Goal: Contribute content: Contribute content

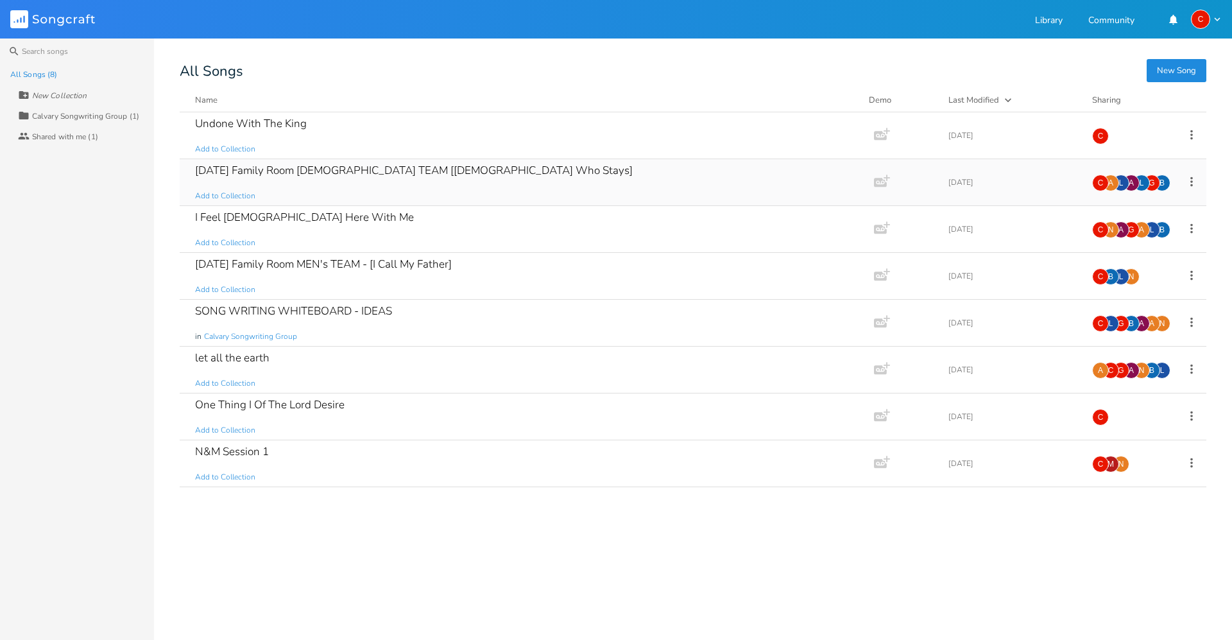
click at [1164, 184] on div "B" at bounding box center [1162, 183] width 17 height 17
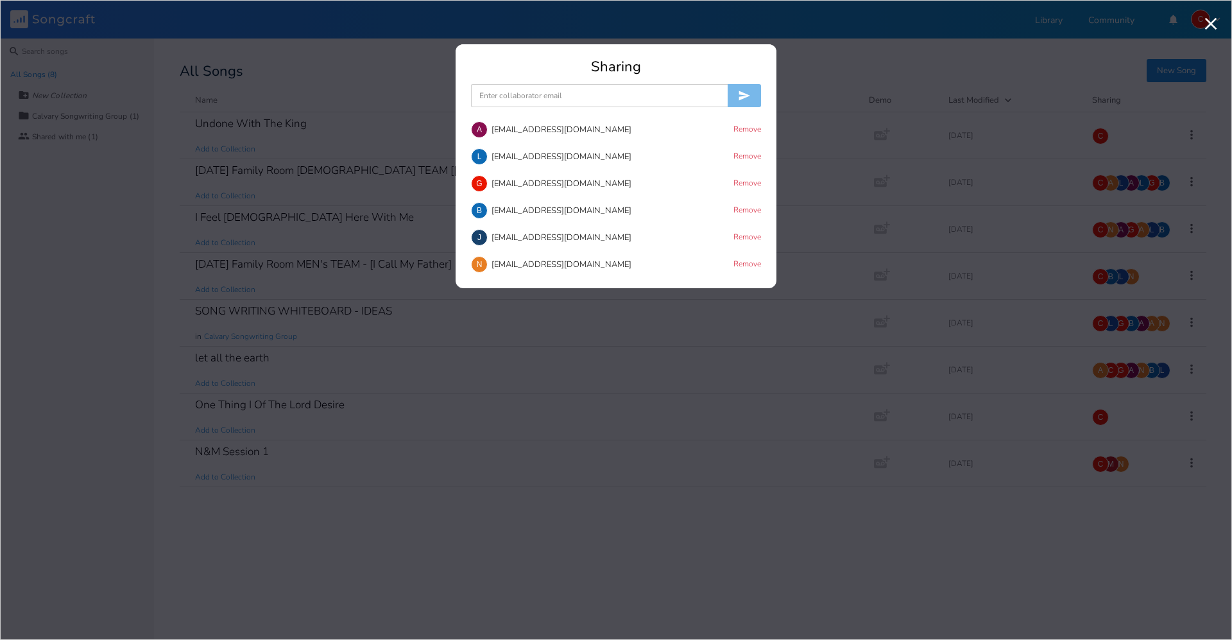
scroll to position [104, 0]
click at [709, 69] on div "Sharing" at bounding box center [616, 67] width 290 height 14
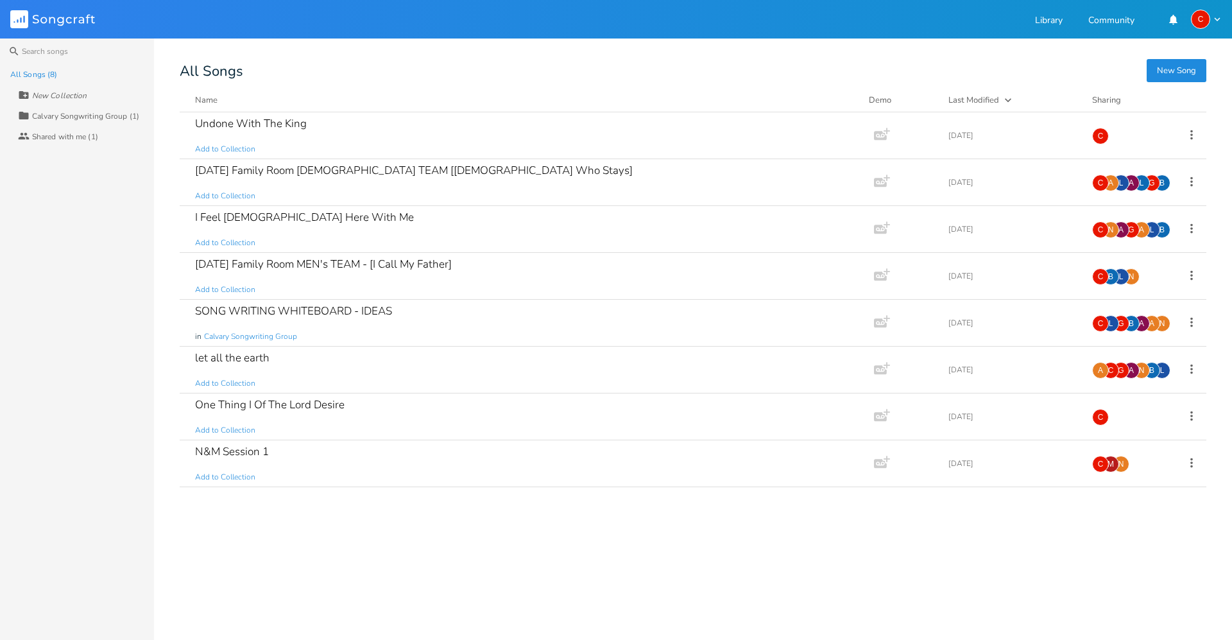
click at [1220, 20] on icon "button" at bounding box center [1218, 19] width 12 height 12
click at [1150, 41] on span "Account Settings" at bounding box center [1154, 40] width 60 height 8
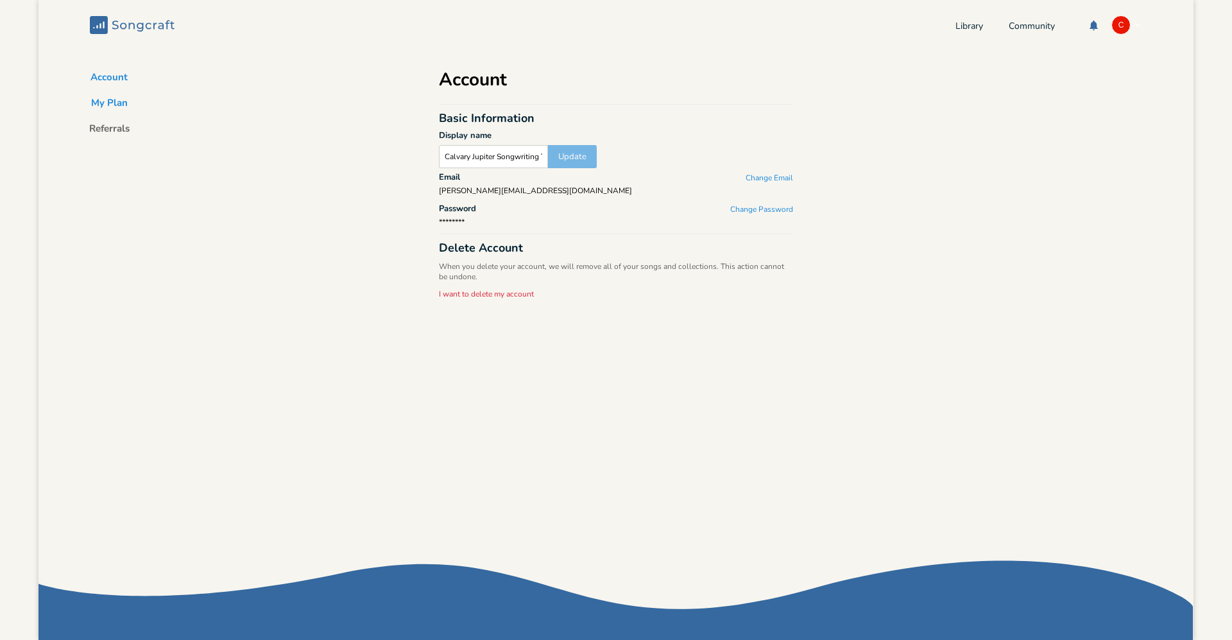
click at [119, 105] on button "My Plan" at bounding box center [109, 105] width 57 height 18
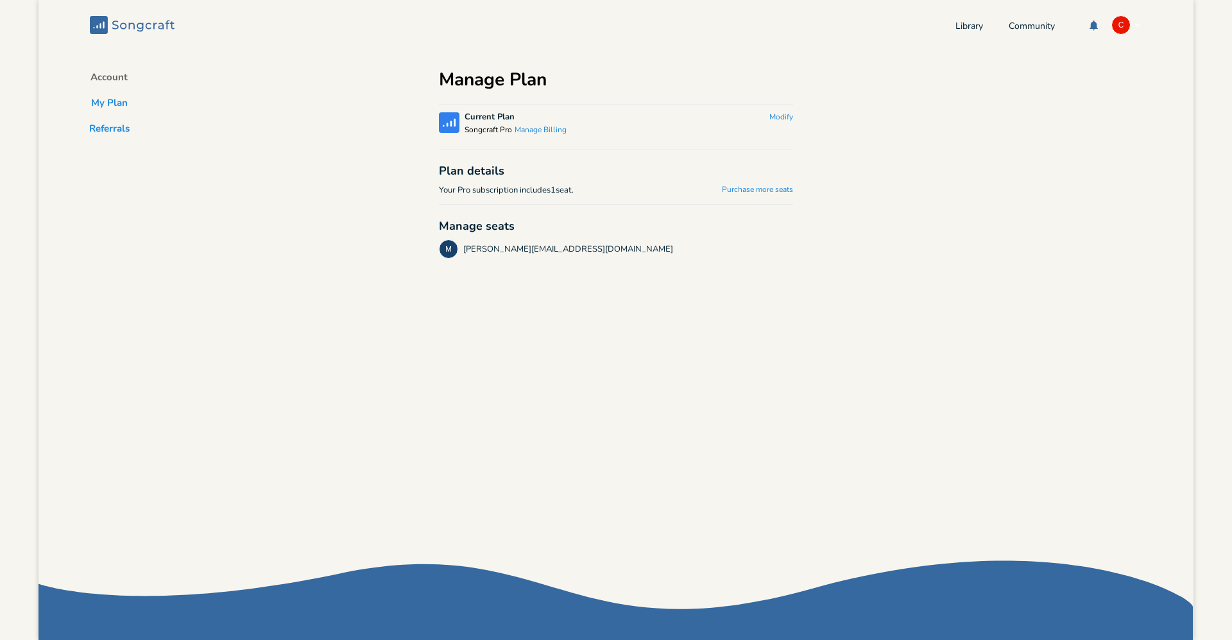
click at [106, 129] on button "Referrals" at bounding box center [109, 131] width 61 height 18
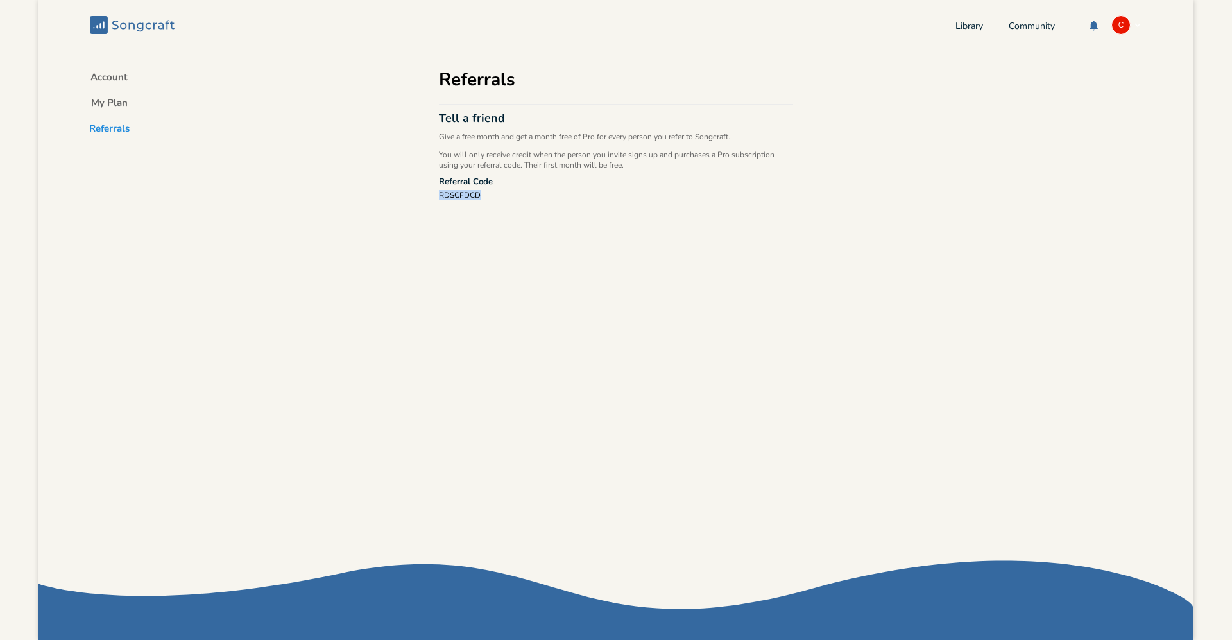
drag, startPoint x: 479, startPoint y: 194, endPoint x: 421, endPoint y: 191, distance: 58.5
click at [424, 191] on div "Account My Plan Referrals Referrals Tell a friend Give a free month and get a m…" at bounding box center [616, 328] width 385 height 556
copy div "RDSCFDCD"
click at [102, 78] on button "Account" at bounding box center [109, 80] width 58 height 18
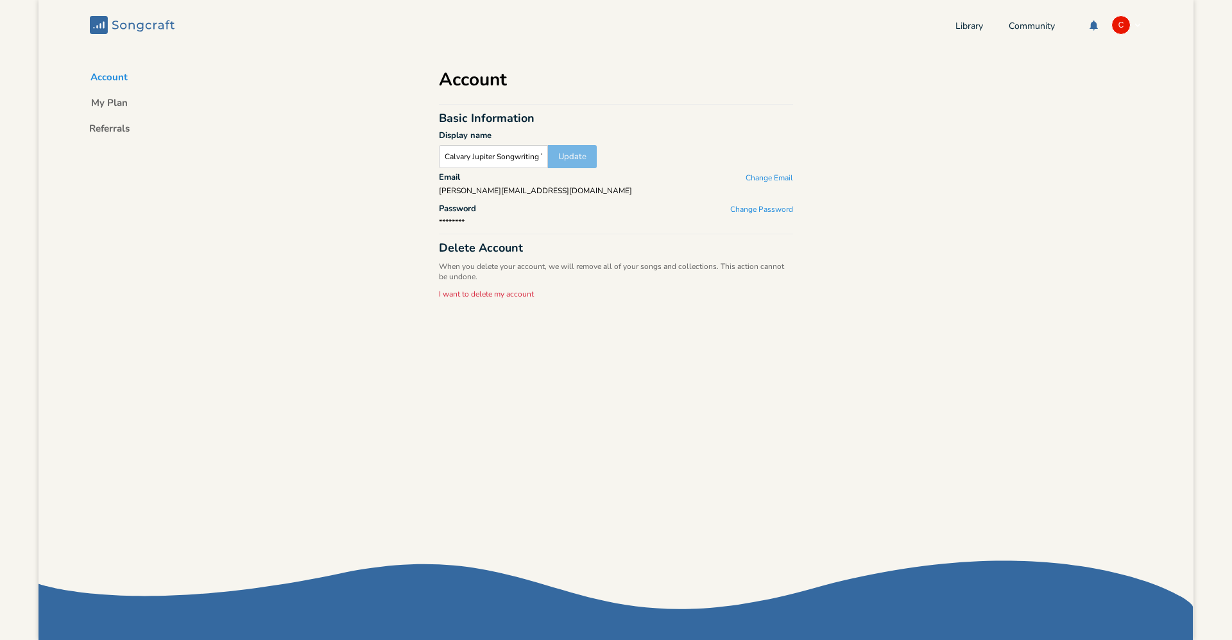
click at [345, 98] on div "Account My Plan Referrals Account Basic Information Display name Calvary Jupite…" at bounding box center [616, 328] width 1155 height 556
click at [144, 25] on icon "Songcraft" at bounding box center [132, 25] width 85 height 18
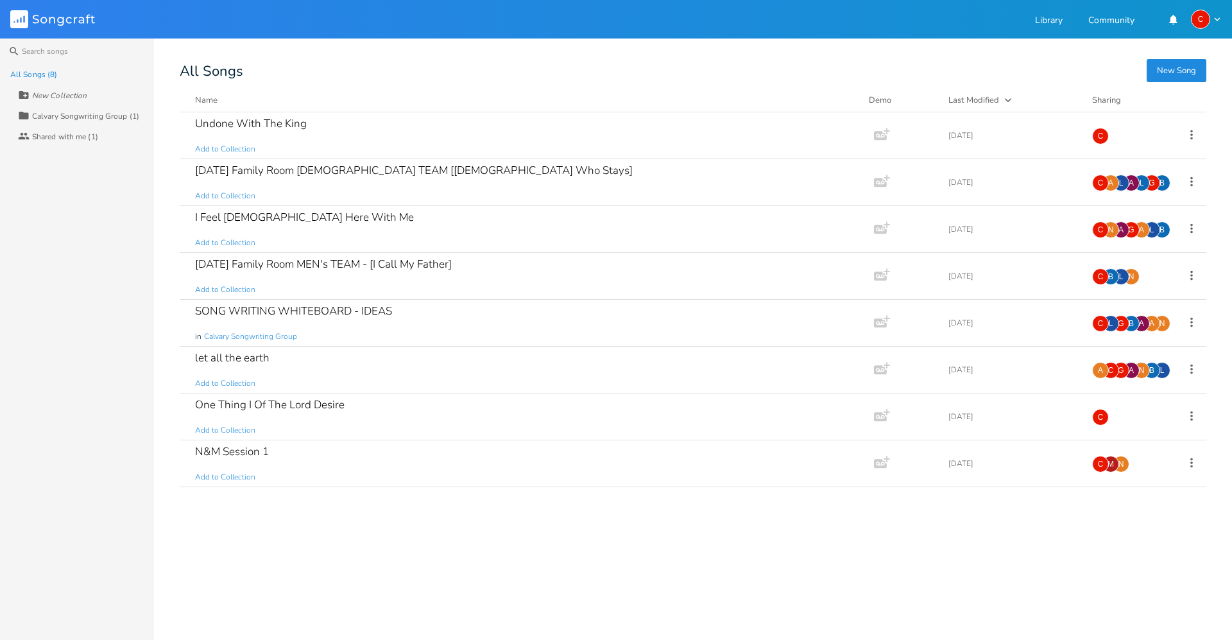
click at [1178, 67] on button "New Song" at bounding box center [1177, 70] width 60 height 23
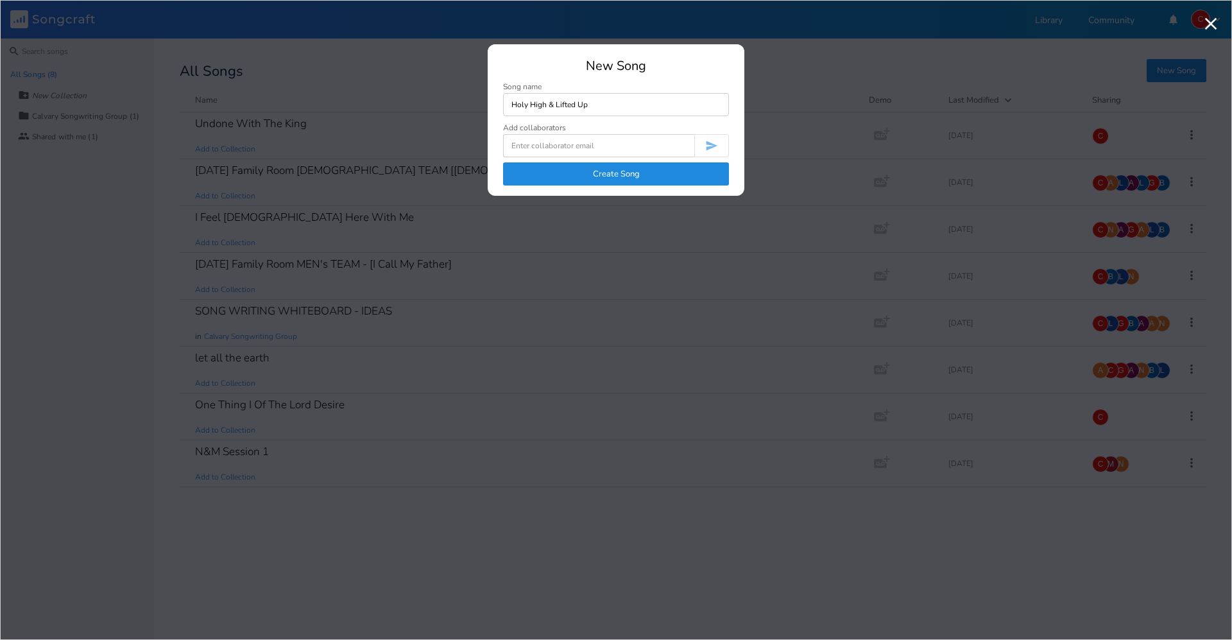
type input "Holy High & Lifted Up"
click at [670, 166] on button "Create Song" at bounding box center [616, 173] width 226 height 23
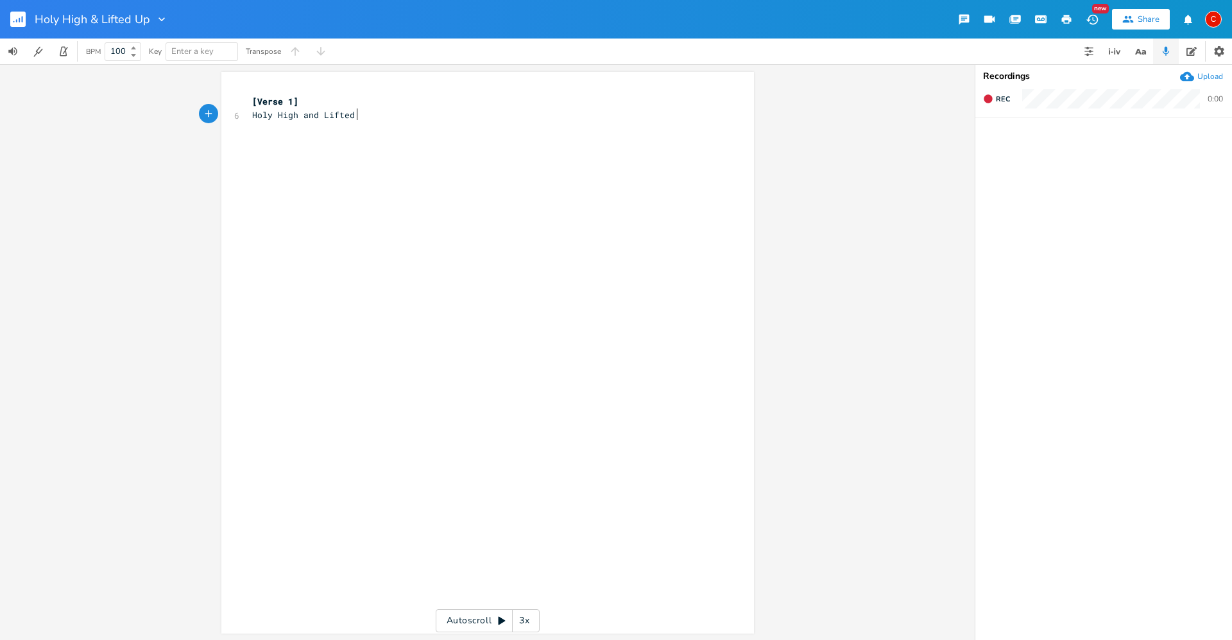
type textarea "Holy High and Lifted Up"
type textarea "His name is Jesus"
type textarea "We crown you with priade a"
type textarea "w3e"
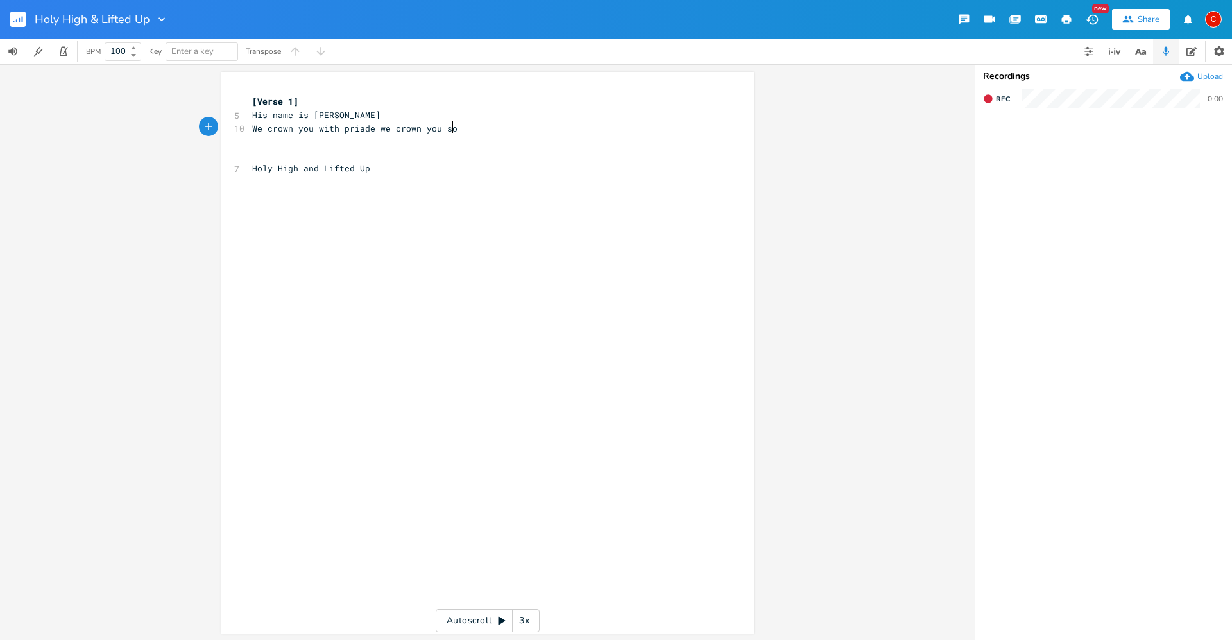
scroll to position [0, 56]
type textarea "e crown you song"
click at [20, 22] on rect "button" at bounding box center [17, 19] width 15 height 15
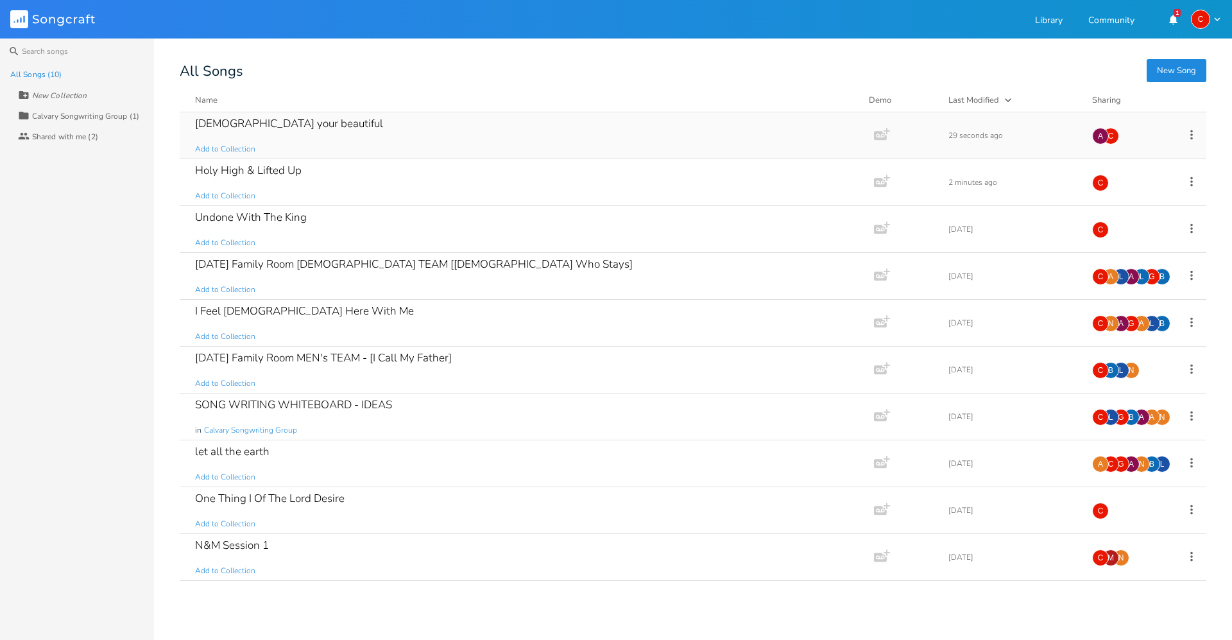
click at [404, 133] on div "Jesus your beautiful Add to Collection" at bounding box center [524, 135] width 659 height 46
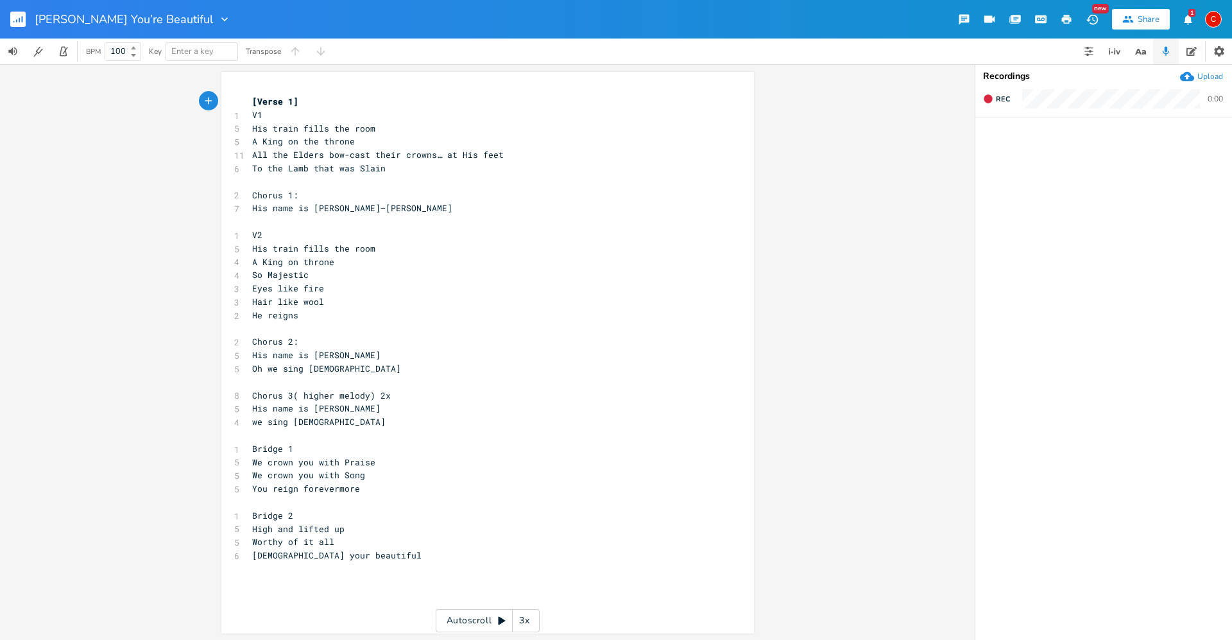
click at [71, 114] on div "xxxxxxxxxx [Verse 1] 1 V1 5 His train fills the room 5 A King on the throne 11 …" at bounding box center [487, 352] width 975 height 576
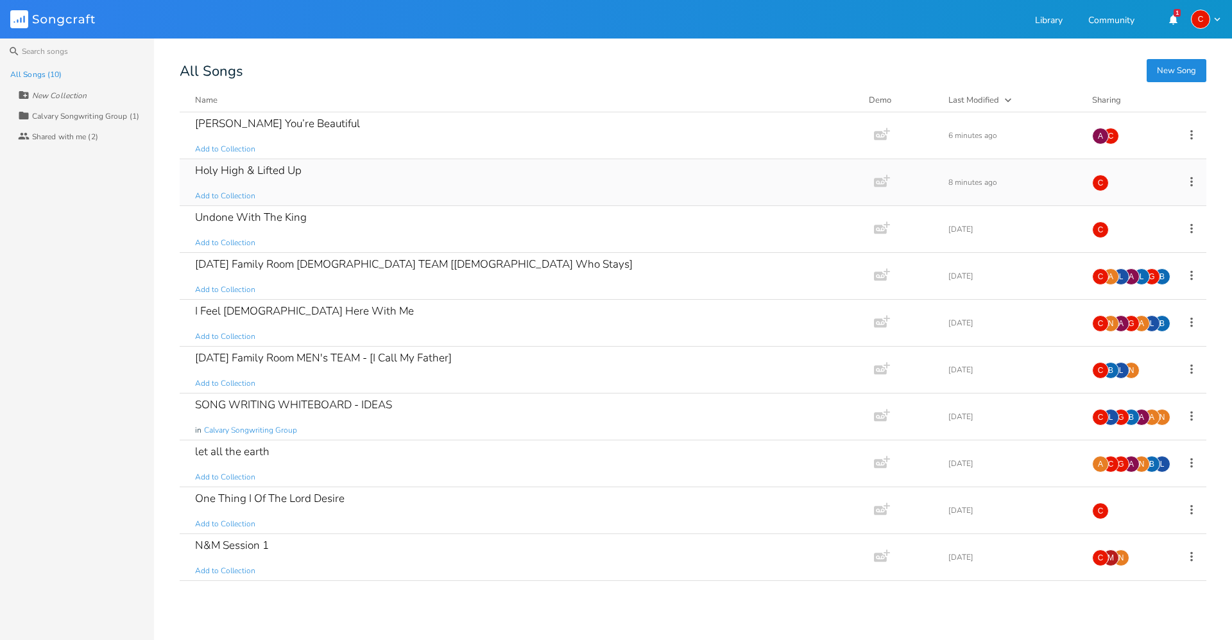
click at [1194, 182] on icon at bounding box center [1192, 182] width 14 height 14
click at [360, 171] on div "Holy High & Lifted Up Add to Collection" at bounding box center [524, 182] width 659 height 46
click at [1191, 184] on icon at bounding box center [1192, 182] width 14 height 14
click at [1149, 314] on li "Delete Delete" at bounding box center [1140, 311] width 103 height 22
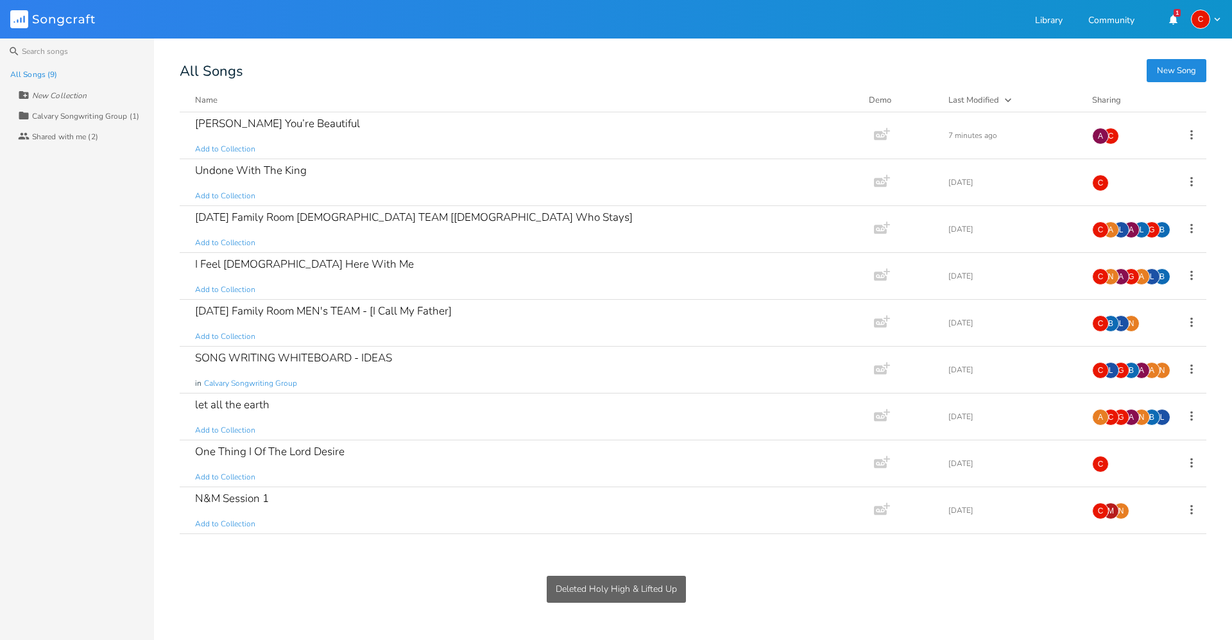
click at [1170, 74] on button "New Song" at bounding box center [1177, 70] width 60 height 23
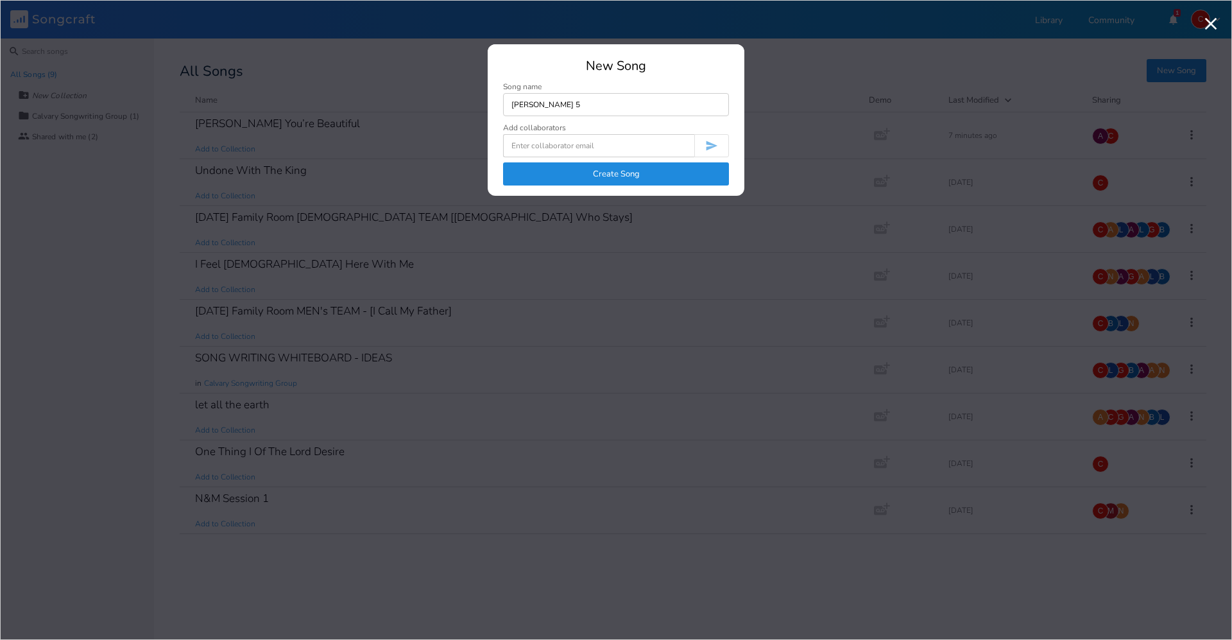
type input "[PERSON_NAME] 5"
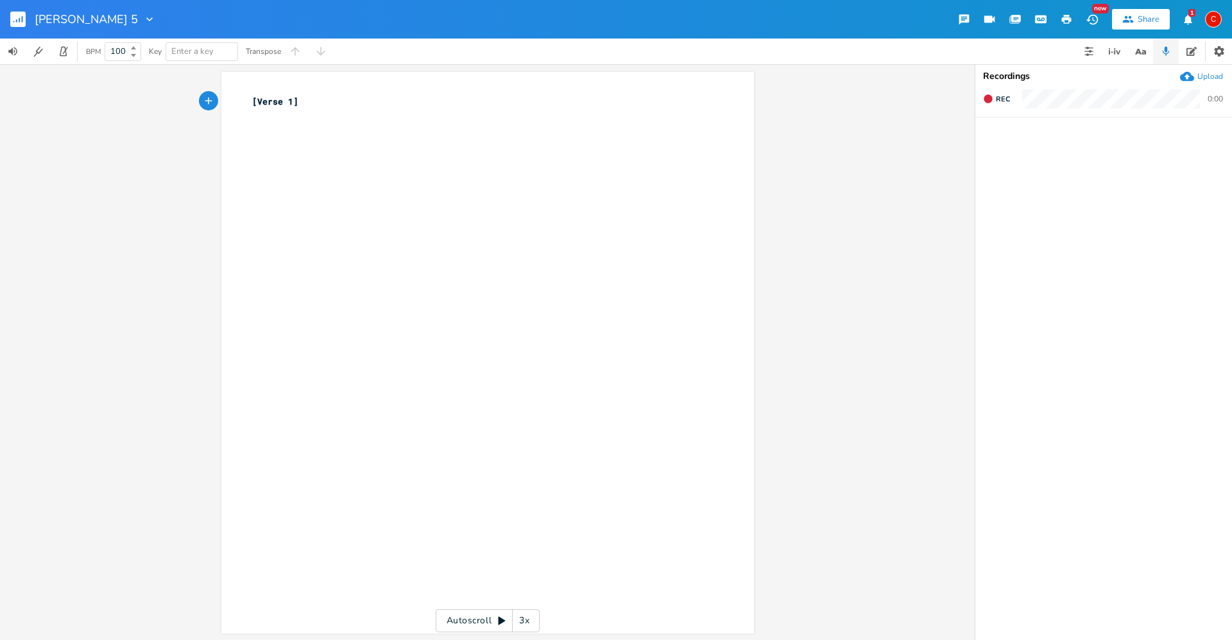
click at [1221, 21] on div "C" at bounding box center [1213, 19] width 17 height 17
click at [1139, 21] on div "Share" at bounding box center [1149, 19] width 22 height 12
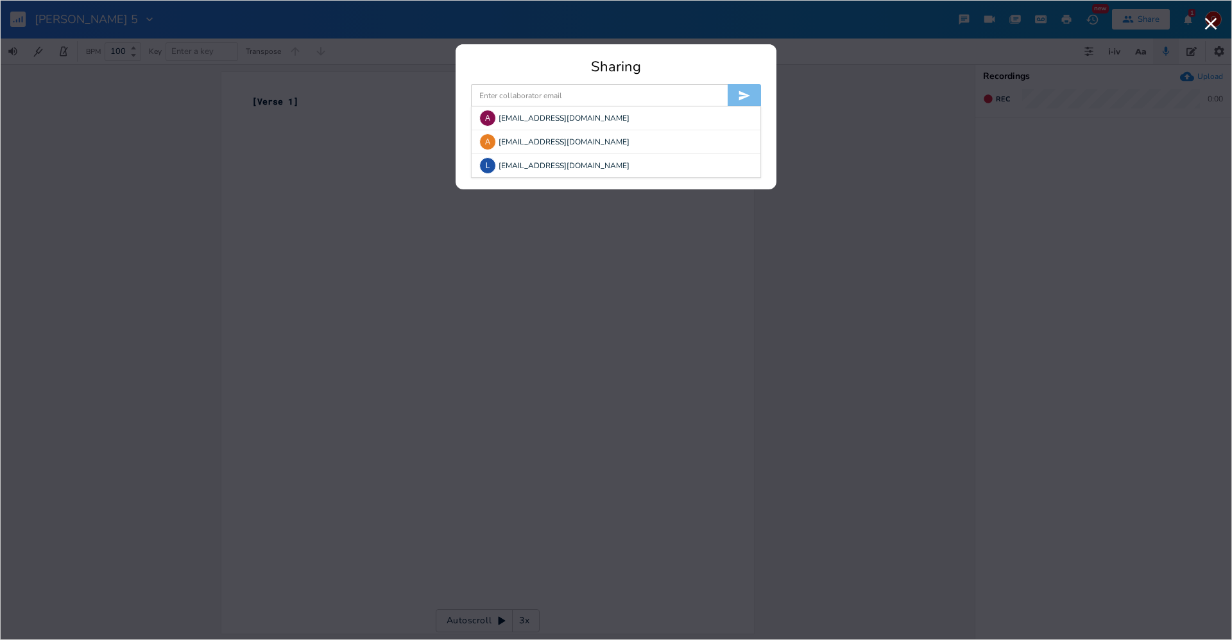
click at [526, 95] on input at bounding box center [599, 95] width 257 height 23
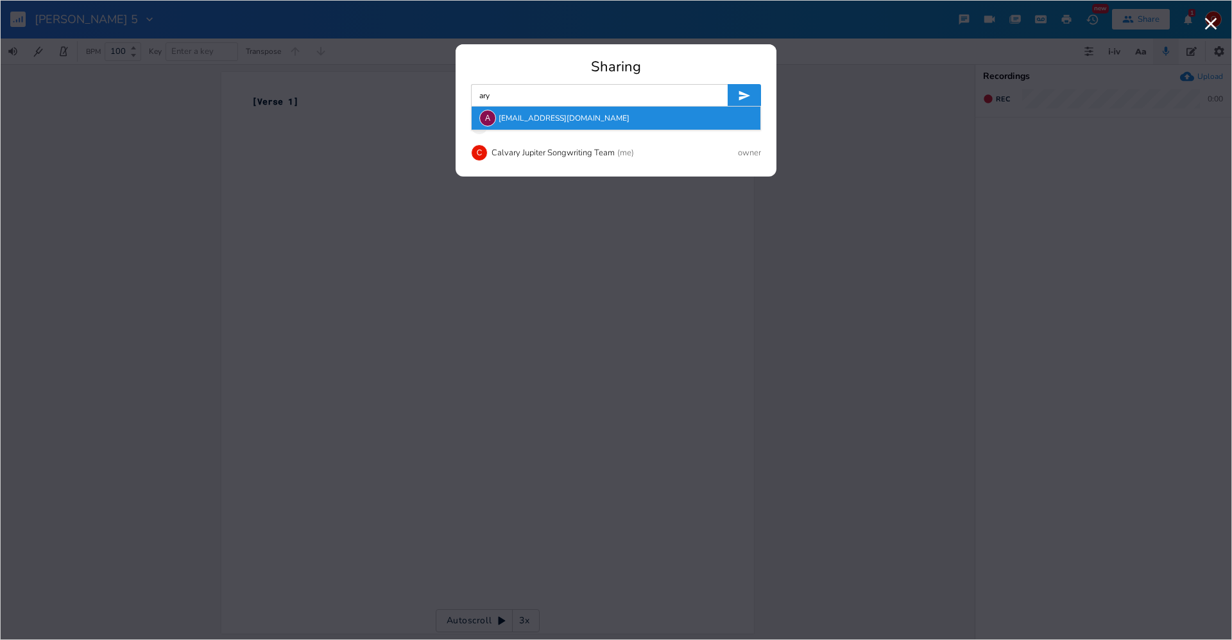
type input "ary"
click at [567, 117] on div "A aryy@calvarychurchfl.com" at bounding box center [616, 118] width 289 height 23
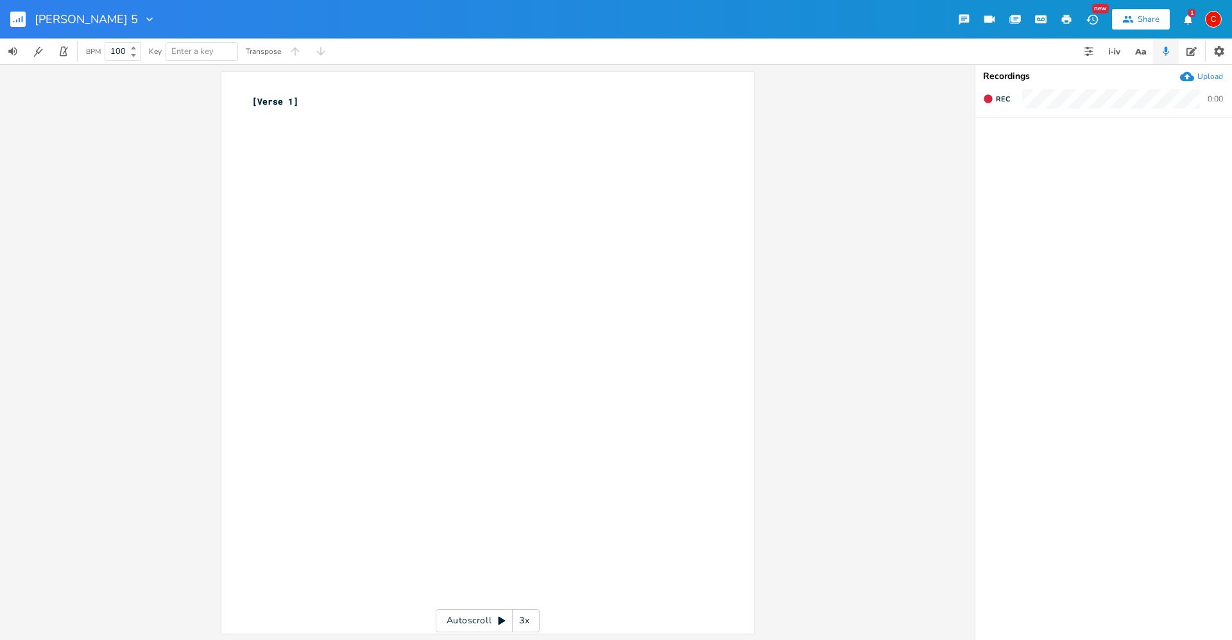
click at [1153, 14] on div "Share" at bounding box center [1149, 19] width 22 height 12
click at [363, 336] on div "xxxxxxxxxx [Verse 1] ​" at bounding box center [497, 364] width 495 height 545
type textarea "Israel is Circumsized"
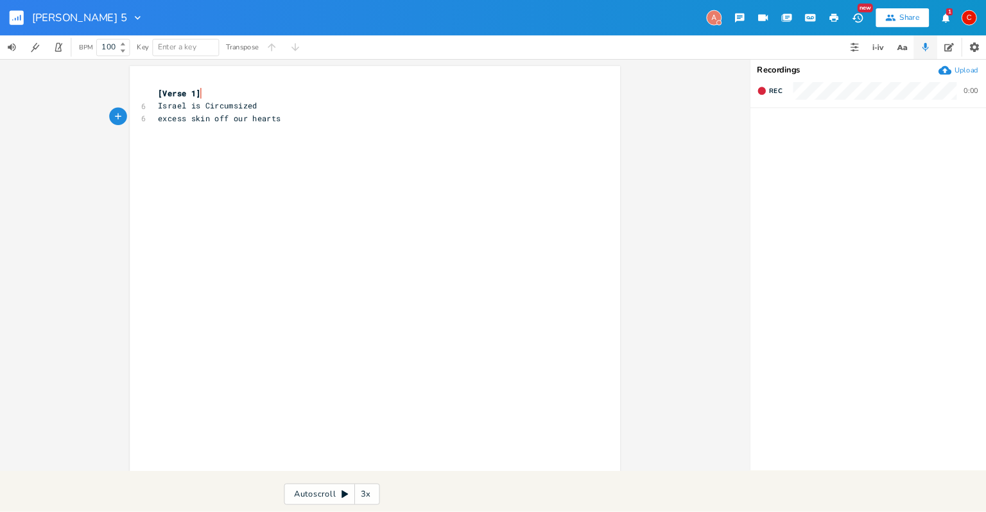
scroll to position [0, 81]
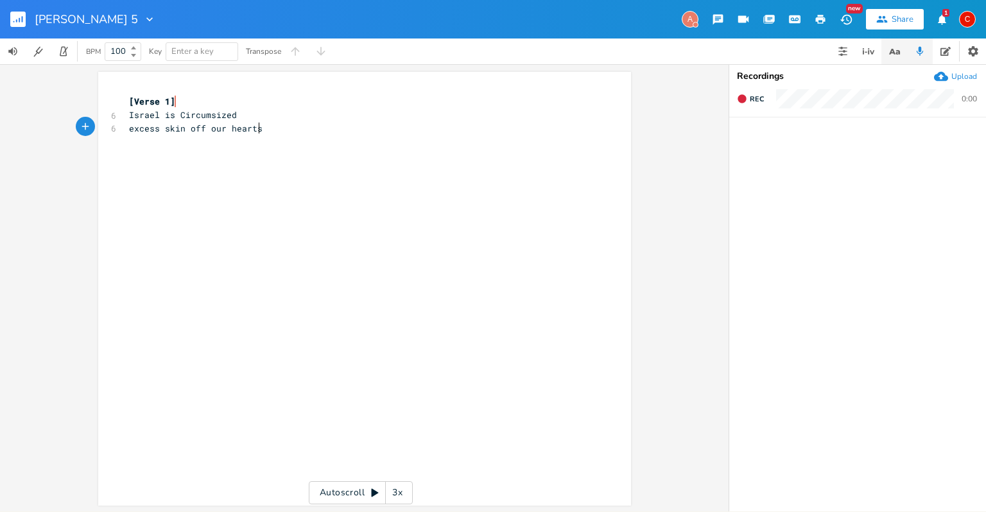
type textarea "excess skin off our hearts"
click at [893, 56] on icon "button" at bounding box center [894, 52] width 16 height 16
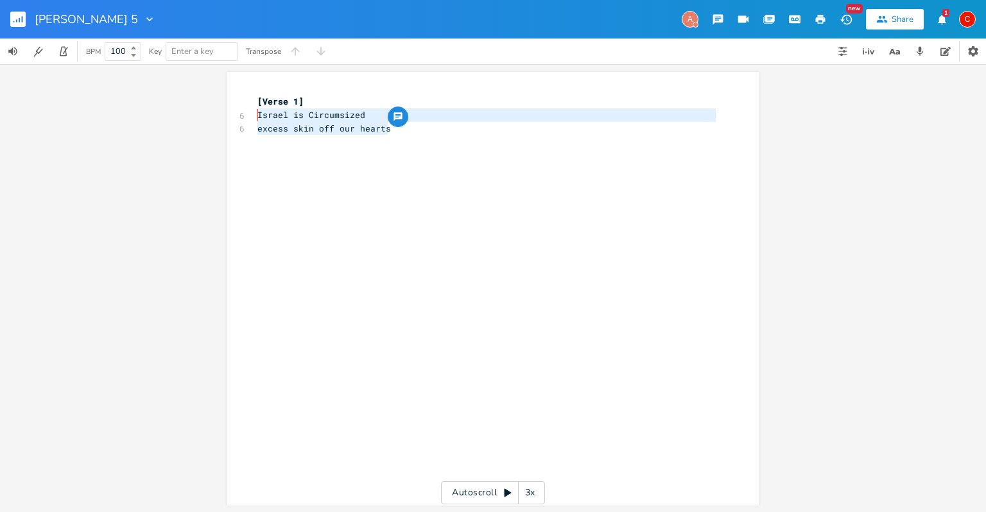
drag, startPoint x: 395, startPoint y: 131, endPoint x: 198, endPoint y: 112, distance: 198.6
click at [198, 112] on div "Israel is Circumsized excess skin off our hearts x [Verse 1] 6 Israel is Circum…" at bounding box center [493, 287] width 986 height 447
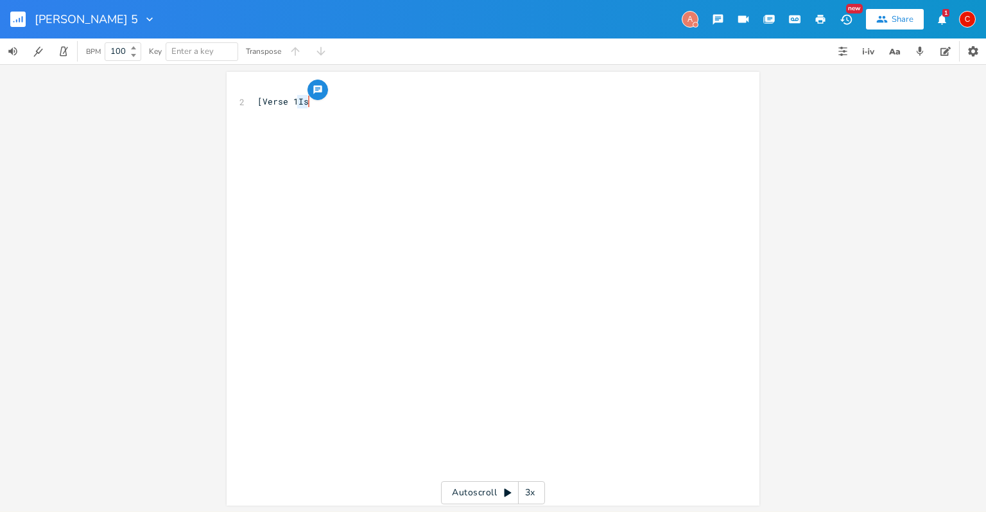
type textarea "I"
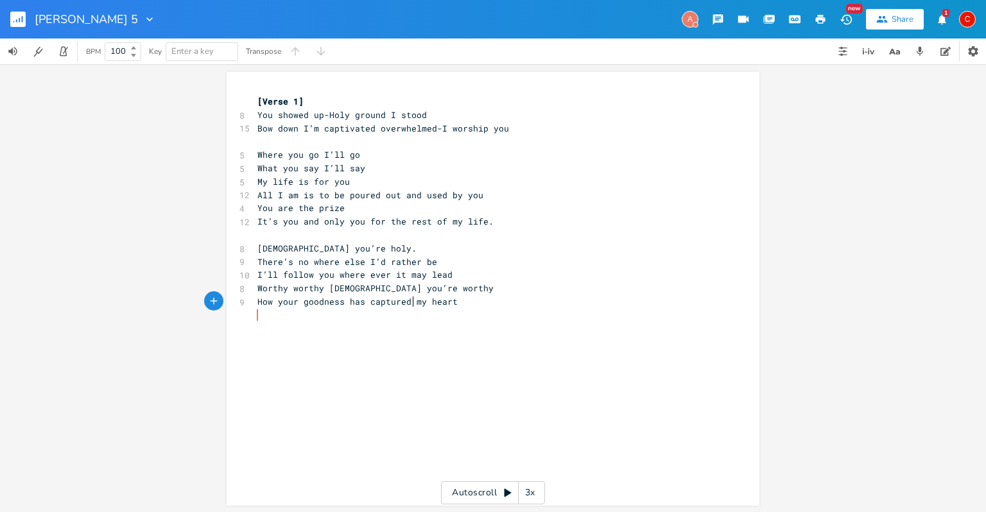
click at [410, 305] on span "How your goodness has captured my heart" at bounding box center [357, 302] width 200 height 12
type textarea "[me]"
click at [257, 272] on span "I’ll follow you where ever it may lead" at bounding box center [354, 275] width 195 height 12
type textarea "["
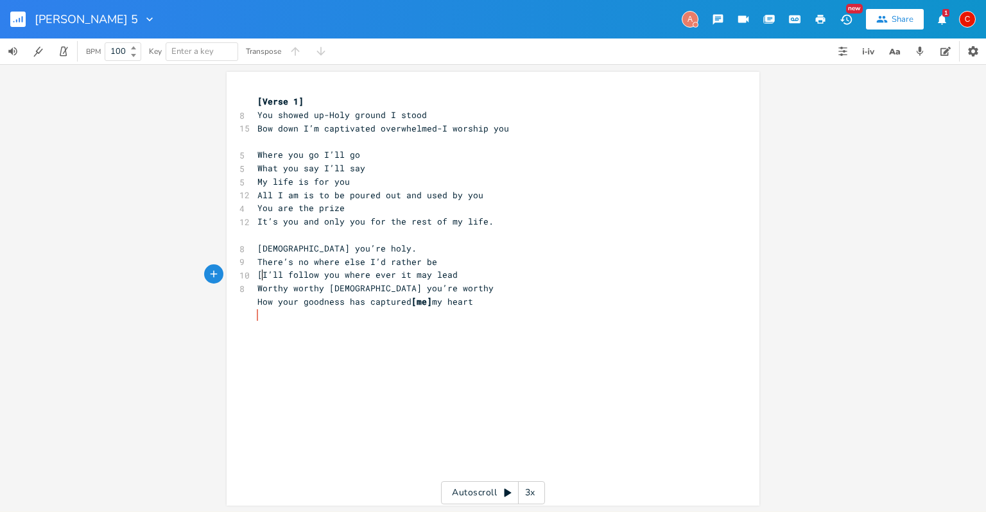
scroll to position [0, 2]
type textarea "]"
click at [511, 295] on pre "How your goodness has captured [me] my heart" at bounding box center [486, 301] width 463 height 13
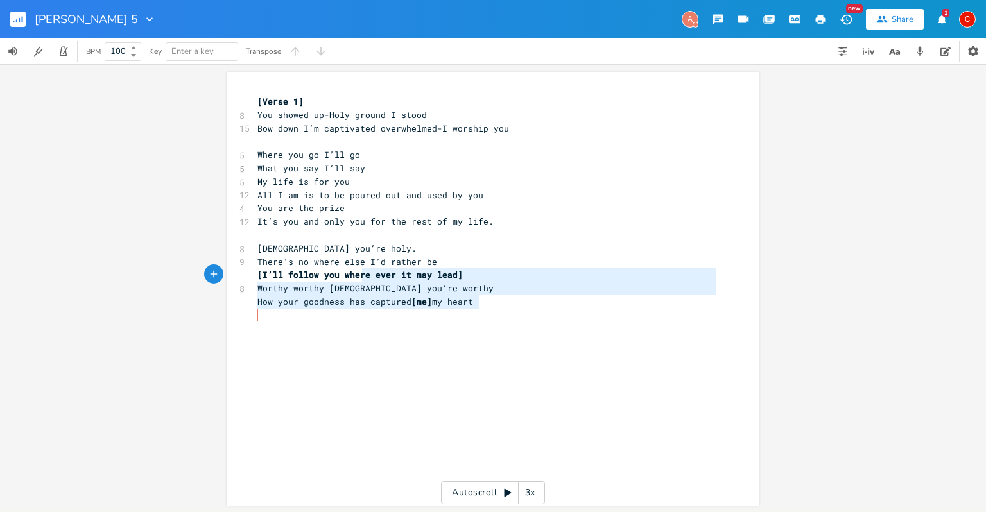
type textarea "Holy holy God you’re holy. There’s no where else I’d rather be [I’ll follow you…"
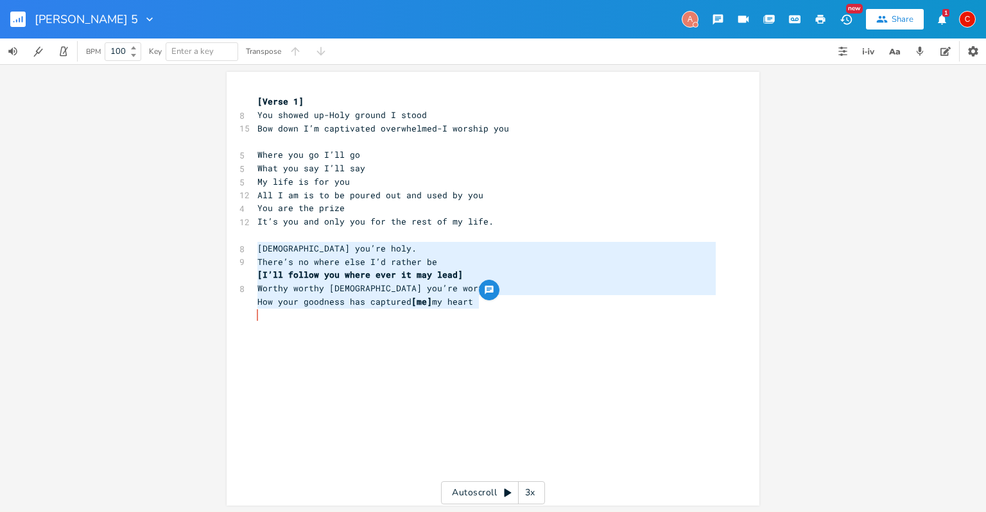
drag, startPoint x: 497, startPoint y: 307, endPoint x: 234, endPoint y: 244, distance: 271.2
click at [234, 244] on div "Holy holy God you’re holy. There’s no where else I’d rather be [I’ll follow you…" at bounding box center [493, 289] width 533 height 434
click at [574, 329] on div "xxxxxxxxxx [Verse 1] 8 You showed up-Holy ground I stood 15 Bow down I’m captiv…" at bounding box center [502, 300] width 495 height 417
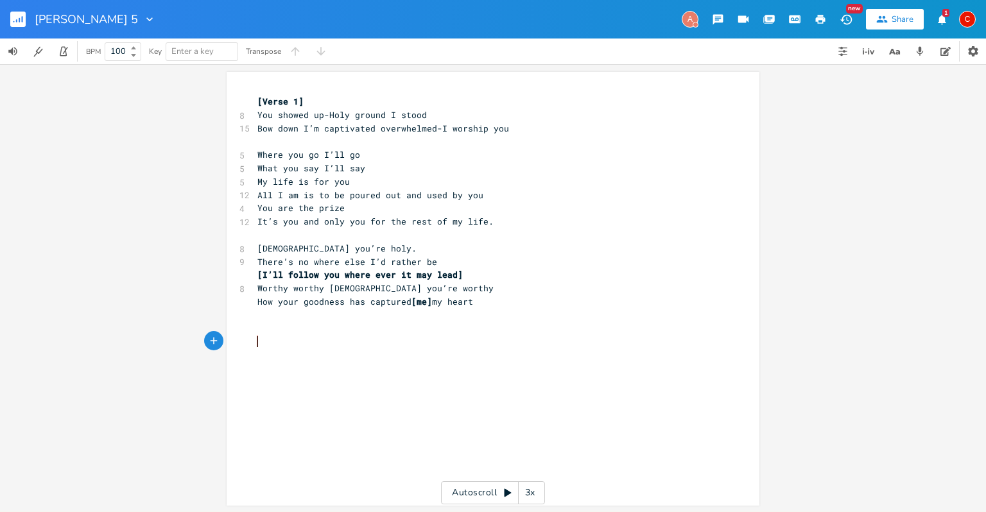
paste textarea "d]"
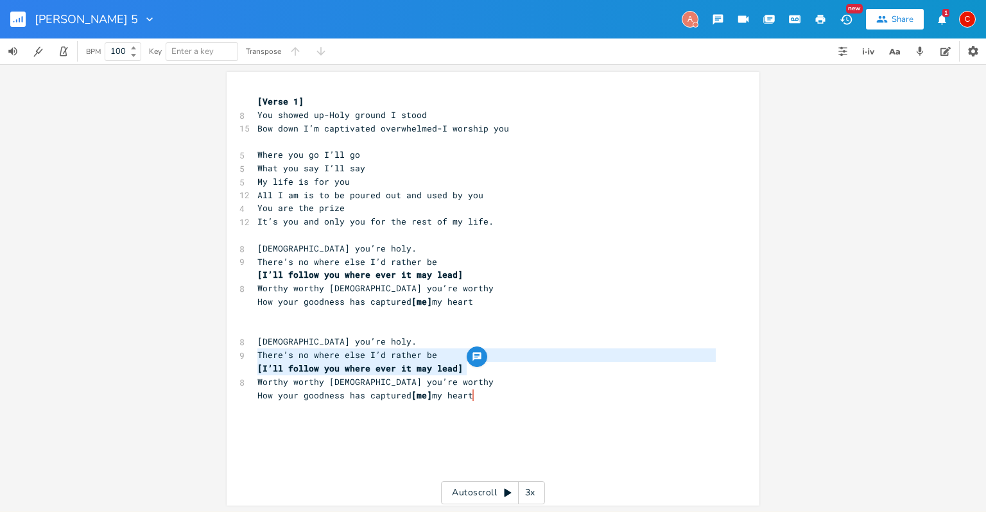
type textarea "[I’ll follow you where ever it may lead]"
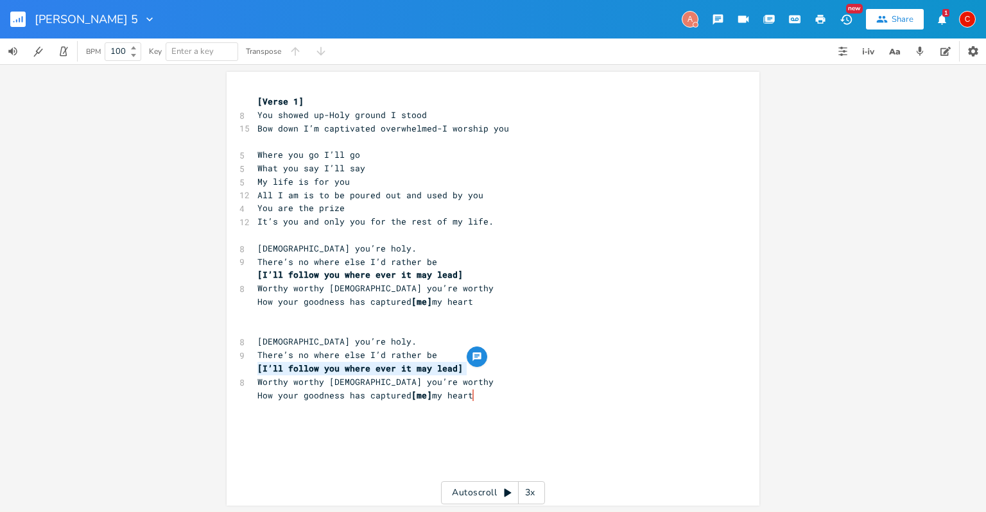
drag, startPoint x: 469, startPoint y: 365, endPoint x: 227, endPoint y: 368, distance: 242.0
click at [227, 368] on div "[I’ll follow you where ever it may lead] xxxxxxxxxx [Verse 1] 8 You showed up-H…" at bounding box center [493, 289] width 533 height 434
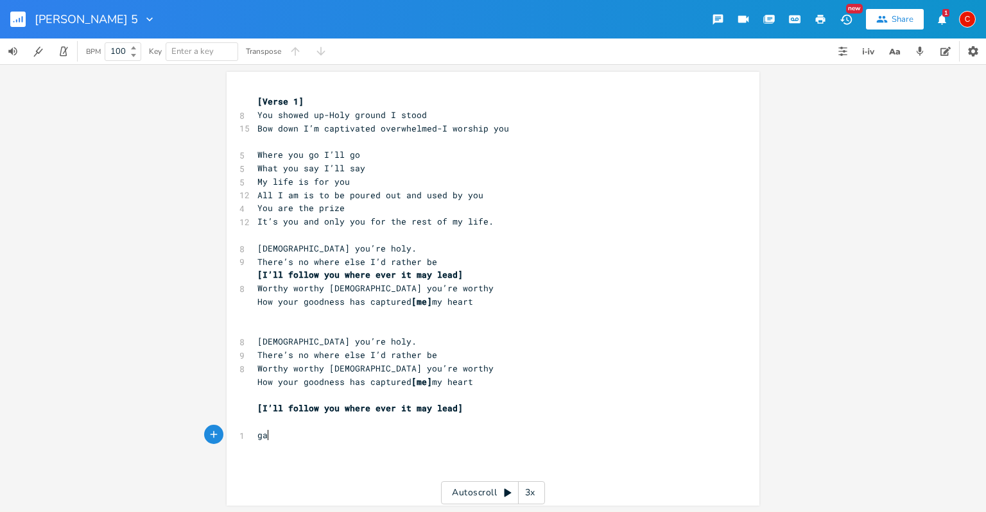
type textarea "gax"
type textarea "ze"
type textarea "see m"
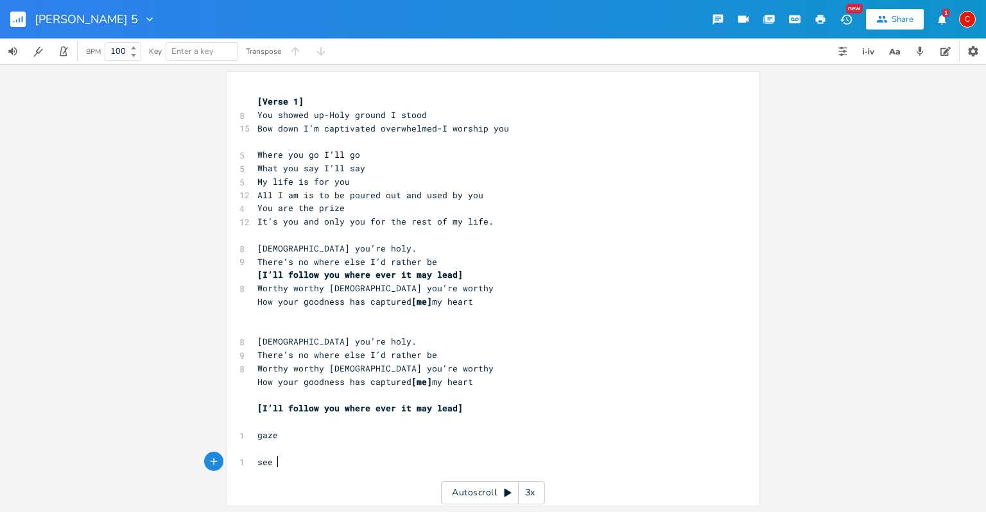
scroll to position [0, 19]
type textarea "when i see your face"
type textarea "my heart is overwhelmed"
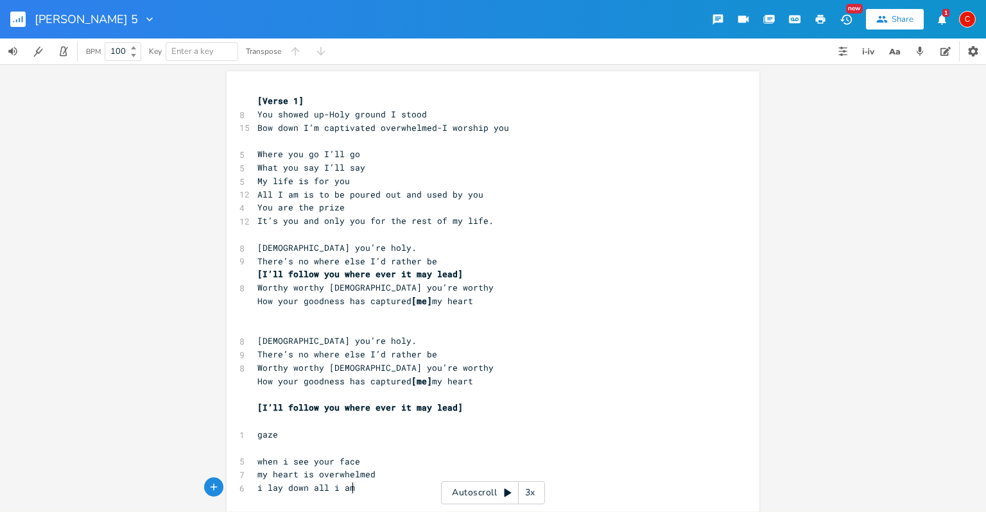
type textarea "i lay down all i am"
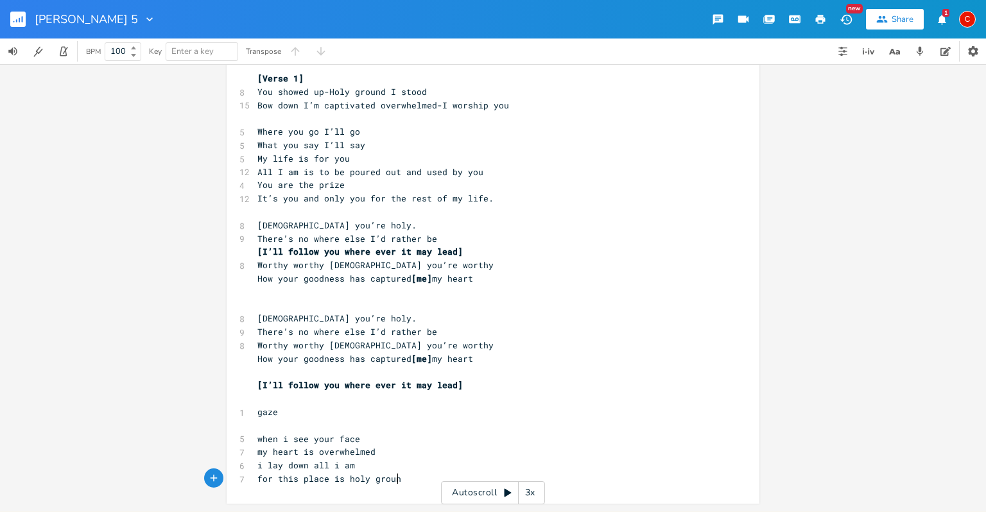
scroll to position [0, 87]
type textarea "for this place is holy ground"
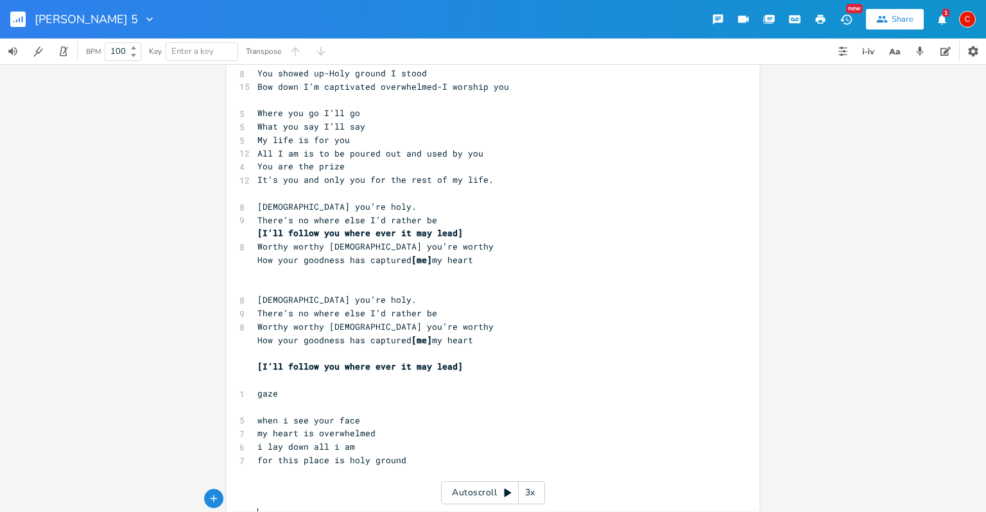
scroll to position [69, 0]
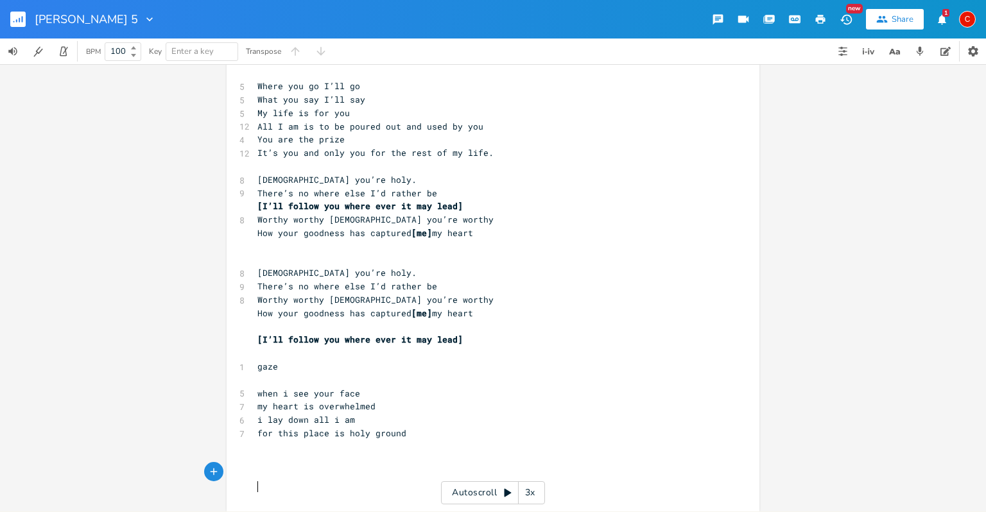
click at [282, 463] on pre "​" at bounding box center [486, 460] width 463 height 13
type textarea "Runnin"
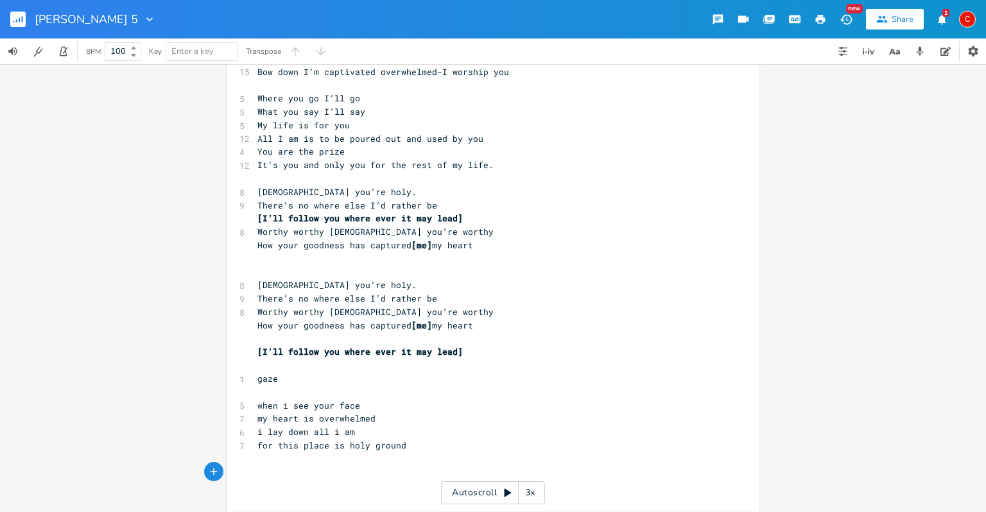
scroll to position [54, 0]
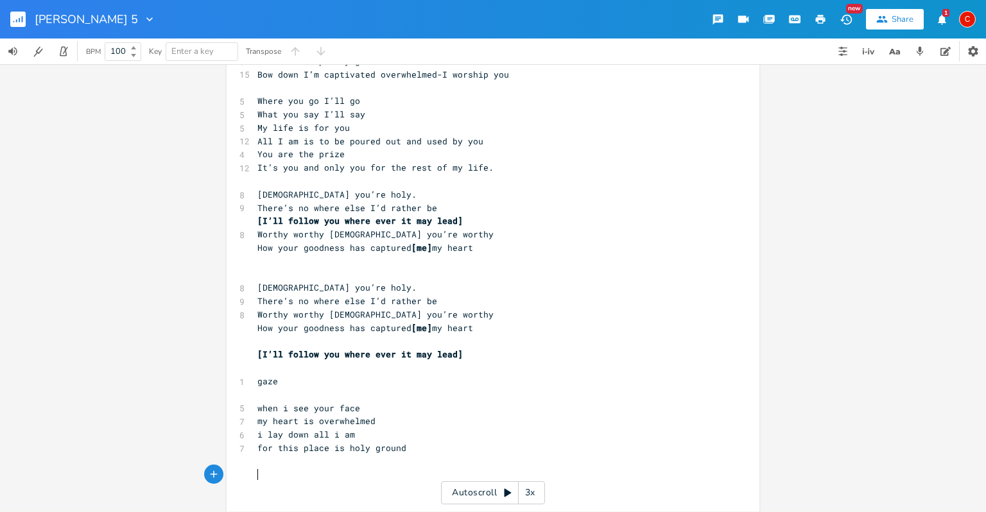
click at [299, 209] on span "There’s no where else I’d rather be" at bounding box center [347, 208] width 180 height 12
click at [262, 199] on span "[DEMOGRAPHIC_DATA] you’re holy." at bounding box center [336, 195] width 159 height 12
click at [257, 196] on span "[DEMOGRAPHIC_DATA] you’re holy." at bounding box center [336, 195] width 159 height 12
click at [257, 205] on span "There’s no where else I’d rather be" at bounding box center [347, 208] width 180 height 12
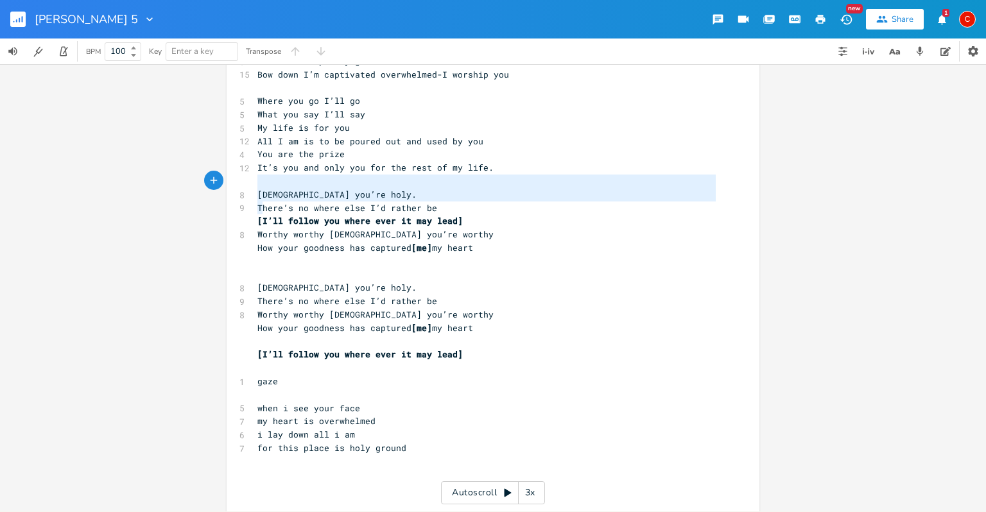
type textarea "here’s no where else I’d rather be"
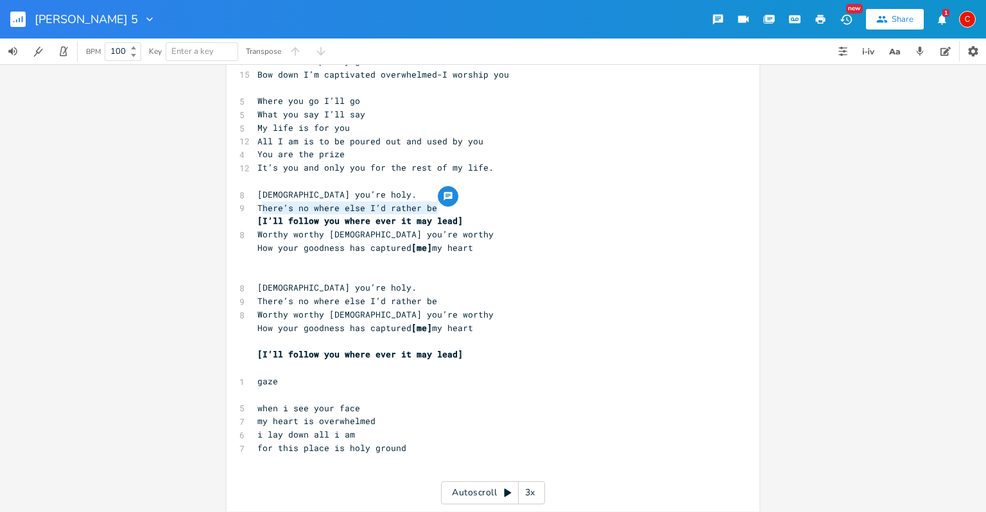
drag, startPoint x: 257, startPoint y: 205, endPoint x: 485, endPoint y: 209, distance: 227.9
click at [479, 259] on pre "​" at bounding box center [486, 261] width 463 height 13
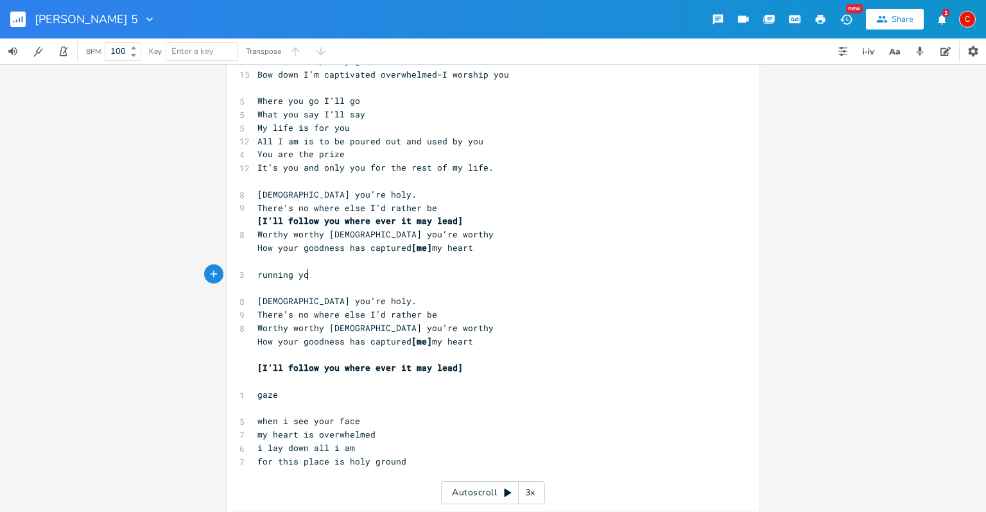
type textarea "running you"
type textarea "inn"
type textarea "...."
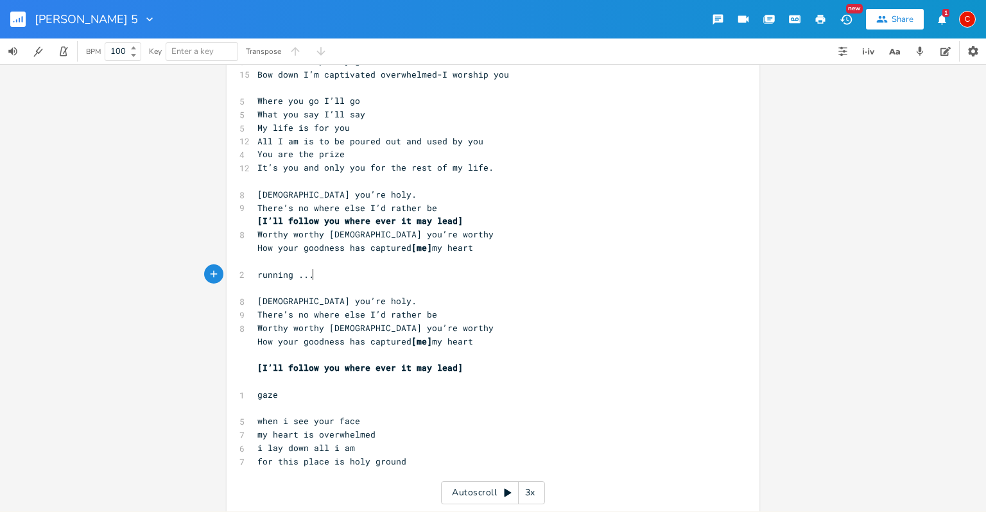
scroll to position [0, 6]
click at [273, 429] on span "my heart is overwhelmed" at bounding box center [316, 435] width 118 height 12
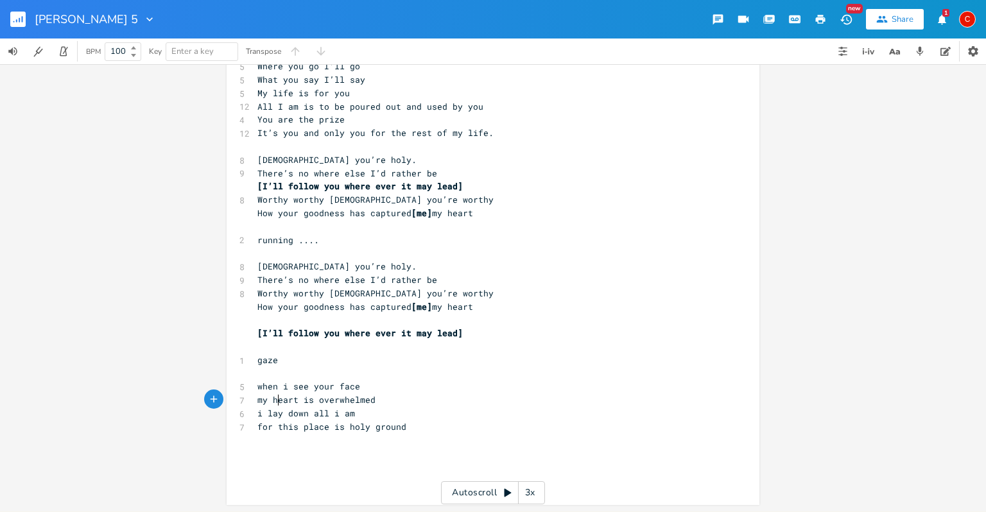
scroll to position [90, 0]
click at [362, 454] on pre "​" at bounding box center [486, 451] width 463 height 13
type textarea "my hear t"
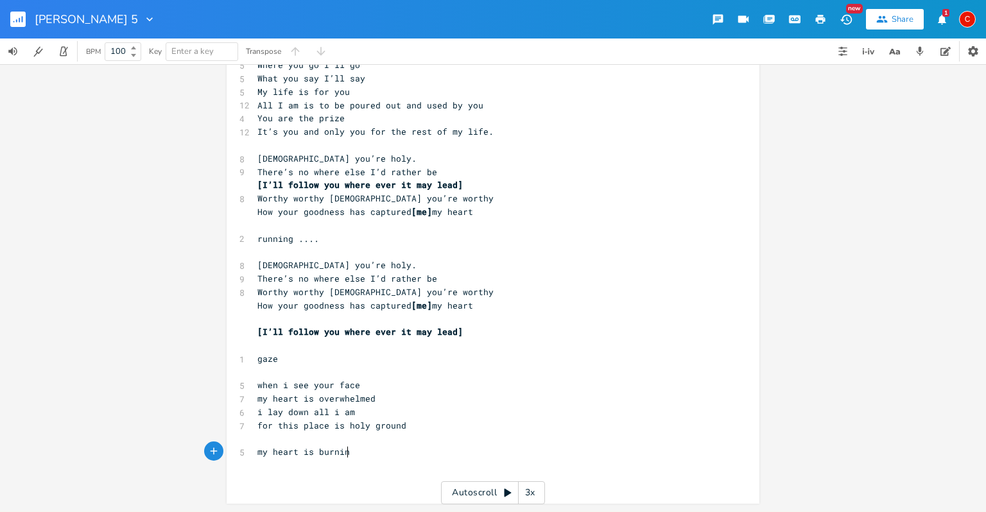
type textarea "rt is burning"
type textarea "i came alive"
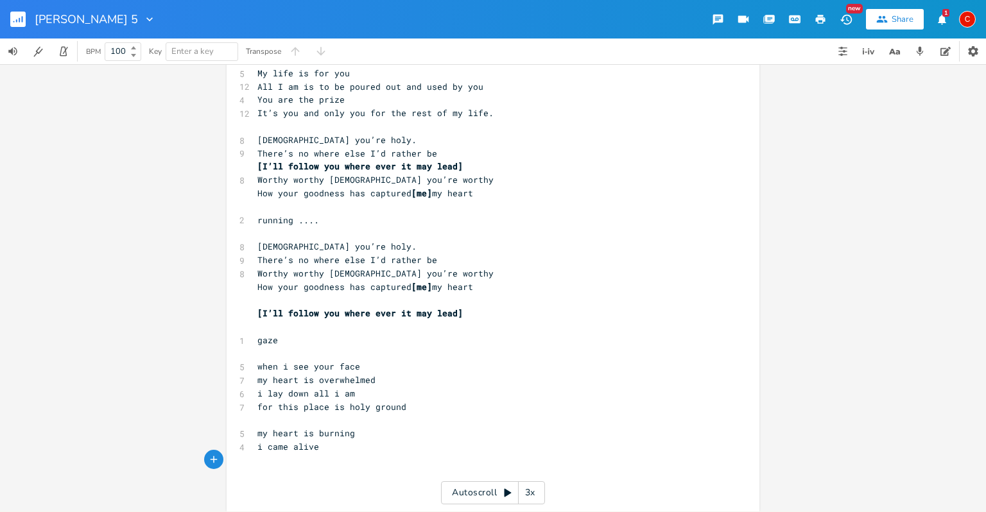
scroll to position [113, 0]
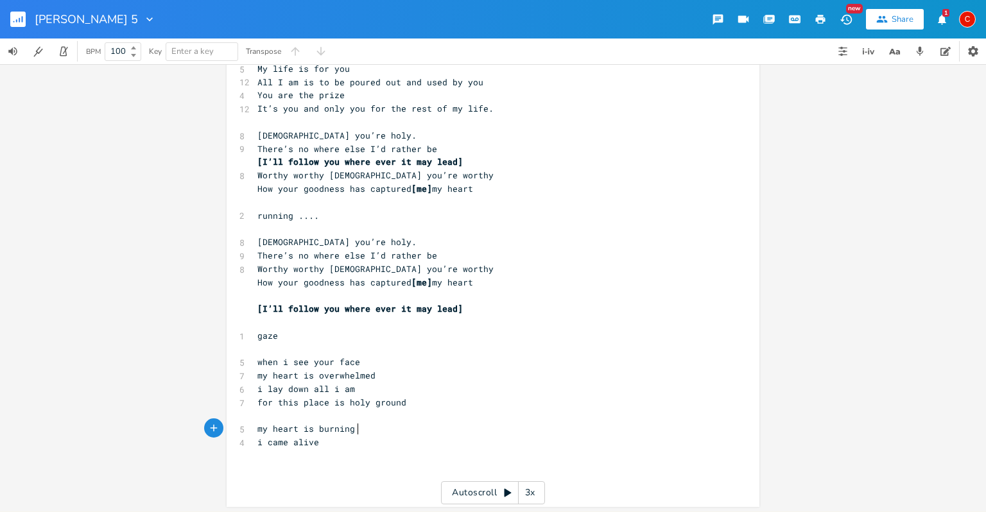
click at [364, 434] on pre "my heart is burning" at bounding box center [486, 428] width 463 height 13
type textarea "after"
type textarea "i came alive"
drag, startPoint x: 341, startPoint y: 445, endPoint x: 198, endPoint y: 447, distance: 143.1
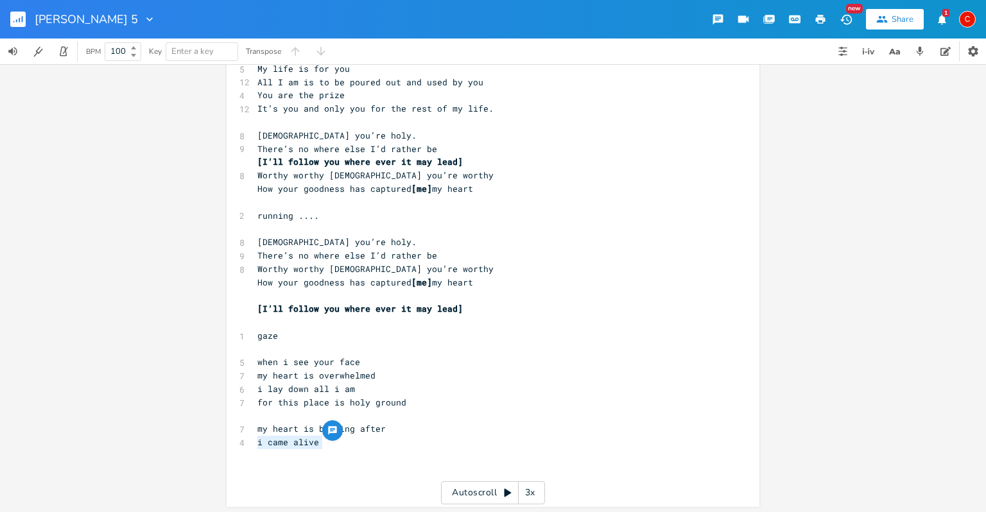
click at [198, 447] on div "i came alive xxxxxxxxxx [Verse 1] 8 You showed up-Holy ground I stood 15 Bow do…" at bounding box center [493, 287] width 986 height 447
click at [388, 465] on pre "​" at bounding box center [486, 469] width 463 height 13
click at [327, 217] on pre "running ...." at bounding box center [486, 215] width 463 height 13
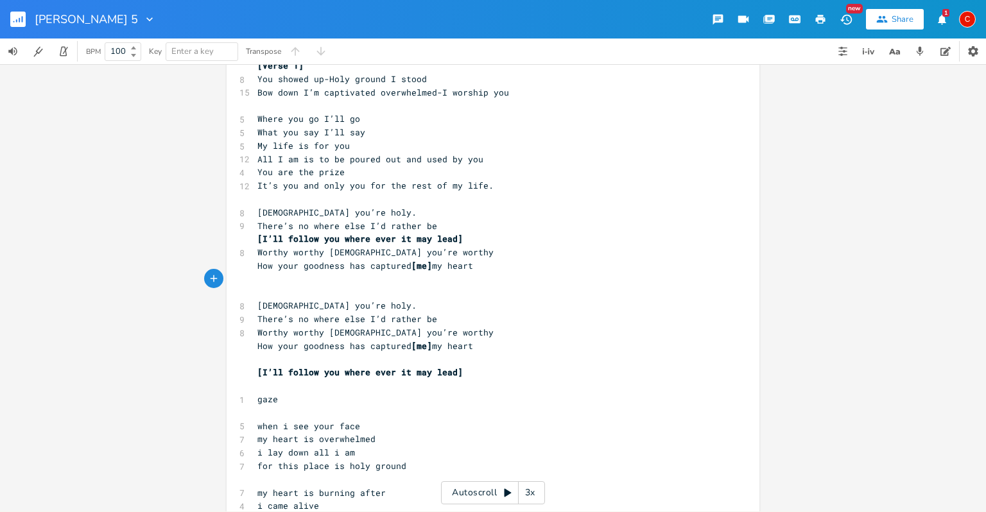
scroll to position [51, 0]
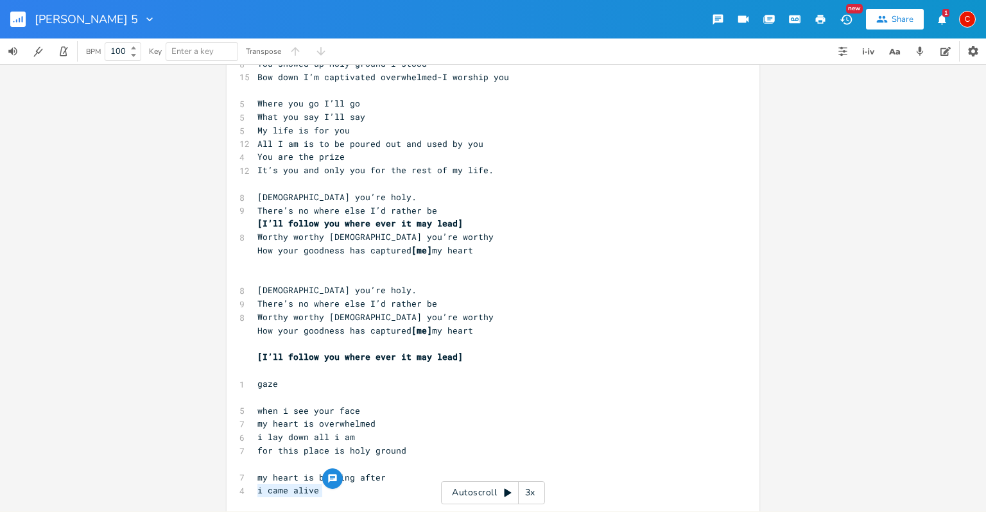
drag, startPoint x: 350, startPoint y: 498, endPoint x: 227, endPoint y: 498, distance: 122.6
click at [227, 498] on div "i came alive xxxxxxxxxx [Verse 1] 8 You showed up-Holy ground I stood 15 Bow do…" at bounding box center [493, 288] width 533 height 535
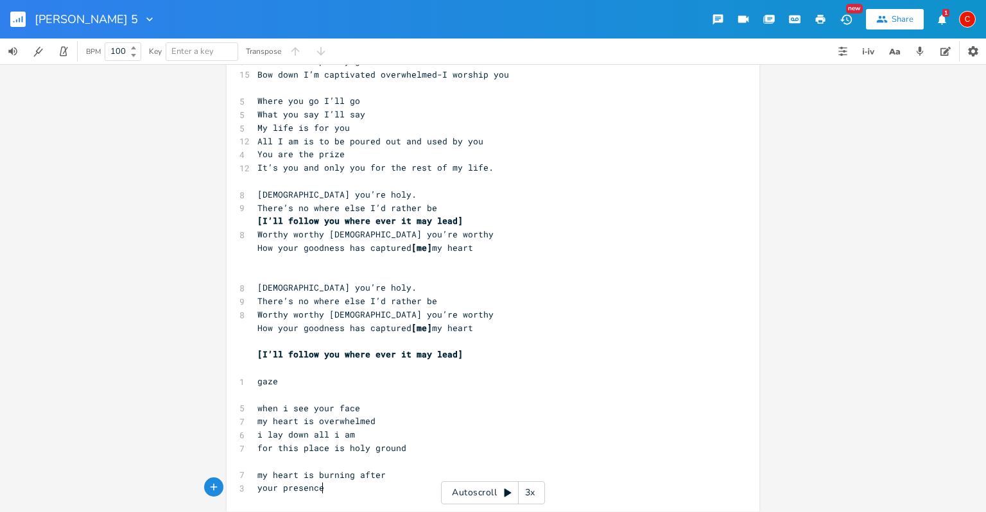
scroll to position [0, 46]
type textarea "your presence"
drag, startPoint x: 334, startPoint y: 487, endPoint x: 228, endPoint y: 494, distance: 106.1
click at [228, 494] on div "your presence xxxxxxxxxx [Verse 1] 8 You showed up-Holy ground I stood 15 Bow d…" at bounding box center [493, 285] width 533 height 535
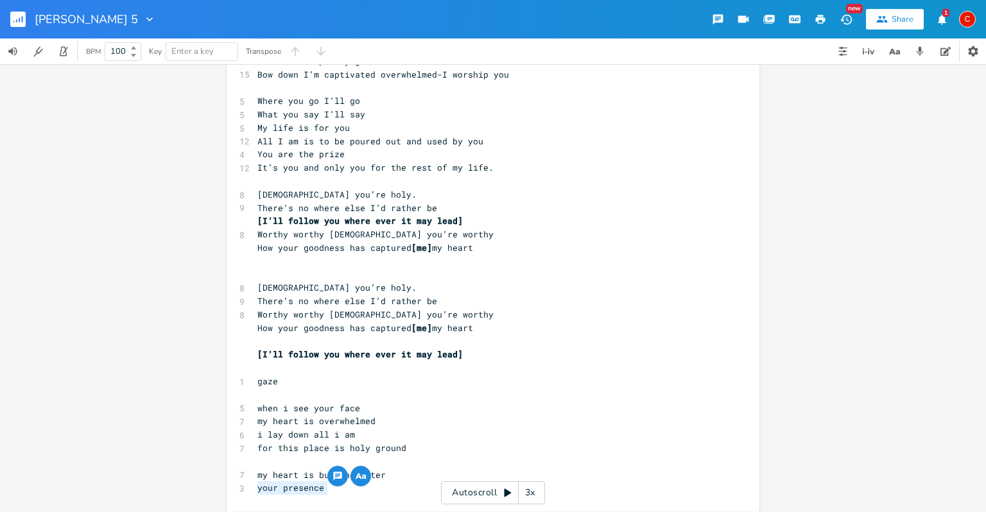
click at [339, 488] on pre "your presence" at bounding box center [486, 487] width 463 height 13
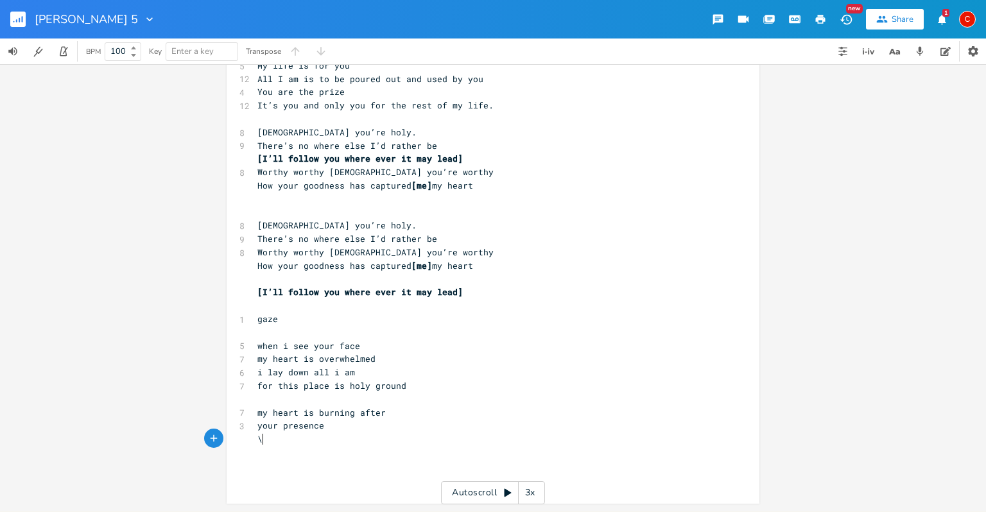
type textarea "\i"
type textarea "i ahve come laive"
type textarea "alive"
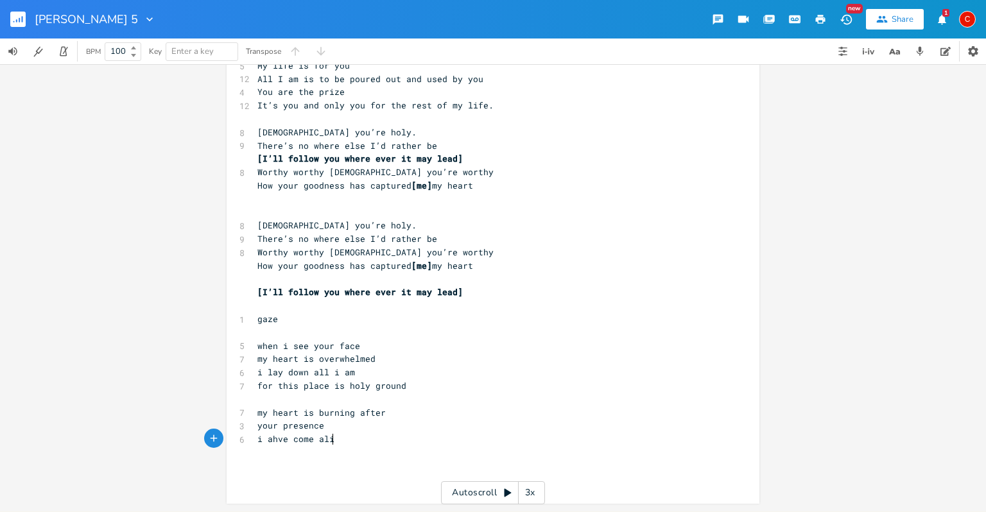
scroll to position [0, 16]
drag, startPoint x: 284, startPoint y: 437, endPoint x: 264, endPoint y: 439, distance: 19.4
click at [264, 439] on span "i ahve come alive" at bounding box center [300, 439] width 87 height 12
type textarea "have"
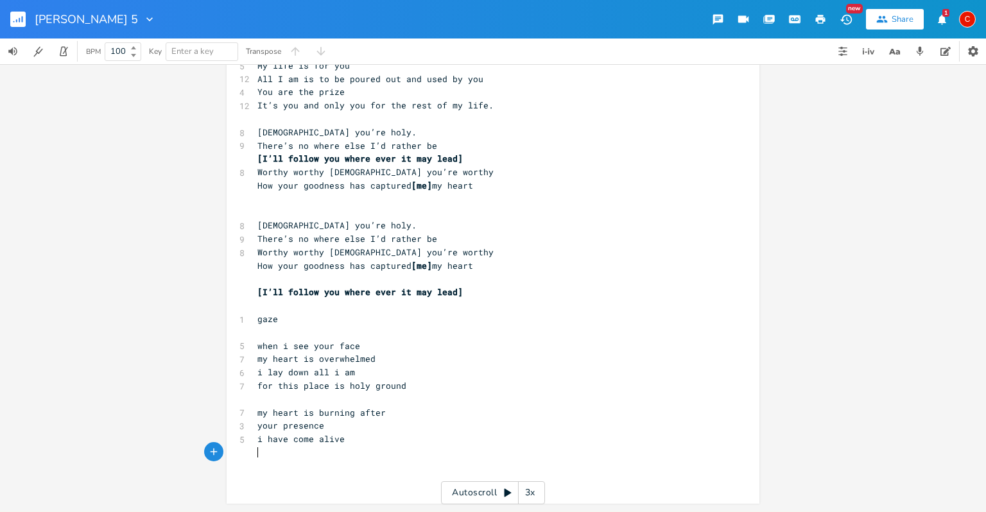
click at [356, 454] on pre "​" at bounding box center [486, 452] width 463 height 13
click at [361, 442] on pre "i have come alive" at bounding box center [486, 439] width 463 height 13
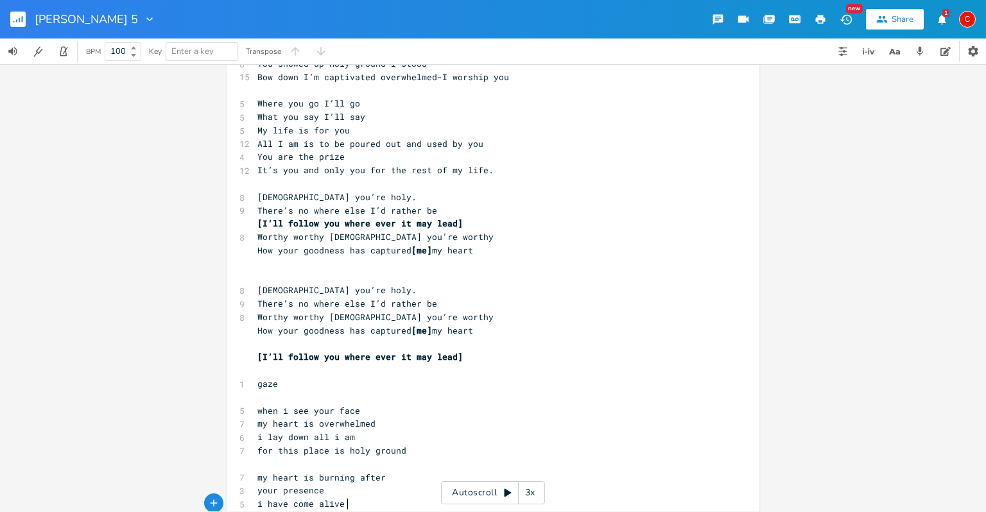
scroll to position [89, 0]
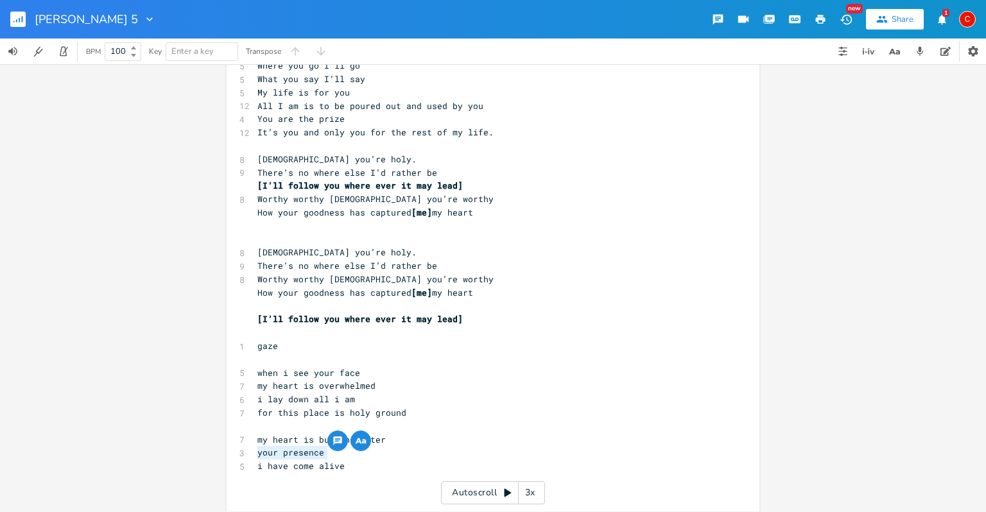
drag, startPoint x: 322, startPoint y: 448, endPoint x: 232, endPoint y: 451, distance: 89.9
click at [232, 451] on div "your presence xxxxxxxxxx [Verse 1] 8 You showed up-Holy ground I stood 15 Bow d…" at bounding box center [493, 257] width 533 height 548
type textarea "its you"
click at [439, 420] on pre "​" at bounding box center [486, 426] width 463 height 13
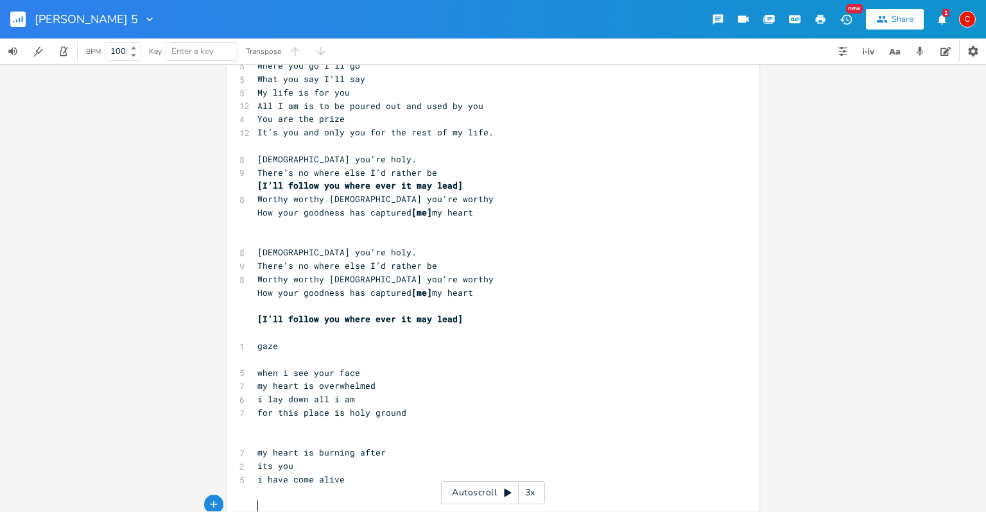
scroll to position [122, 0]
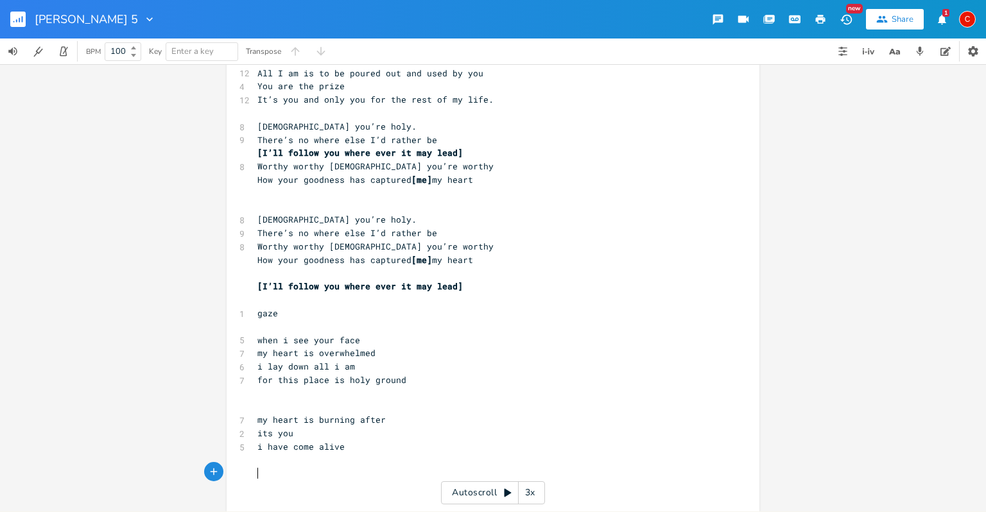
click at [280, 506] on div "xxxxxxxxxx [Verse 1] 8 You showed up-Holy ground I stood 15 Bow down I’m captiv…" at bounding box center [502, 242] width 495 height 545
type textarea "now my souk"
type textarea "ul is filled wiht joy"
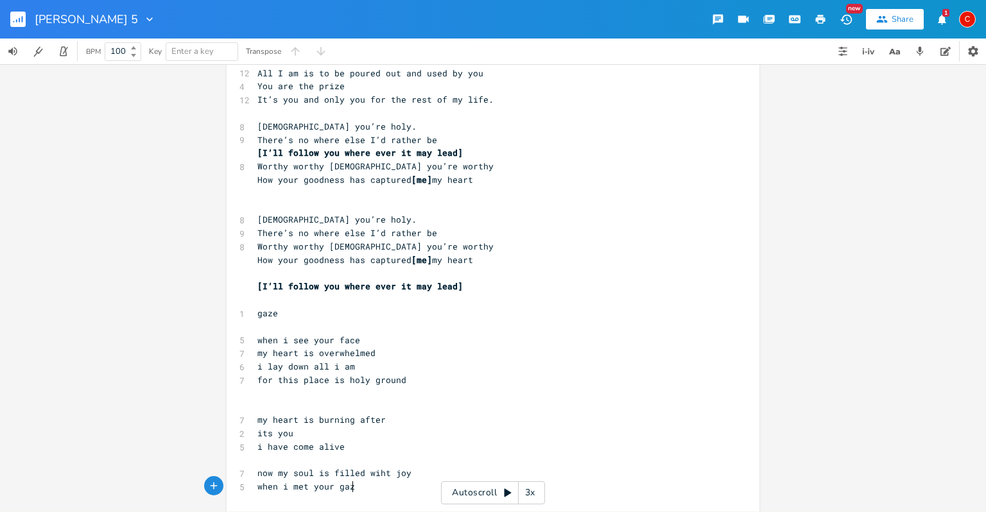
type textarea "when i met your gaze"
click at [299, 488] on span "when i met your gaze" at bounding box center [308, 487] width 103 height 12
type textarea "e"
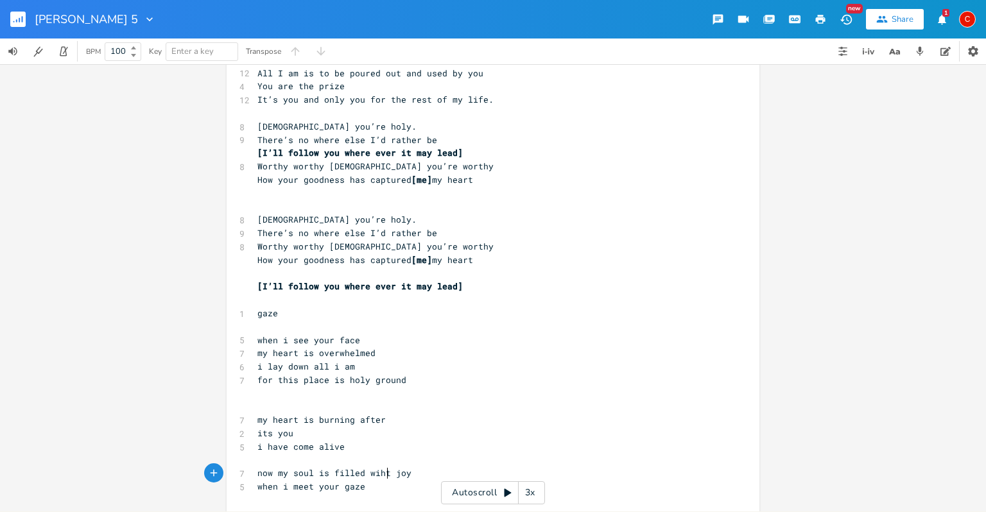
type textarea "t"
drag, startPoint x: 385, startPoint y: 472, endPoint x: 377, endPoint y: 472, distance: 8.3
click at [377, 472] on span "now my soul is filled wiht joy" at bounding box center [334, 473] width 154 height 12
type textarea "th"
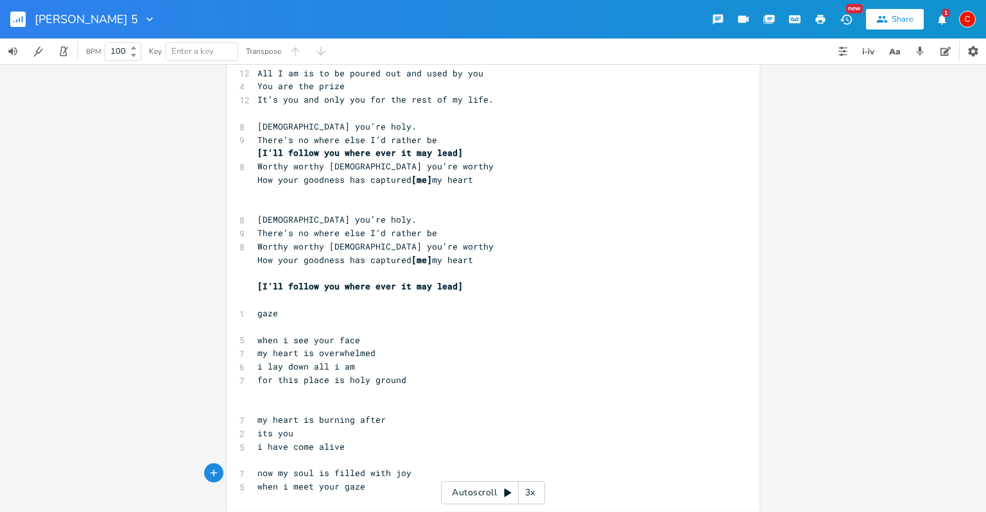
click at [378, 487] on pre "when i meet your gaze" at bounding box center [486, 486] width 463 height 13
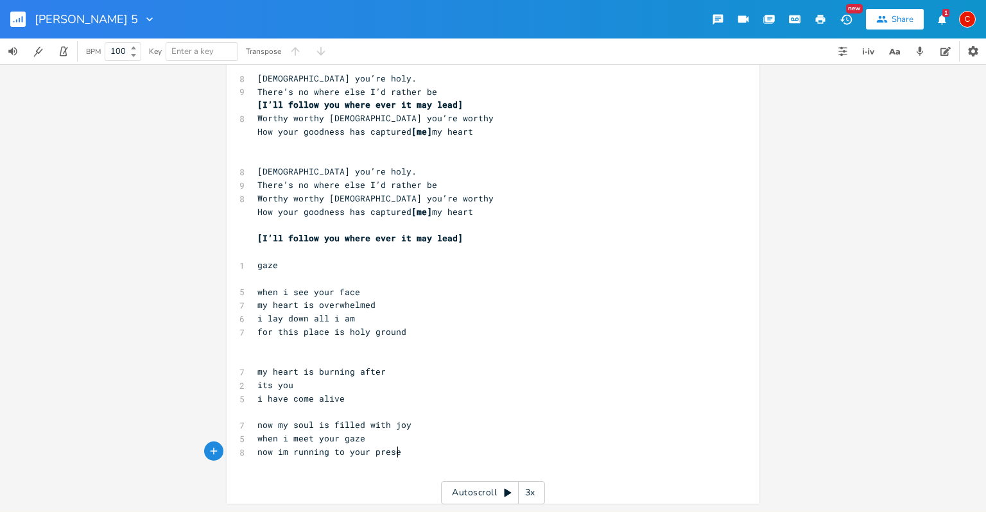
type textarea "now im running to your presence"
type textarea "cant help but be amazed"
click at [401, 458] on pre "now im running to your presence" at bounding box center [486, 451] width 463 height 13
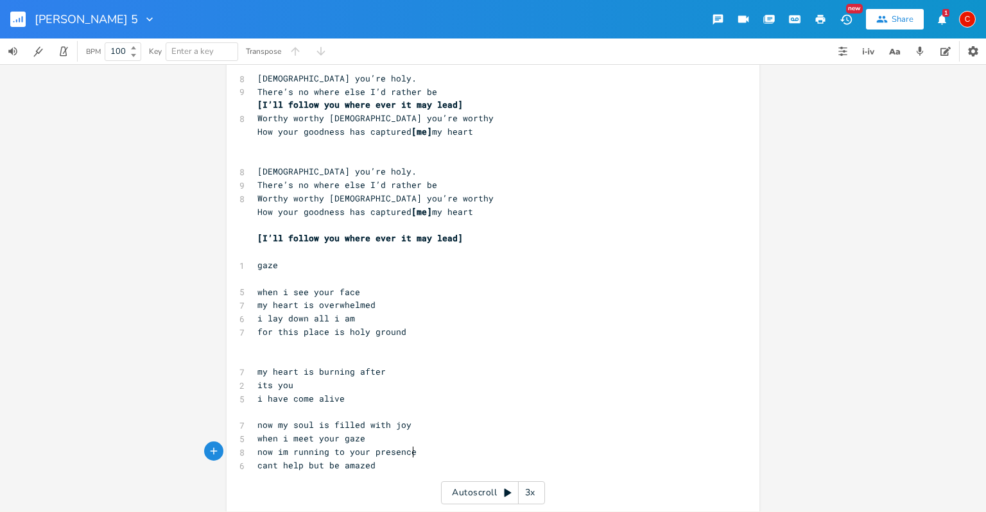
type textarea "cant h"
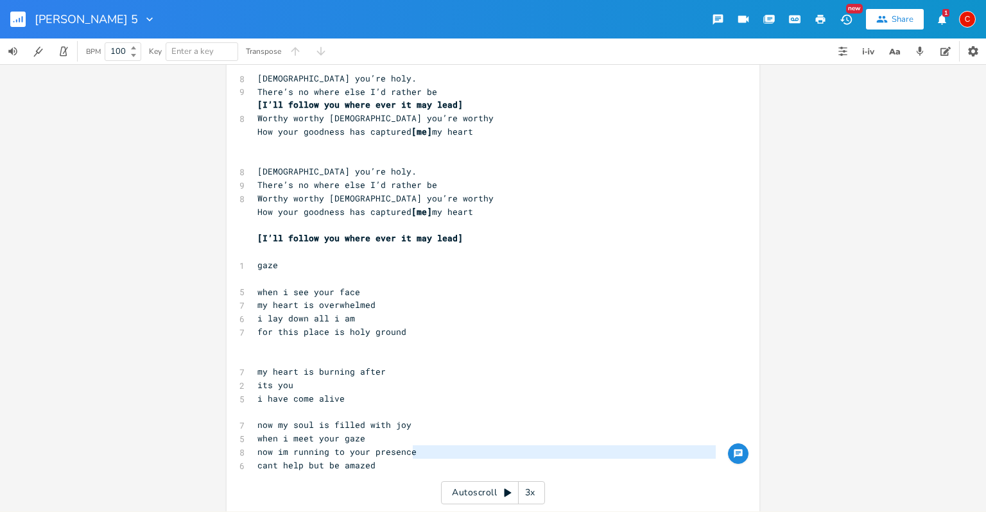
type textarea "now im running to your presence"
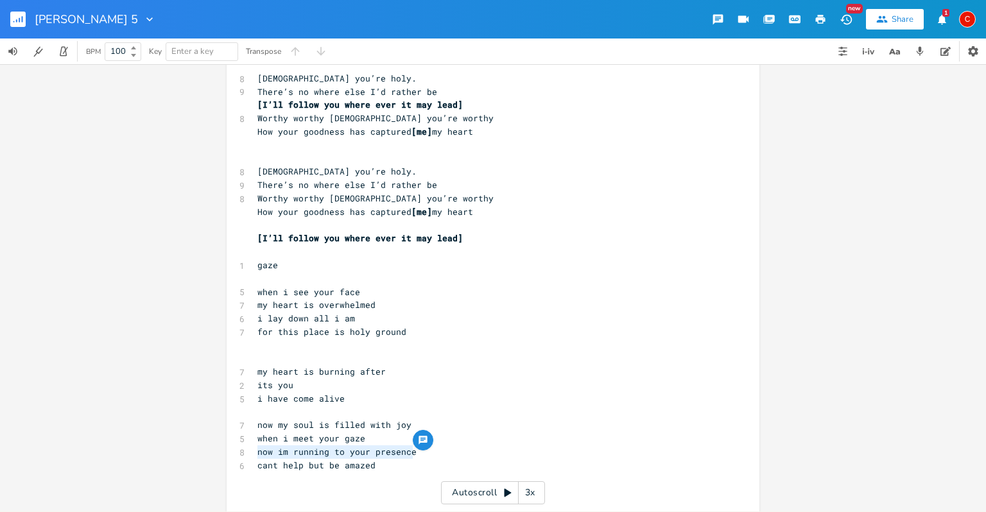
drag, startPoint x: 411, startPoint y: 457, endPoint x: 241, endPoint y: 447, distance: 170.4
click at [241, 447] on div "now im running to your presence xxxxxxxxxx [Verse 1] 8 You showed up-Holy groun…" at bounding box center [493, 209] width 533 height 615
click at [255, 359] on pre "​" at bounding box center [486, 358] width 463 height 13
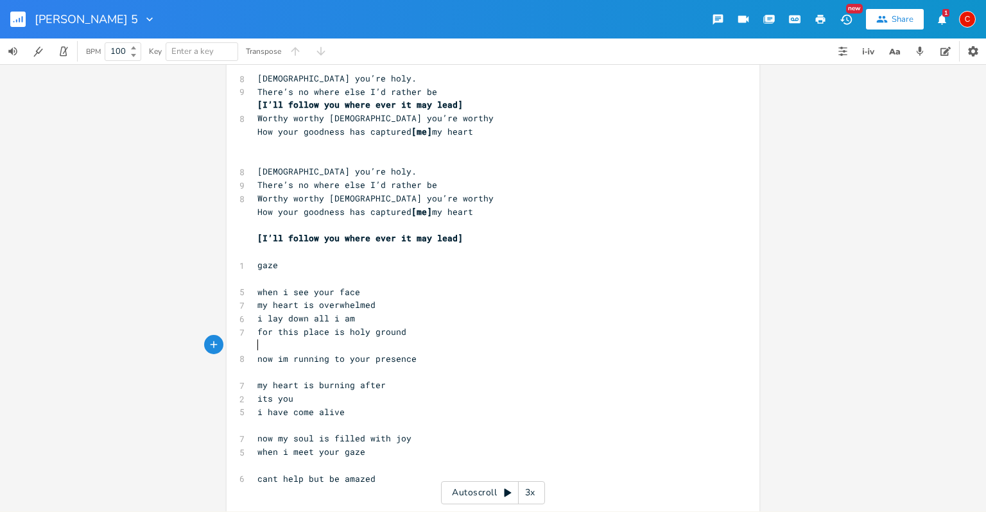
click at [421, 349] on pre "​" at bounding box center [486, 345] width 463 height 13
type textarea "cant help but be amazed"
drag, startPoint x: 383, startPoint y: 481, endPoint x: 252, endPoint y: 479, distance: 131.0
click at [255, 479] on pre "cant help but be amazed" at bounding box center [486, 478] width 463 height 13
type textarea "have come alive"
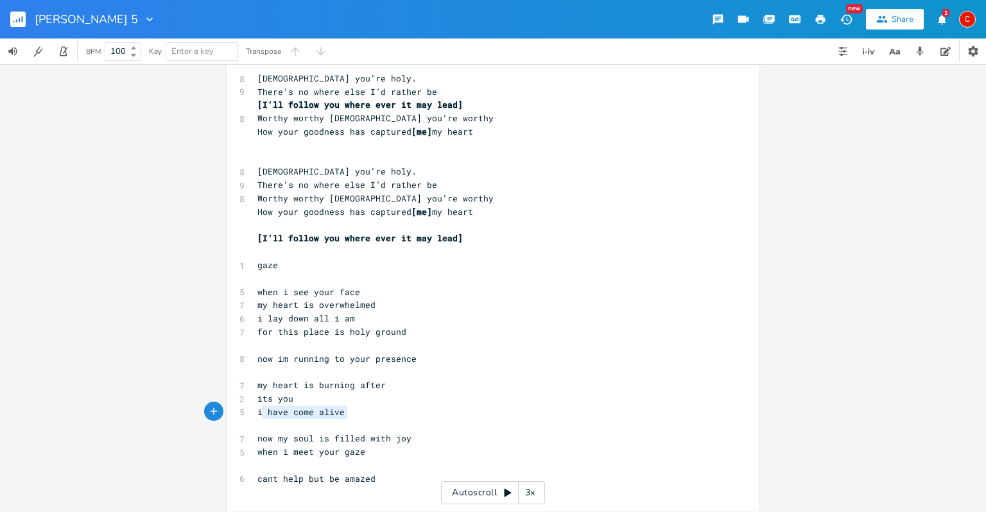
drag, startPoint x: 258, startPoint y: 413, endPoint x: 360, endPoint y: 412, distance: 102.1
click at [360, 412] on pre "i have come alive" at bounding box center [486, 412] width 463 height 13
click at [288, 465] on pre "​" at bounding box center [486, 465] width 463 height 13
type textarea "now im running to your presence"
drag, startPoint x: 414, startPoint y: 364, endPoint x: 252, endPoint y: 357, distance: 162.5
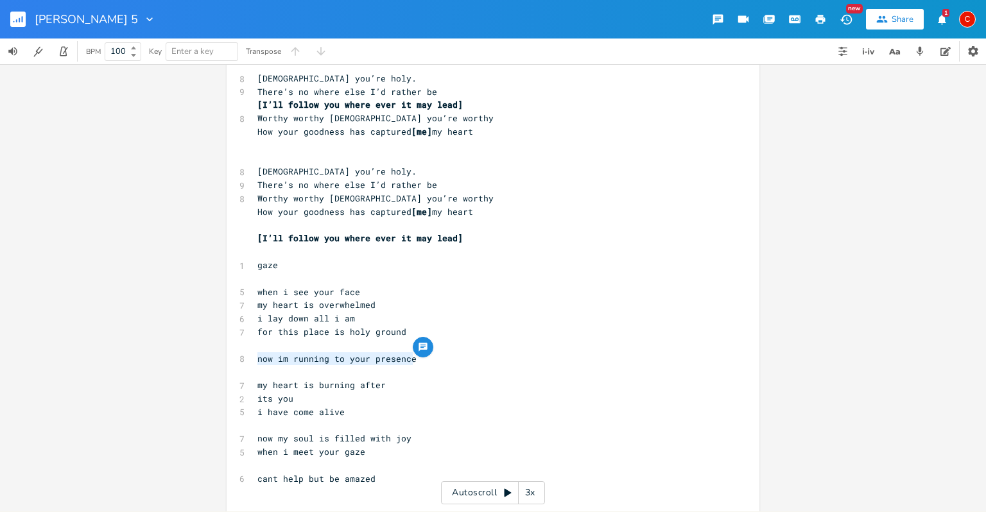
click at [255, 357] on pre "now im running to your presence" at bounding box center [486, 358] width 463 height 13
click at [273, 463] on pre "​" at bounding box center [486, 465] width 463 height 13
paste textarea "ow"
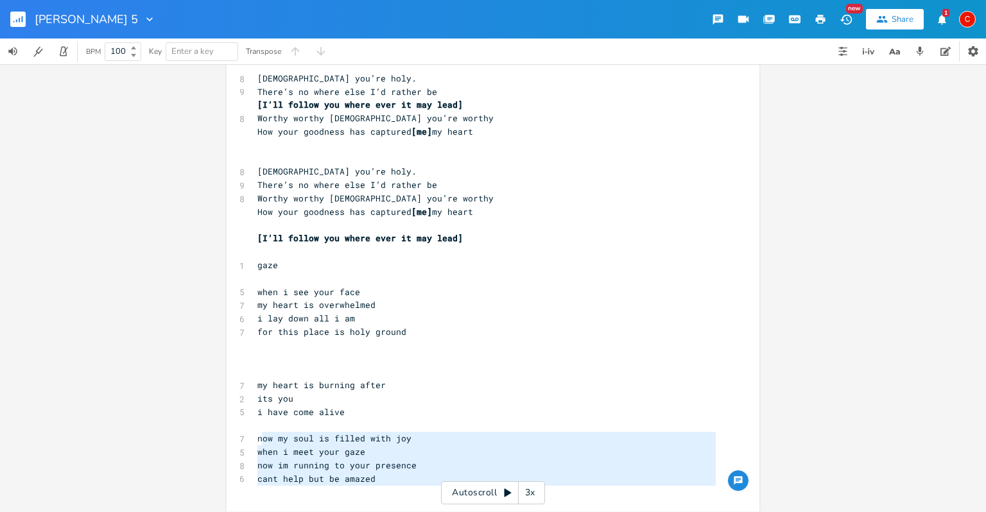
type textarea "ow my soul is filled with joy when i meet your gaze now im running to your pres…"
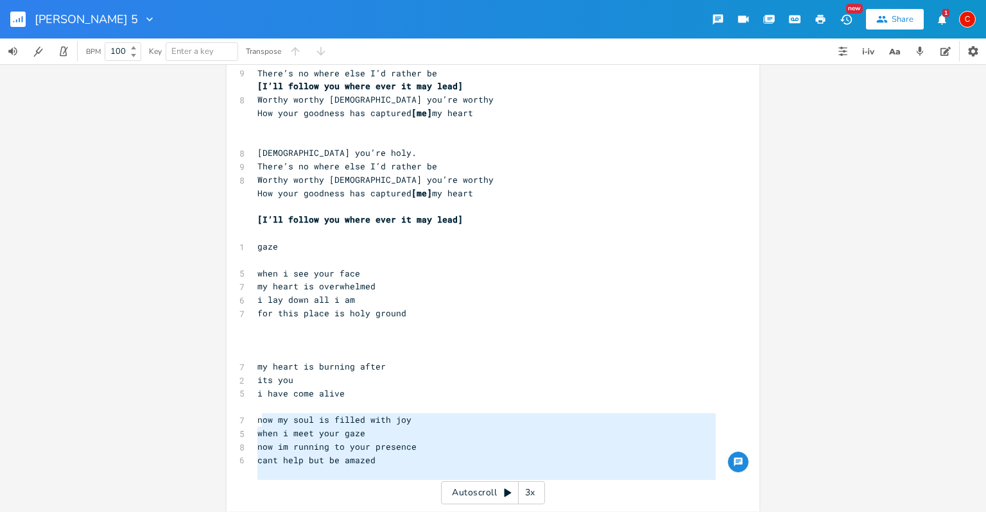
drag, startPoint x: 256, startPoint y: 441, endPoint x: 513, endPoint y: 499, distance: 263.9
click at [513, 499] on div "ow my soul is filled with joy when i meet your gaze now im running to your pres…" at bounding box center [493, 287] width 986 height 447
click at [424, 456] on pre "cant help but be amazed" at bounding box center [486, 460] width 463 height 13
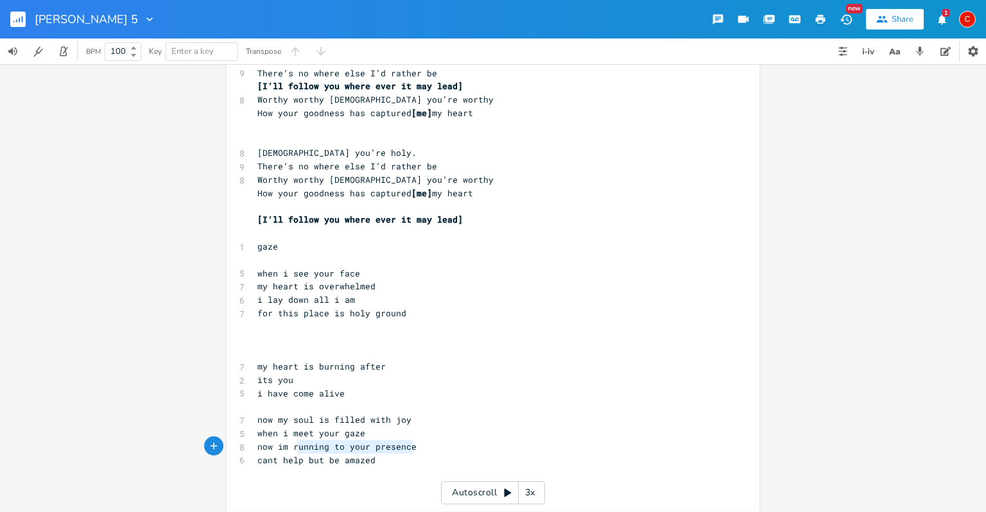
type textarea "now im running to your presence"
drag, startPoint x: 419, startPoint y: 448, endPoint x: 244, endPoint y: 449, distance: 175.2
click at [244, 449] on div "now im running to your presence xxxxxxxxxx [Verse 1] 8 You showed up-Holy groun…" at bounding box center [493, 197] width 533 height 628
click at [263, 336] on pre "​" at bounding box center [486, 340] width 463 height 13
type textarea "ing to your presence"
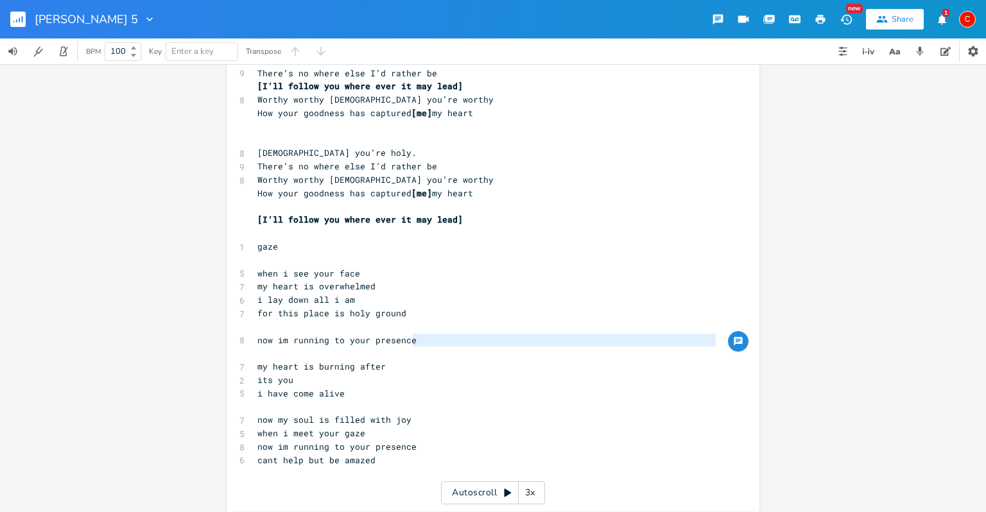
type textarea "now im running to your presence"
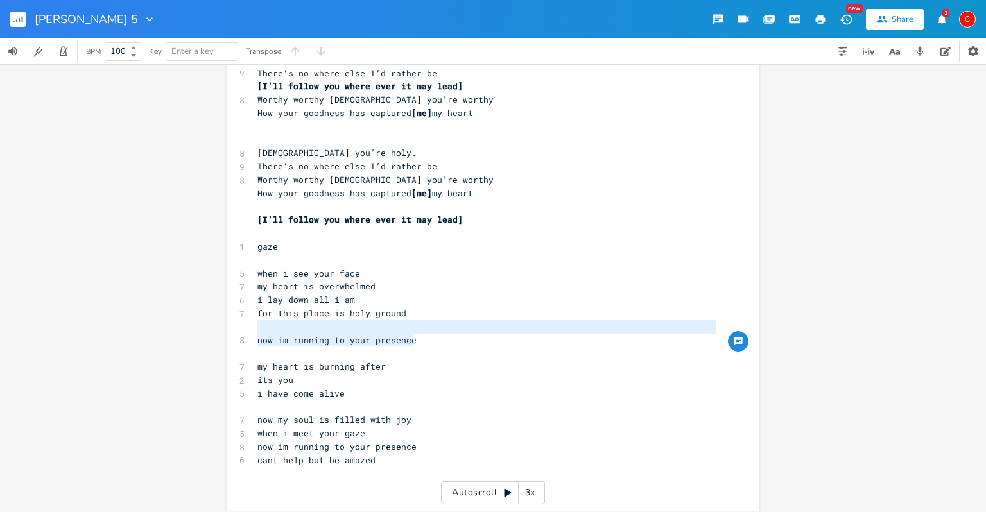
drag, startPoint x: 419, startPoint y: 336, endPoint x: 203, endPoint y: 329, distance: 216.4
click at [203, 329] on div "now im running to your presence xxxxxxxxxx [Verse 1] 8 You showed up-Holy groun…" at bounding box center [493, 287] width 986 height 447
click at [351, 329] on pre "​" at bounding box center [486, 326] width 463 height 13
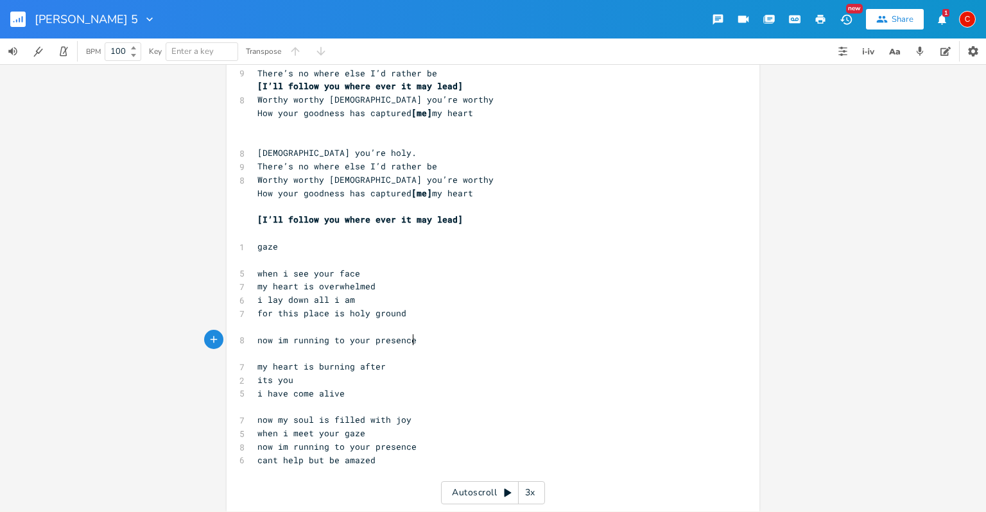
click at [420, 341] on pre "now im running to your presence" at bounding box center [486, 340] width 463 height 13
type textarea "cant help but be amazed"
drag, startPoint x: 367, startPoint y: 461, endPoint x: 240, endPoint y: 461, distance: 127.1
click at [255, 461] on div "6 cant help but be amazed" at bounding box center [486, 460] width 463 height 13
click at [402, 316] on pre "for this place is holy ground" at bounding box center [486, 313] width 463 height 13
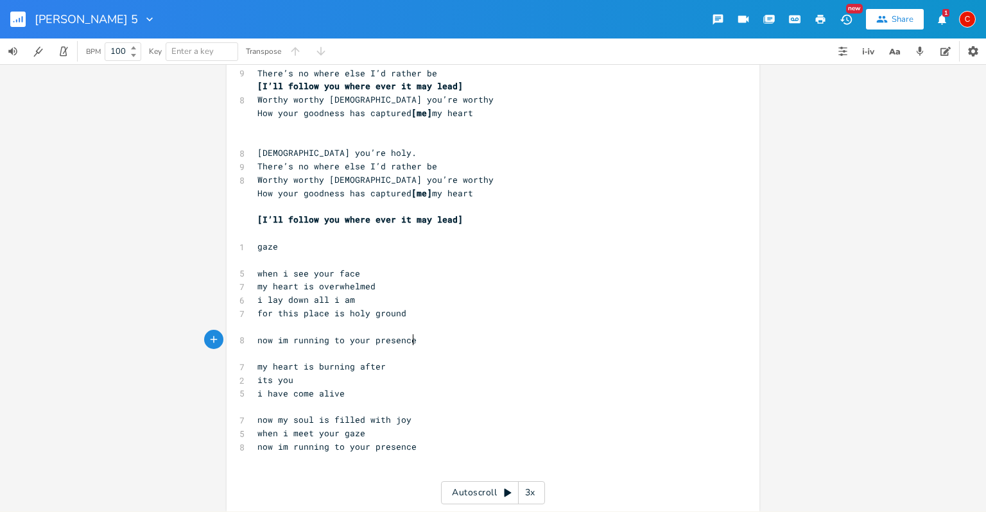
click at [421, 341] on pre "now im running to your presence" at bounding box center [486, 340] width 463 height 13
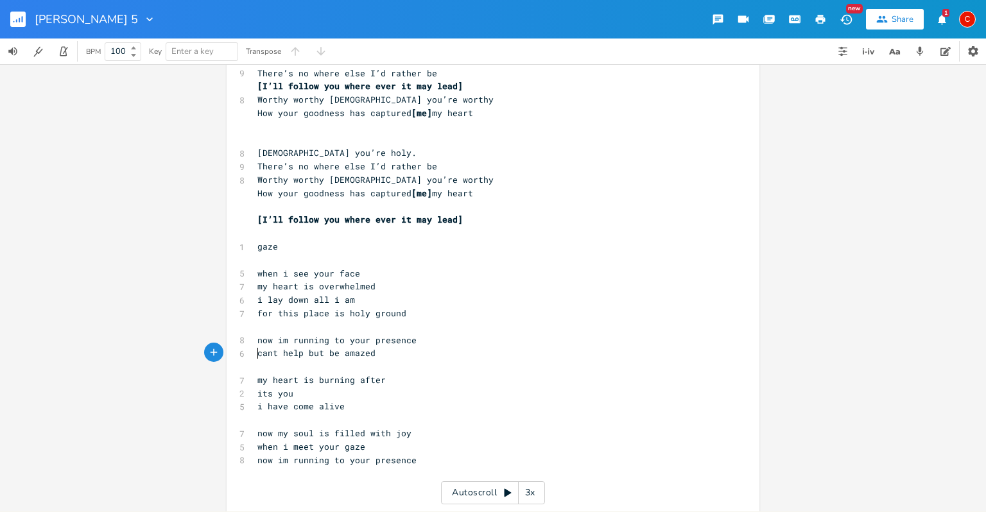
click at [257, 352] on span "cant help but be amazed" at bounding box center [316, 353] width 118 height 12
type textarea "I"
type textarea "now my soul is filled with joy"
drag, startPoint x: 252, startPoint y: 434, endPoint x: 418, endPoint y: 434, distance: 166.2
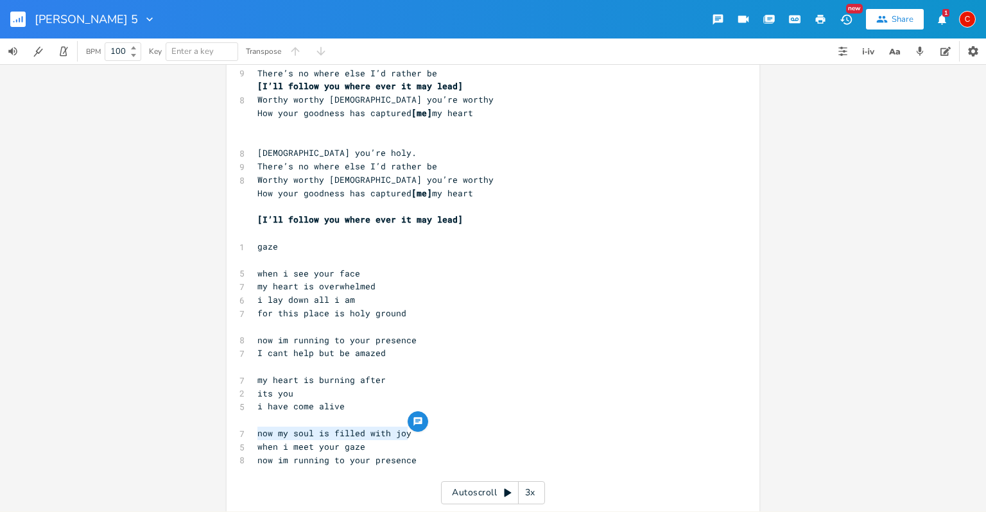
click at [418, 434] on pre "now my soul is filled with joy" at bounding box center [486, 433] width 463 height 13
click at [398, 351] on pre "I cant help but be amazed" at bounding box center [486, 353] width 463 height 13
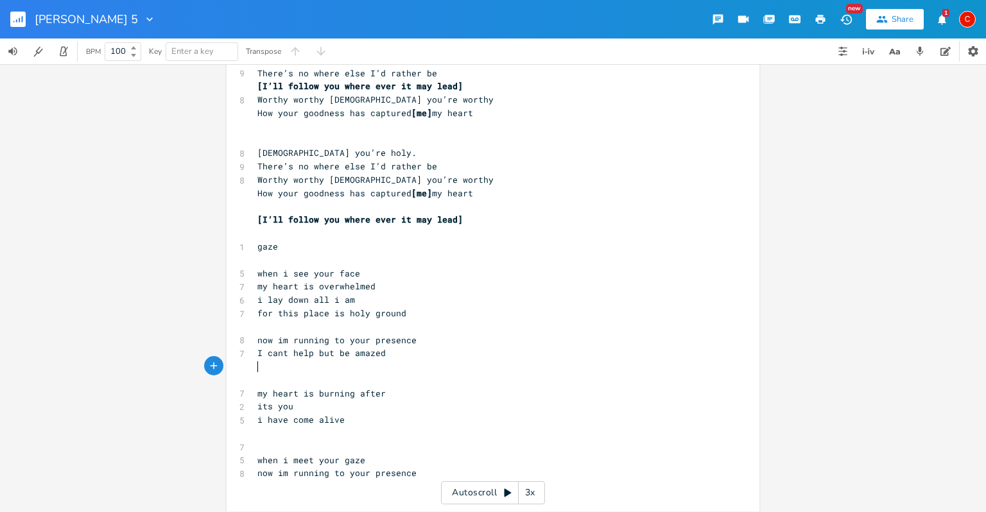
paste textarea "aze"
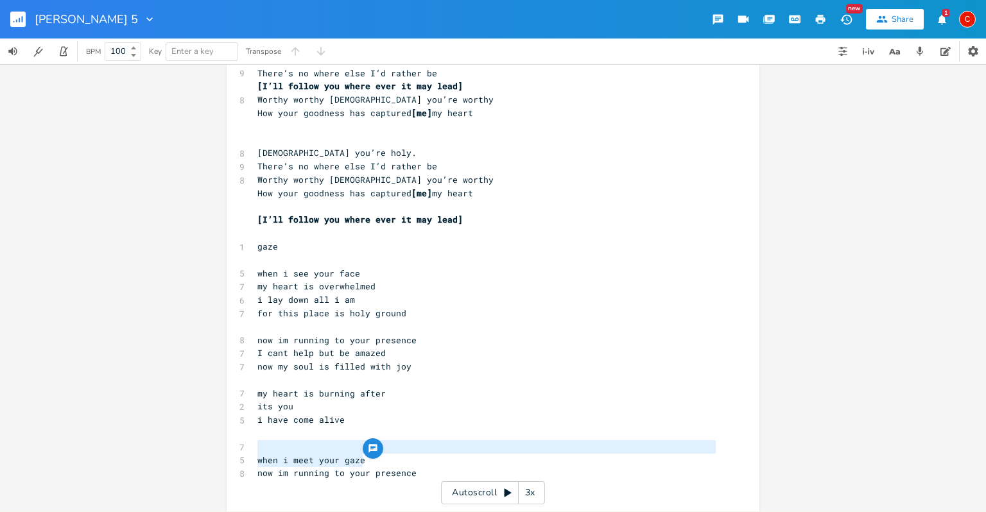
type textarea "when i meet your gaze"
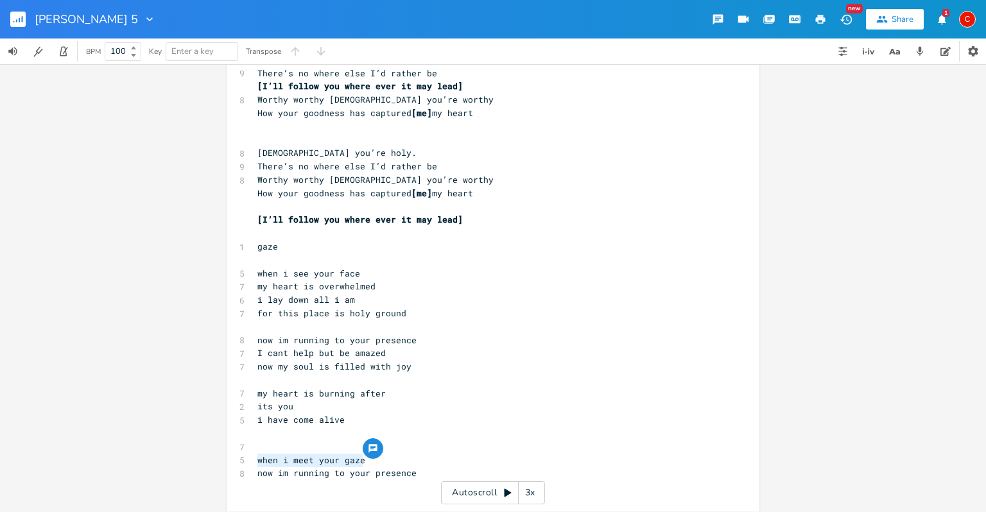
drag, startPoint x: 376, startPoint y: 455, endPoint x: 254, endPoint y: 454, distance: 122.6
click at [255, 454] on pre "when i meet your gaze" at bounding box center [486, 460] width 463 height 13
click at [463, 372] on pre "now my soul is filled with joy" at bounding box center [486, 366] width 463 height 13
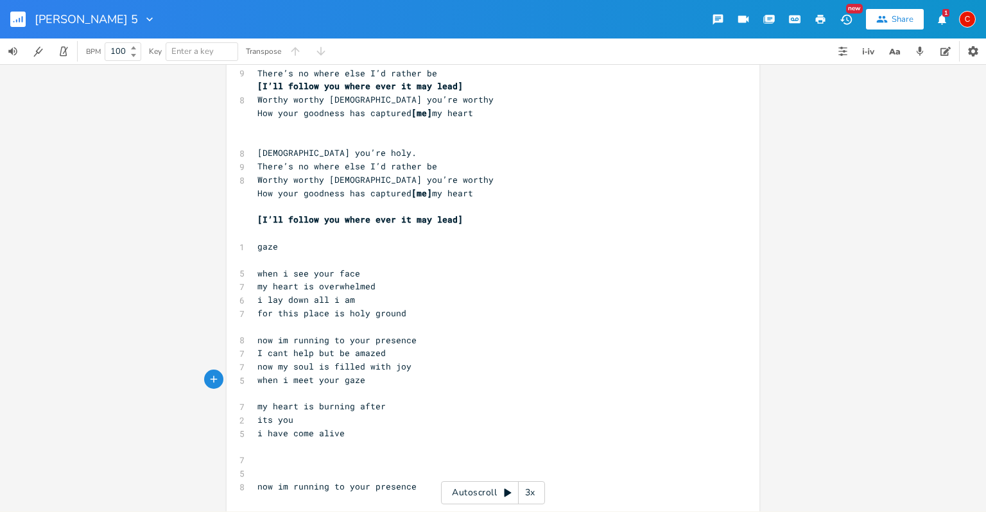
click at [623, 454] on pre "​" at bounding box center [486, 460] width 463 height 13
type textarea "now my soul is filled with joy"
drag, startPoint x: 255, startPoint y: 368, endPoint x: 411, endPoint y: 370, distance: 155.3
click at [411, 370] on pre "now my soul is filled with joy" at bounding box center [486, 366] width 463 height 13
click at [270, 341] on span "now im running to your presence" at bounding box center [336, 340] width 159 height 12
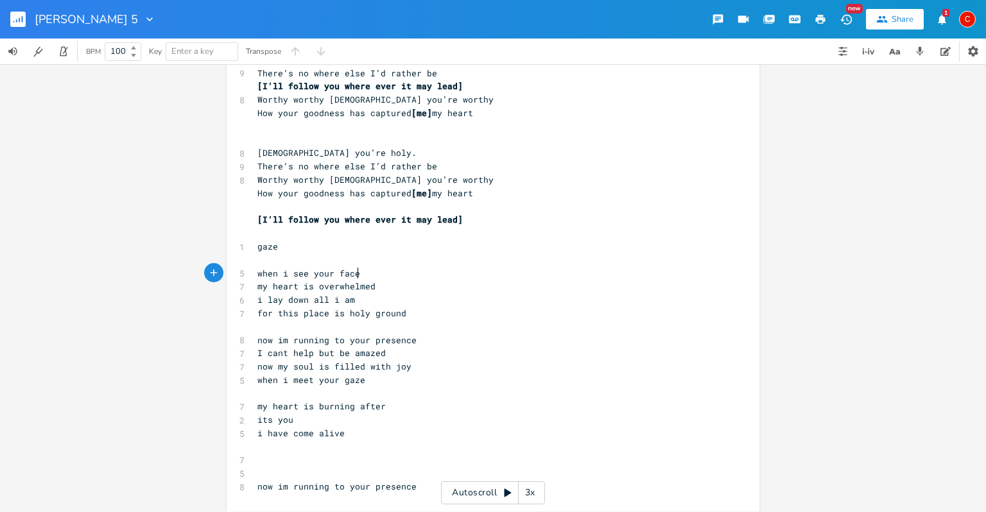
click at [356, 277] on pre "when i see your face" at bounding box center [486, 273] width 463 height 13
click at [365, 293] on pre "i lay down all i am" at bounding box center [486, 299] width 463 height 13
click at [359, 279] on pre "when i see your face" at bounding box center [486, 273] width 463 height 13
click at [375, 286] on pre "my heart is overwhelmed" at bounding box center [486, 286] width 463 height 13
click at [363, 282] on span "my heart is overwhelmed" at bounding box center [316, 286] width 118 height 12
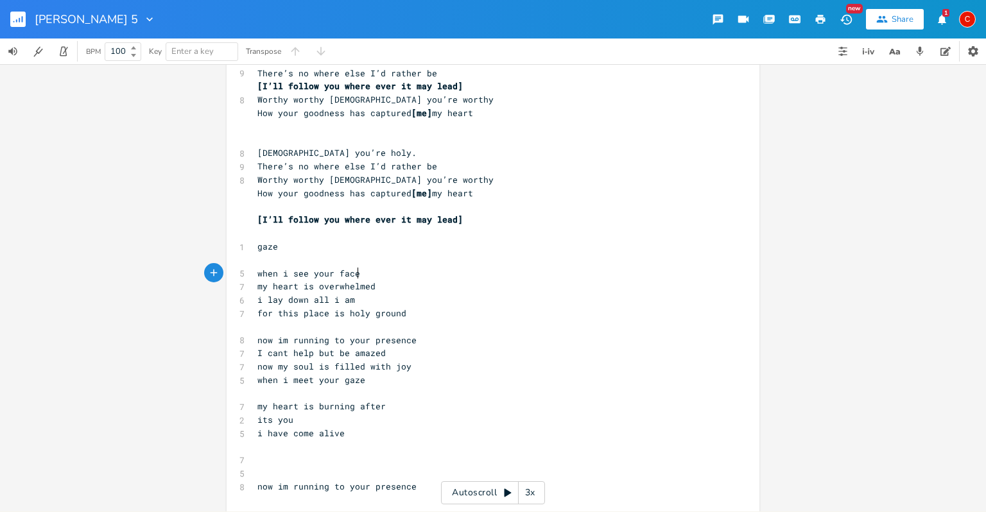
click at [357, 275] on pre "when i see your face" at bounding box center [486, 273] width 463 height 13
click at [363, 272] on pre "when i see your face" at bounding box center [486, 273] width 463 height 13
click at [370, 288] on pre "my heart is overwhelmed" at bounding box center [486, 286] width 463 height 13
click at [354, 300] on pre "i lay down all i am" at bounding box center [486, 299] width 463 height 13
click at [329, 285] on span "my heart is overwhelmed" at bounding box center [316, 286] width 118 height 12
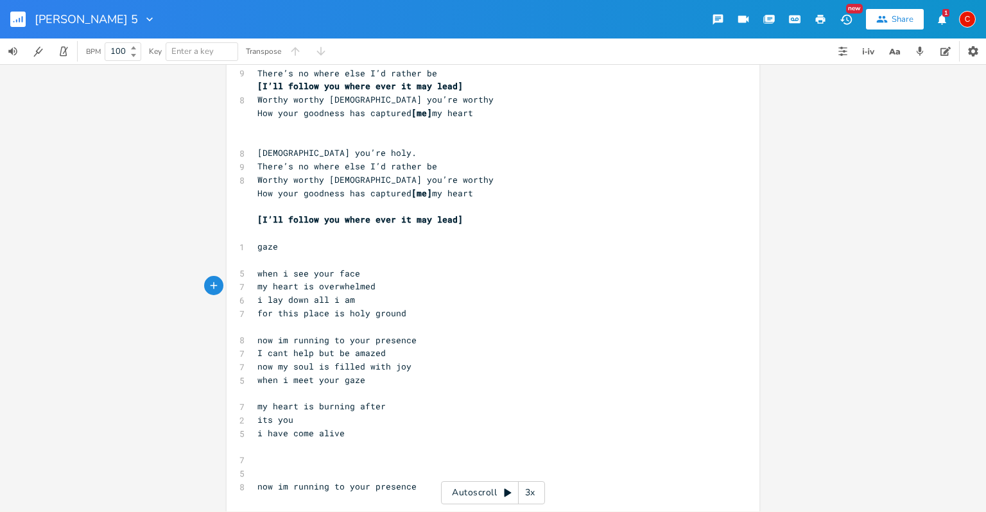
click at [356, 283] on span "my heart is overwhelmed" at bounding box center [316, 286] width 118 height 12
click at [391, 323] on pre "​" at bounding box center [486, 326] width 463 height 13
click at [365, 284] on span "my heart is overwhelmed" at bounding box center [316, 286] width 118 height 12
click at [394, 321] on pre "​" at bounding box center [486, 326] width 463 height 13
click at [357, 282] on span "my heart is overwhelmed" at bounding box center [316, 286] width 118 height 12
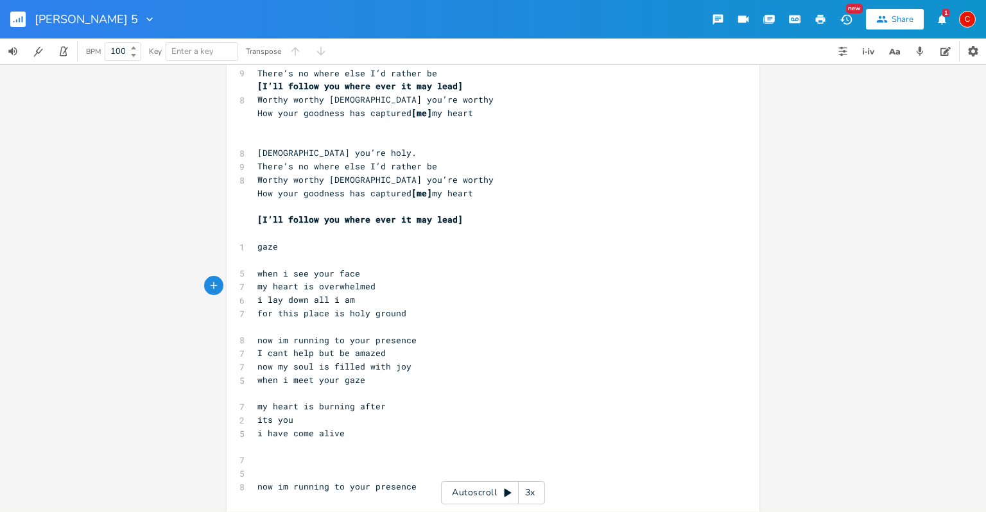
click at [357, 305] on pre "i lay down all i am" at bounding box center [486, 299] width 463 height 13
click at [363, 282] on span "my heart is overwhelmed" at bounding box center [316, 286] width 118 height 12
click at [363, 303] on pre "i lay down all i am" at bounding box center [486, 299] width 463 height 13
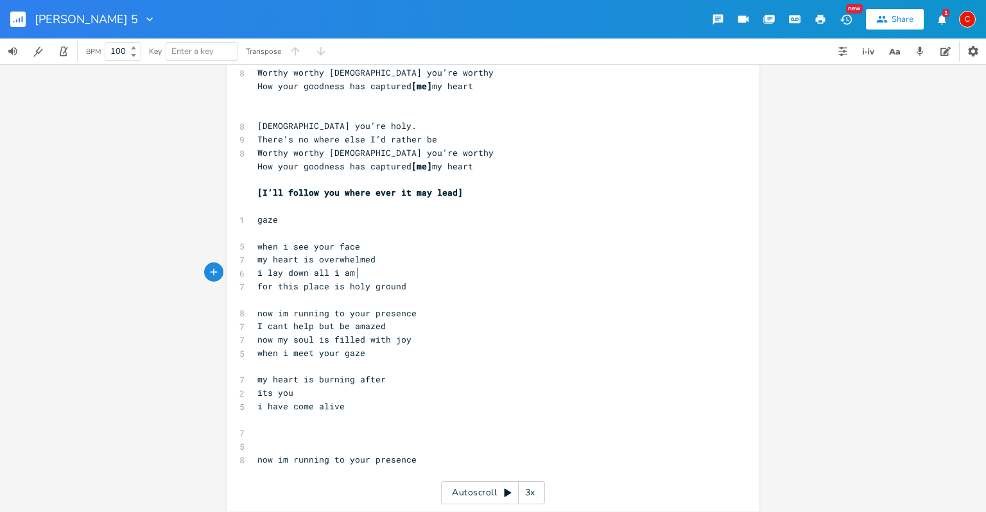
scroll to position [226, 0]
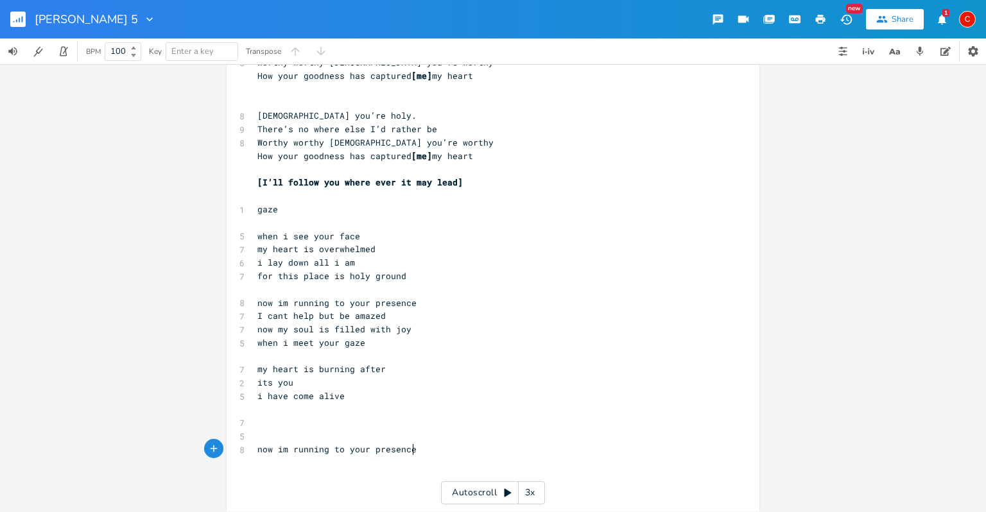
click at [502, 452] on pre "now im running to your presence" at bounding box center [486, 449] width 463 height 13
click at [440, 393] on pre "i have come alive" at bounding box center [486, 396] width 463 height 13
click at [417, 308] on pre "now im running to your presence" at bounding box center [486, 303] width 463 height 13
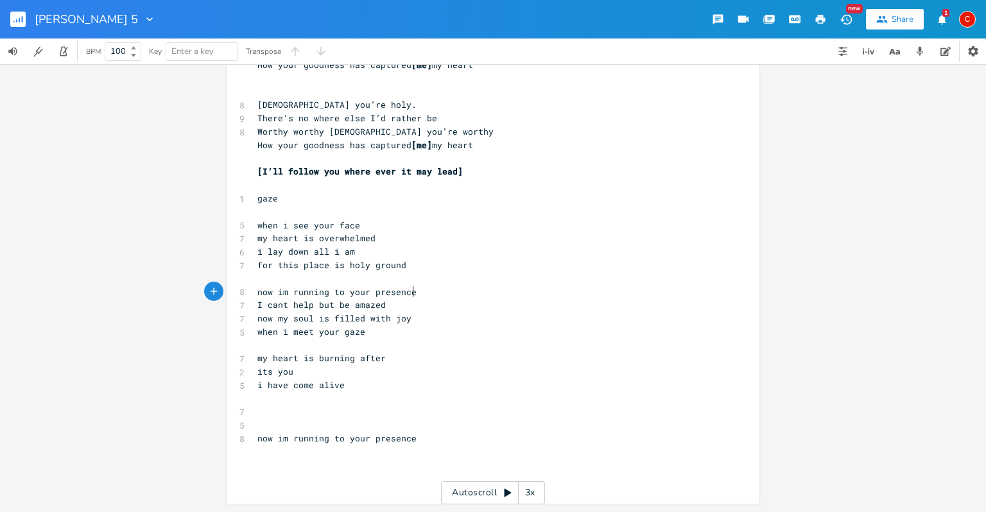
scroll to position [237, 0]
click at [255, 321] on pre "now my soul is filled with joy" at bounding box center [486, 318] width 463 height 13
type textarea "with joy"
drag, startPoint x: 413, startPoint y: 323, endPoint x: 360, endPoint y: 319, distance: 53.5
click at [360, 319] on pre "now my soul is filled with joy" at bounding box center [486, 318] width 463 height 13
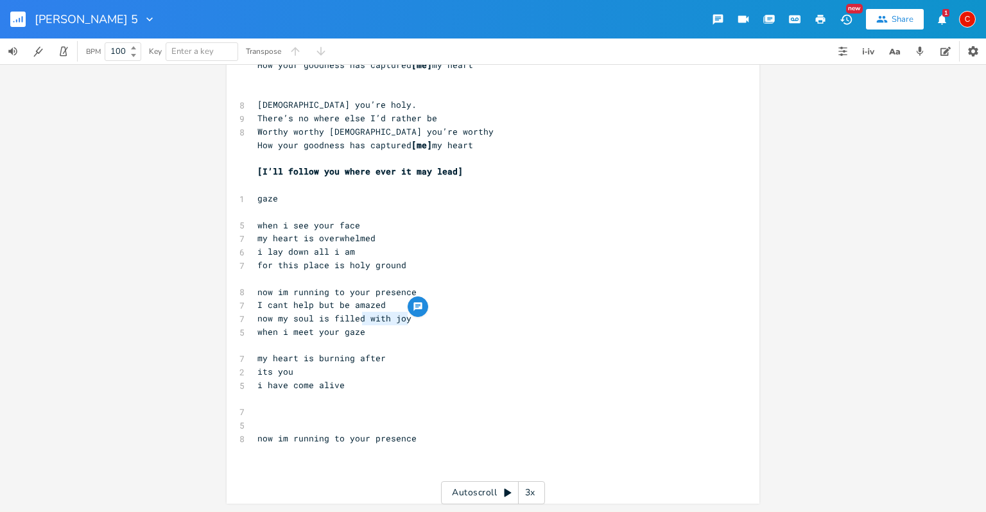
click at [375, 370] on pre "its you" at bounding box center [486, 371] width 463 height 13
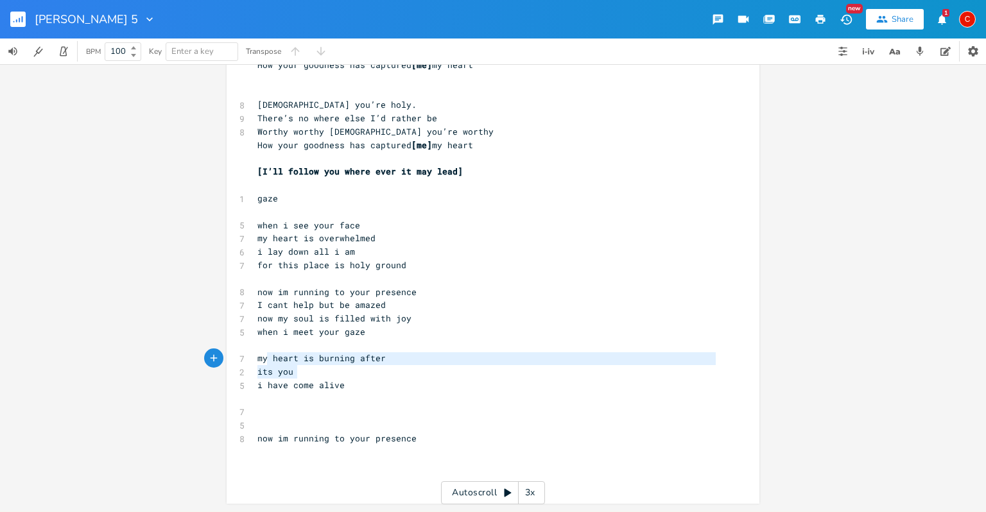
type textarea "my heart is burning after its you"
drag, startPoint x: 378, startPoint y: 366, endPoint x: 252, endPoint y: 360, distance: 126.6
click at [255, 360] on div "[Verse 1] 8 You showed up-Holy ground I stood 15 Bow down I’m captivated overwh…" at bounding box center [486, 171] width 463 height 627
click at [255, 360] on pre "my heart is burning after" at bounding box center [486, 358] width 463 height 13
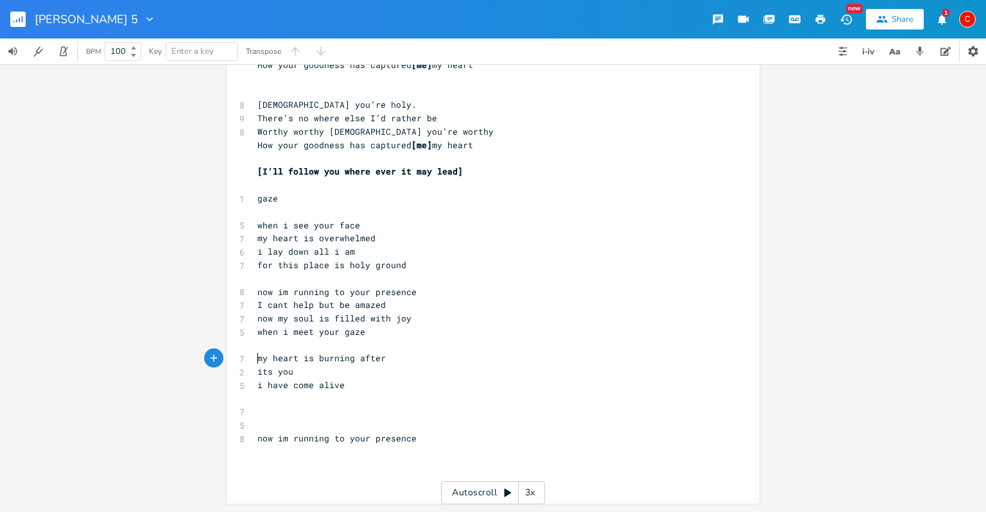
type textarea "my heart is burning after"
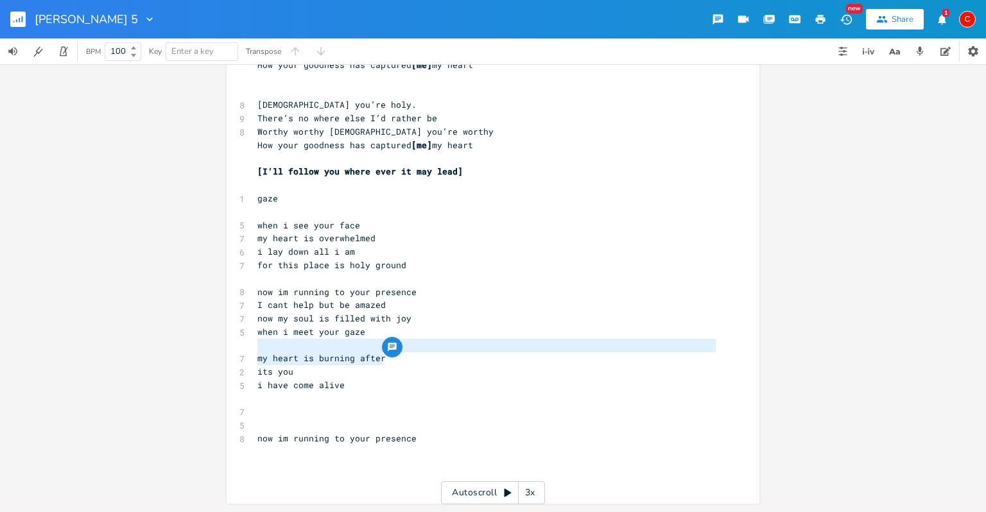
drag, startPoint x: 378, startPoint y: 354, endPoint x: 261, endPoint y: 350, distance: 117.5
click at [261, 350] on div "[Verse 1] 8 You showed up-Holy ground I stood 15 Bow down I’m captivated overwh…" at bounding box center [486, 171] width 463 height 627
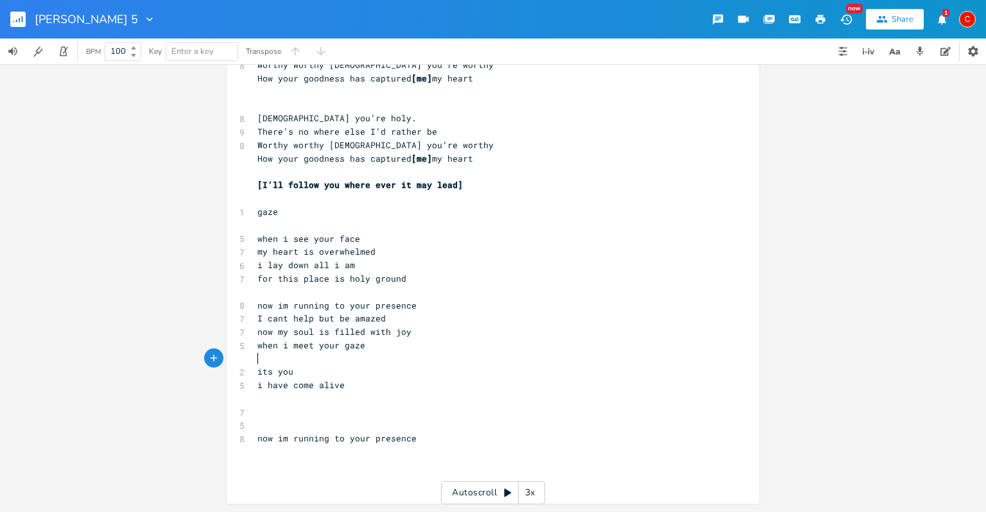
scroll to position [223, 0]
click at [412, 318] on pre "I cant help but be amazed" at bounding box center [486, 318] width 463 height 13
click at [257, 331] on span "now my soul is filled with joy" at bounding box center [334, 332] width 154 height 12
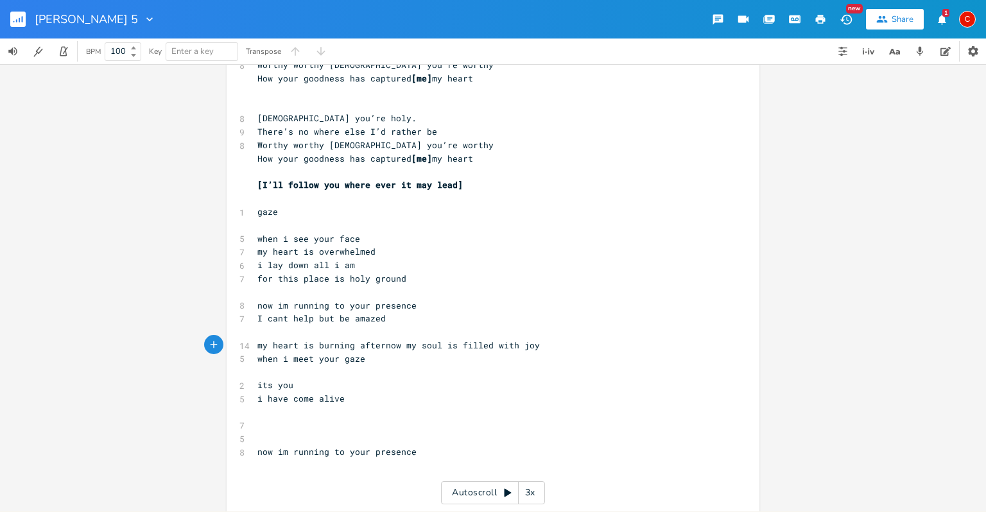
click at [255, 345] on pre "my heart is burning afternow my soul is filled with joy" at bounding box center [486, 345] width 463 height 13
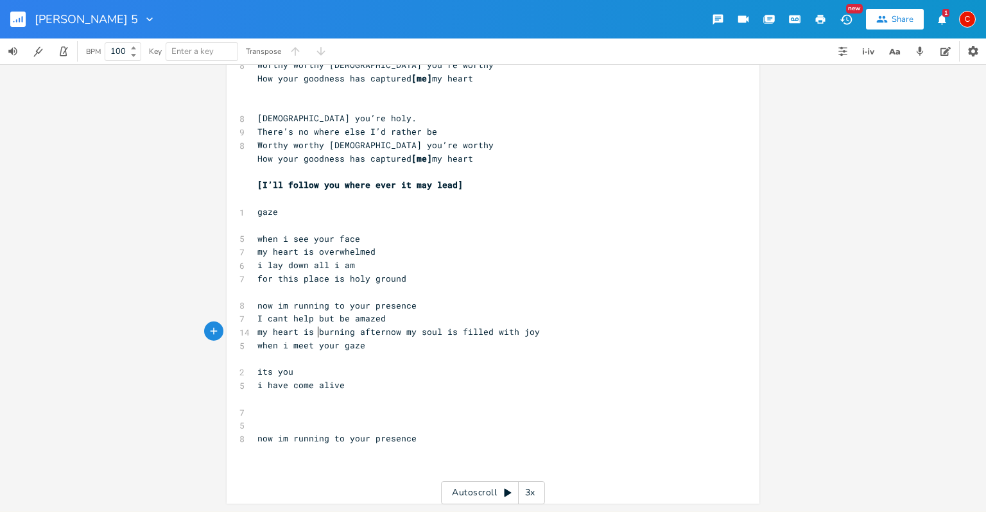
type textarea "burning afternow my soul is filled with joy"
drag, startPoint x: 315, startPoint y: 331, endPoint x: 623, endPoint y: 331, distance: 308.1
click at [623, 331] on pre "my heart is burning afternow my soul is filled with joy" at bounding box center [486, 331] width 463 height 13
click at [380, 334] on span "my heart is burning afternow my soul is filled with joy" at bounding box center [398, 332] width 282 height 12
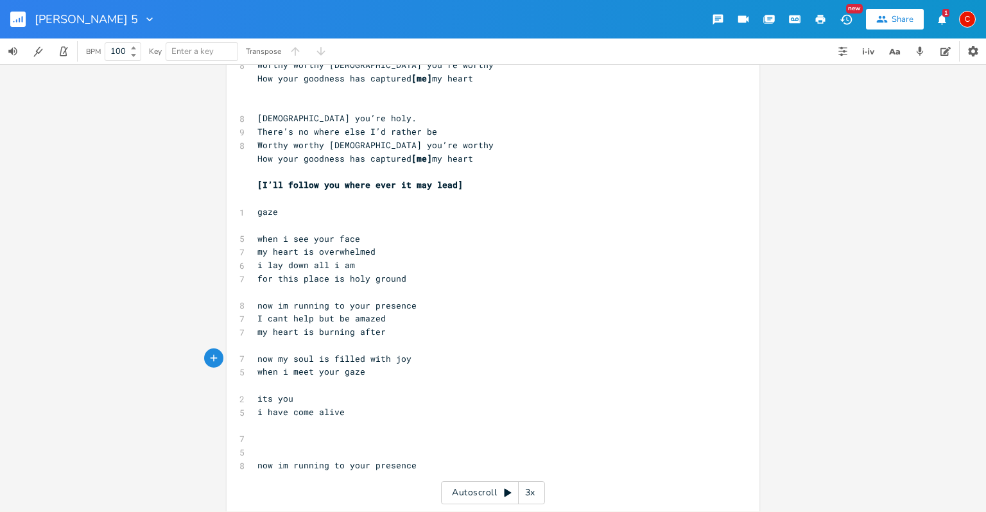
click at [413, 329] on pre "my heart is burning after" at bounding box center [486, 331] width 463 height 13
type textarea "burning after"
drag, startPoint x: 391, startPoint y: 338, endPoint x: 307, endPoint y: 327, distance: 84.2
click at [307, 327] on pre "my heart is burning after" at bounding box center [486, 331] width 463 height 13
type textarea "set on fire"
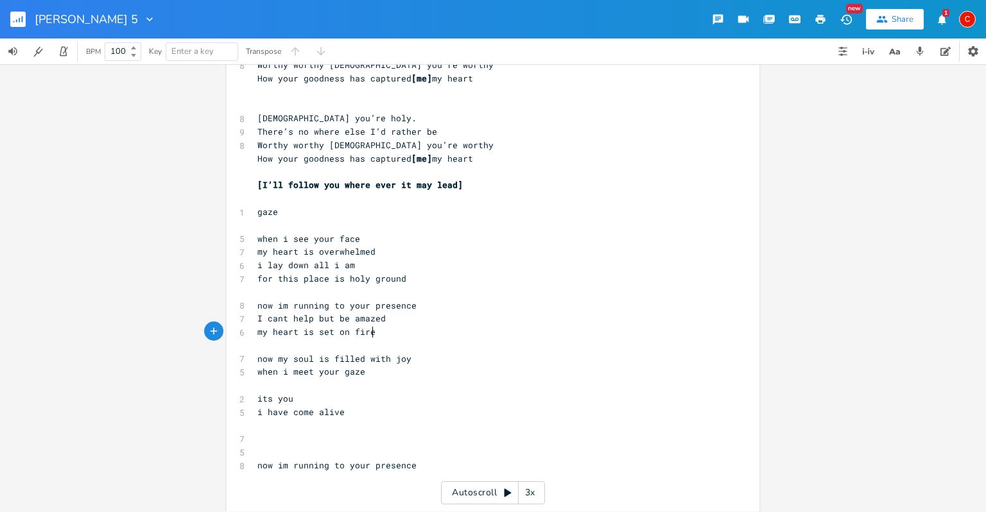
scroll to position [0, 34]
click at [307, 327] on span "my heart is set on fire" at bounding box center [316, 332] width 118 height 12
type textarea "when i meet your gaze"
drag, startPoint x: 363, startPoint y: 377, endPoint x: 255, endPoint y: 373, distance: 107.9
click at [255, 373] on pre "when i meet your gaze" at bounding box center [486, 371] width 463 height 13
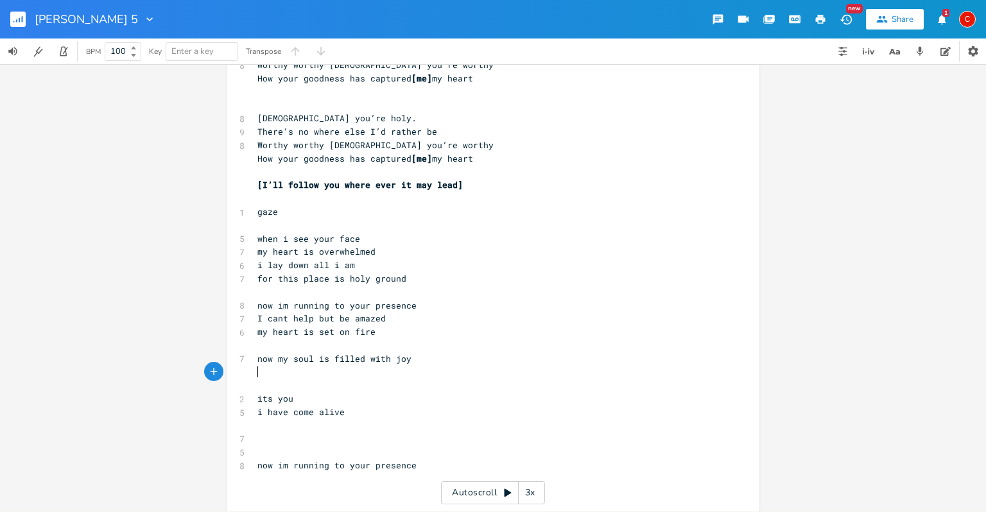
click at [443, 329] on pre "my heart is set on fire" at bounding box center [486, 331] width 463 height 13
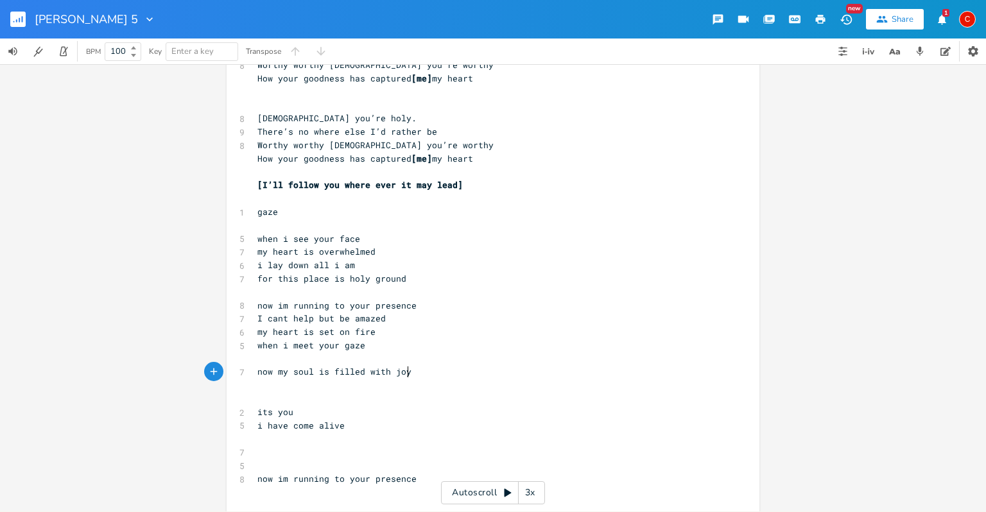
click at [582, 368] on pre "now my soul is filled with joy" at bounding box center [486, 371] width 463 height 13
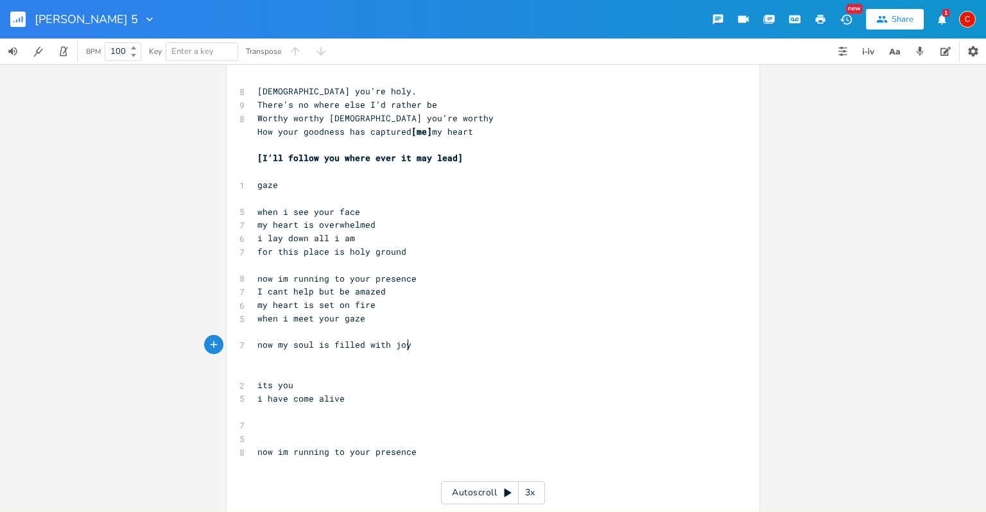
click at [257, 345] on span "now my soul is filled with joy" at bounding box center [334, 345] width 154 height 12
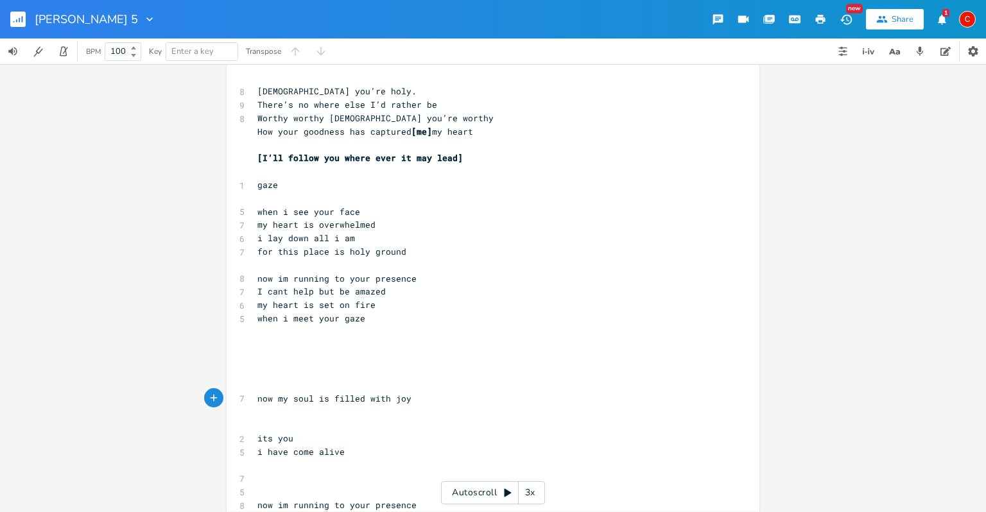
scroll to position [261, 0]
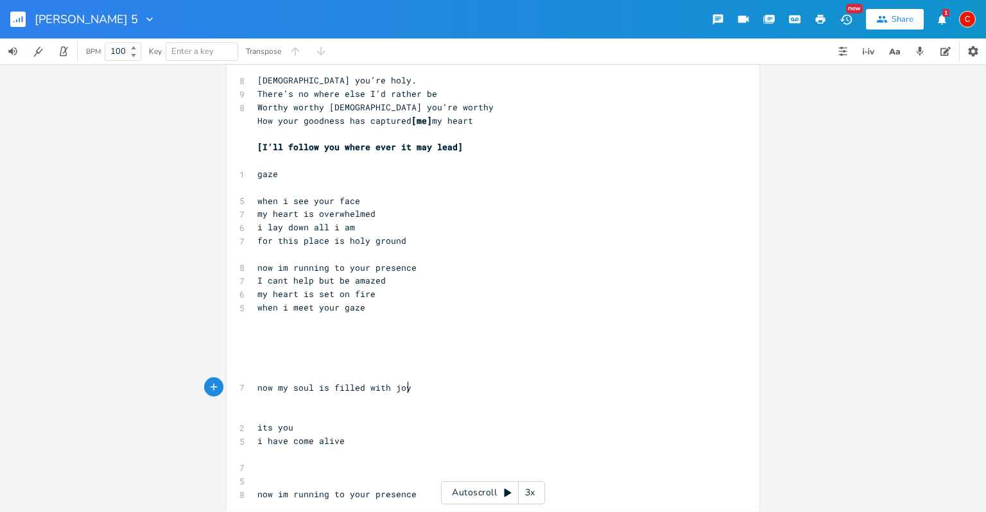
click at [411, 390] on pre "now my soul is filled with joy" at bounding box center [486, 387] width 463 height 13
type textarea "joy"
drag, startPoint x: 411, startPoint y: 390, endPoint x: 390, endPoint y: 388, distance: 20.6
click at [390, 388] on pre "now my soul is filled with joy" at bounding box center [486, 387] width 463 height 13
type textarea "now"
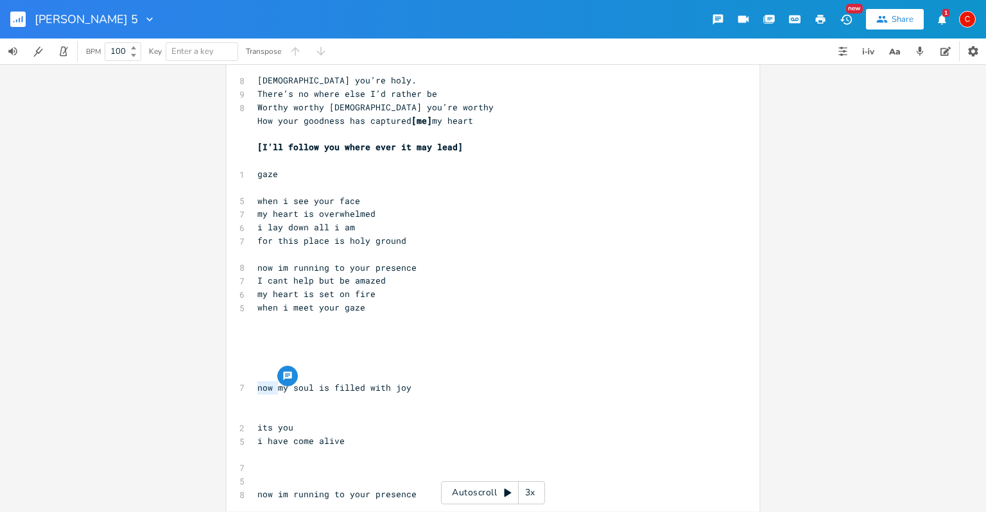
drag, startPoint x: 276, startPoint y: 387, endPoint x: 255, endPoint y: 388, distance: 21.2
click at [257, 388] on span "now my soul is filled with joy" at bounding box center [334, 388] width 154 height 12
type textarea "now"
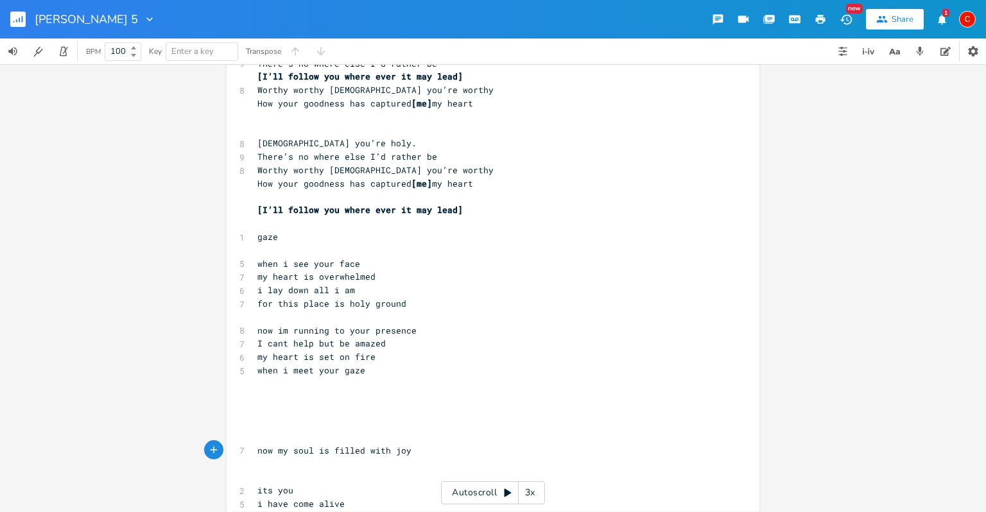
scroll to position [197, 0]
click at [362, 415] on pre "​" at bounding box center [486, 411] width 463 height 13
type textarea "brudge"
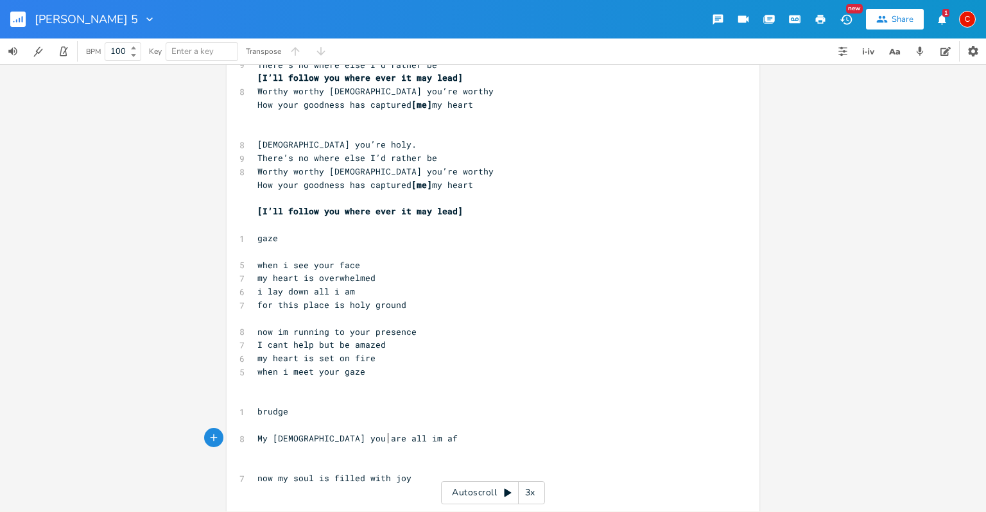
scroll to position [0, 88]
type textarea "My [DEMOGRAPHIC_DATA] you are all im after"
type textarea "......."
click at [329, 462] on pre "​" at bounding box center [486, 464] width 463 height 13
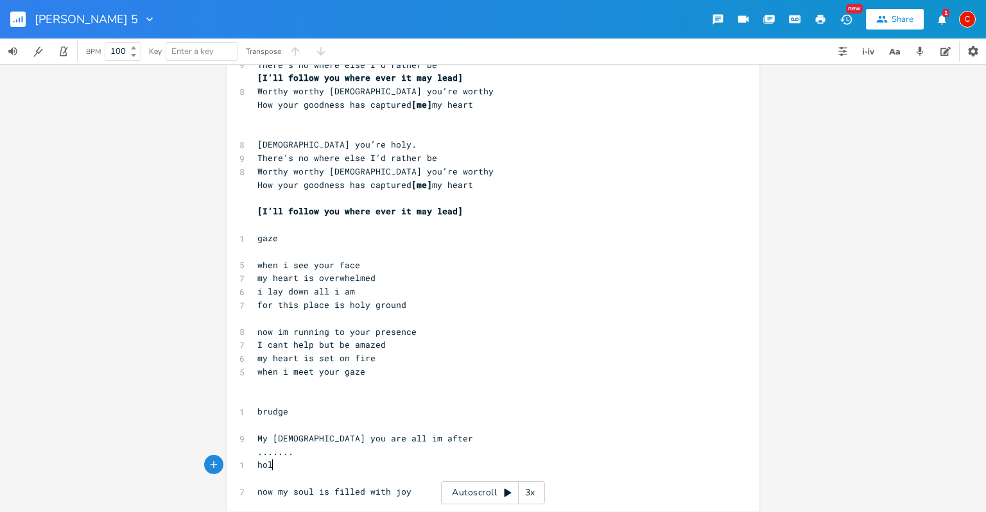
scroll to position [0, 15]
type textarea "holy"
type textarea "...."
type textarea "savior"
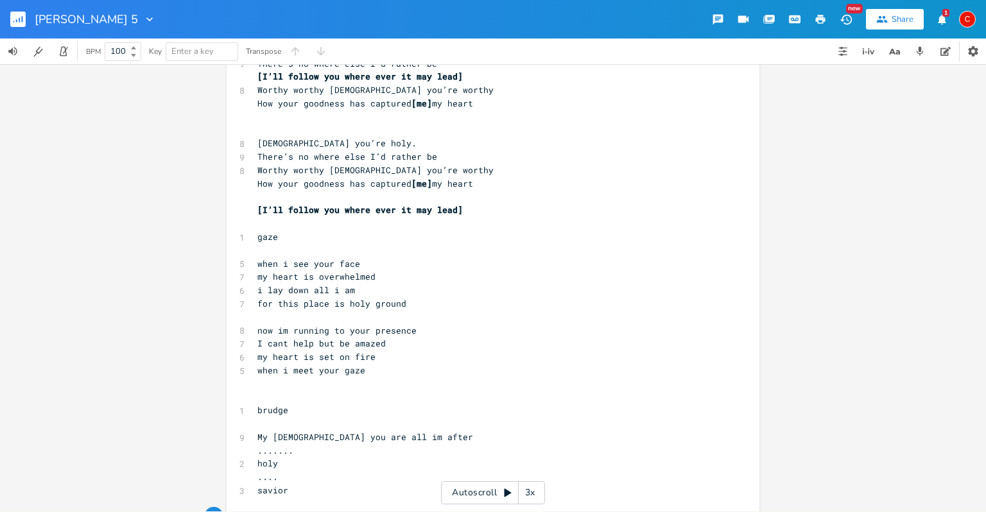
scroll to position [243, 0]
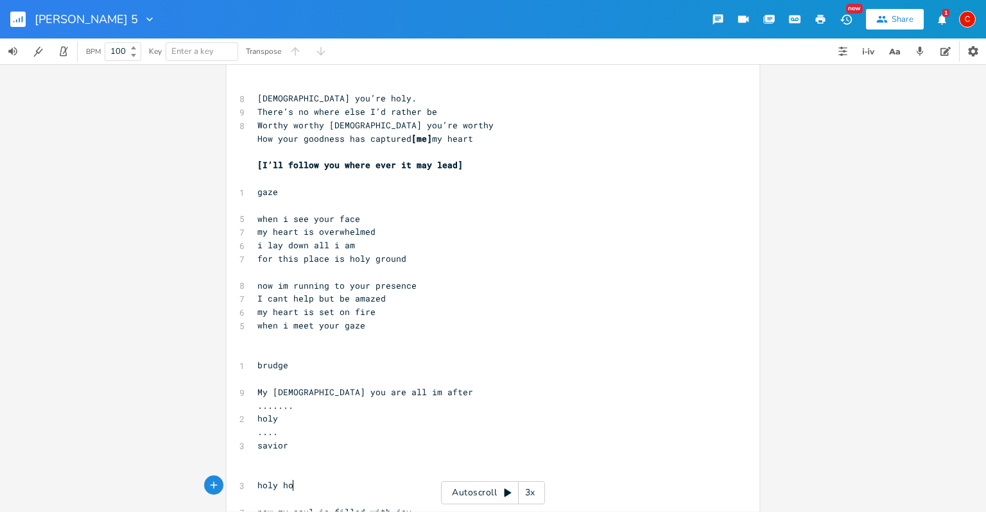
type textarea "holy holy"
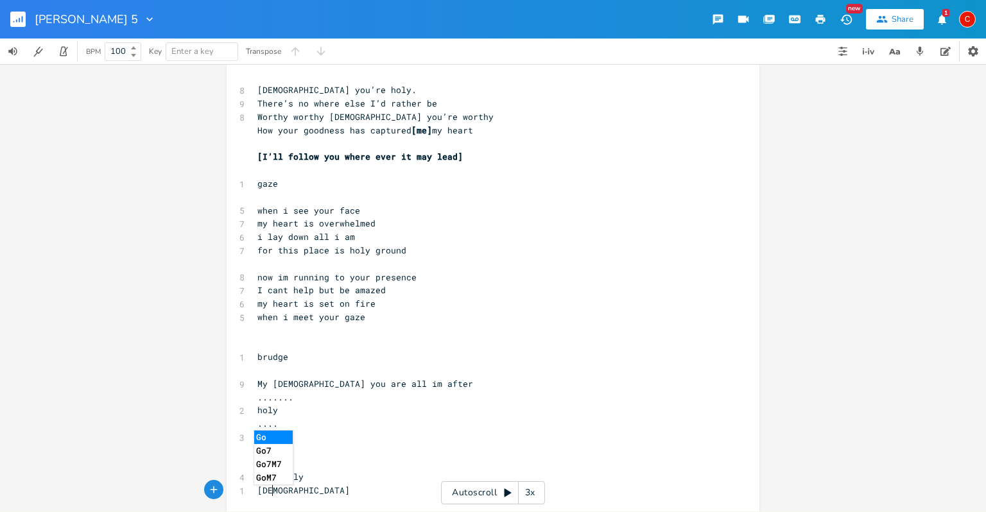
scroll to position [0, 13]
type textarea "god"
type textarea "gort"
type textarea "Gof your"
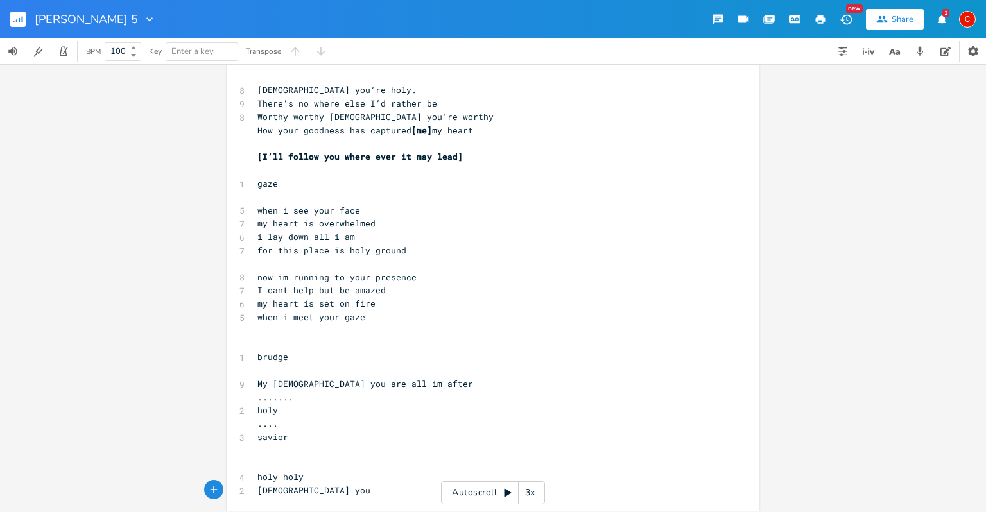
scroll to position [0, 21]
type textarea "d your"
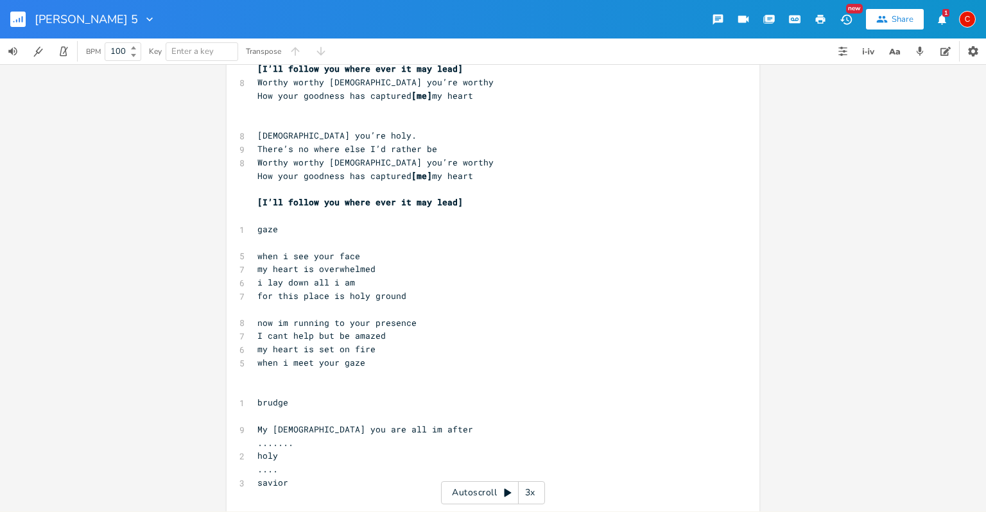
scroll to position [175, 0]
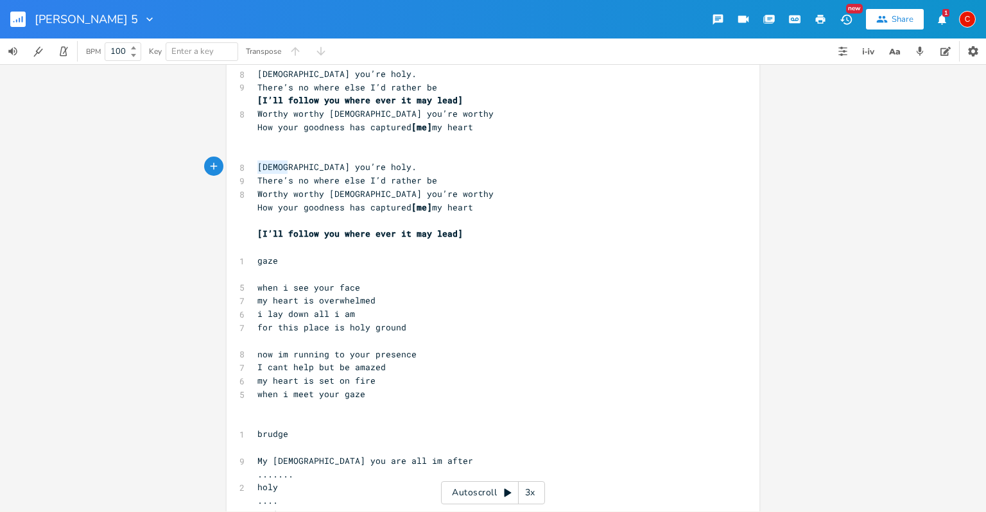
type textarea "[DEMOGRAPHIC_DATA] you’re holy."
drag, startPoint x: 254, startPoint y: 163, endPoint x: 446, endPoint y: 162, distance: 191.9
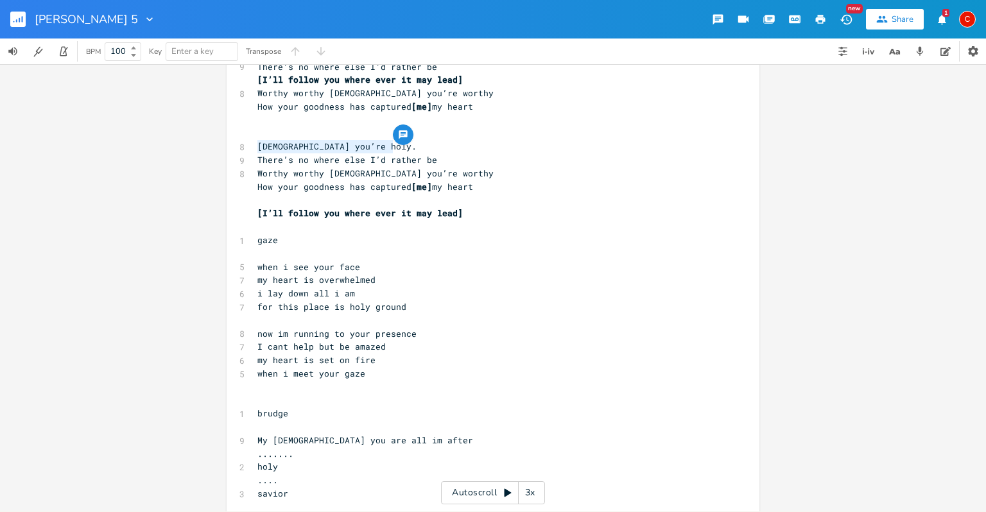
scroll to position [196, 0]
click at [336, 244] on pre "gaze" at bounding box center [486, 239] width 463 height 13
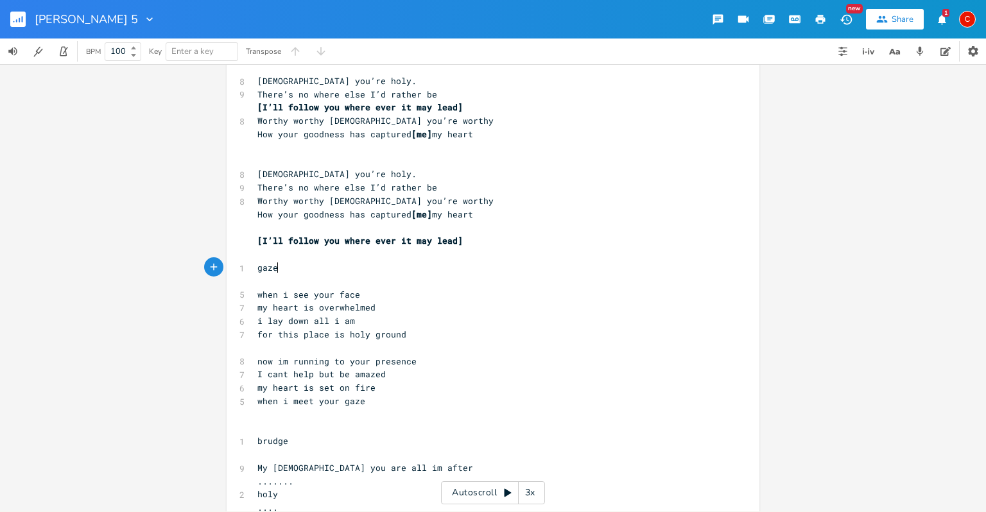
scroll to position [169, 0]
type textarea "[DEMOGRAPHIC_DATA] you’re holy."
drag, startPoint x: 255, startPoint y: 173, endPoint x: 390, endPoint y: 175, distance: 135.4
click at [390, 175] on pre "[DEMOGRAPHIC_DATA] you’re holy." at bounding box center [486, 172] width 463 height 13
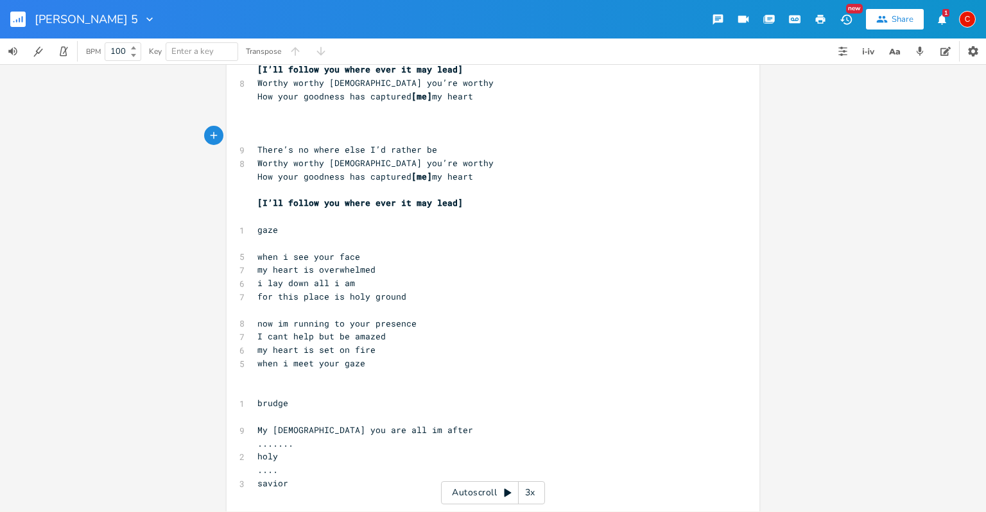
scroll to position [205, 0]
click at [285, 458] on pre "holy" at bounding box center [486, 456] width 463 height 13
click at [287, 481] on span "savior" at bounding box center [272, 484] width 31 height 12
click at [286, 481] on span "savior" at bounding box center [272, 484] width 31 height 12
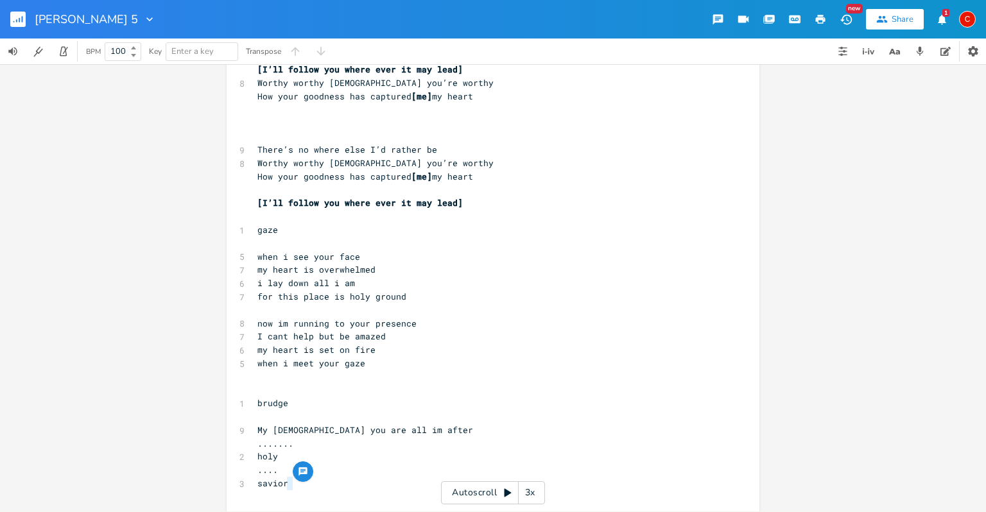
drag, startPoint x: 286, startPoint y: 481, endPoint x: 267, endPoint y: 481, distance: 19.3
click at [267, 481] on span "savior" at bounding box center [272, 484] width 31 height 12
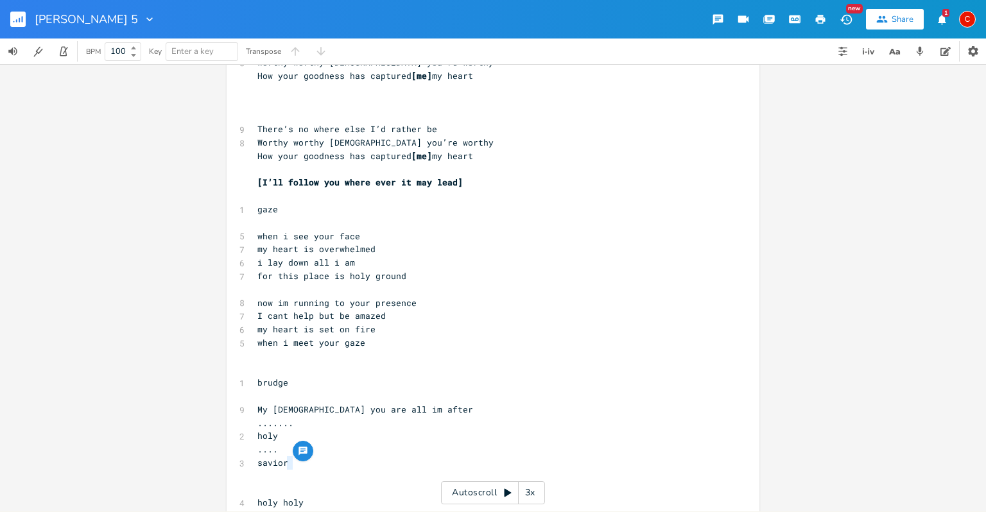
scroll to position [228, 0]
click at [306, 487] on pre "​" at bounding box center [486, 487] width 463 height 13
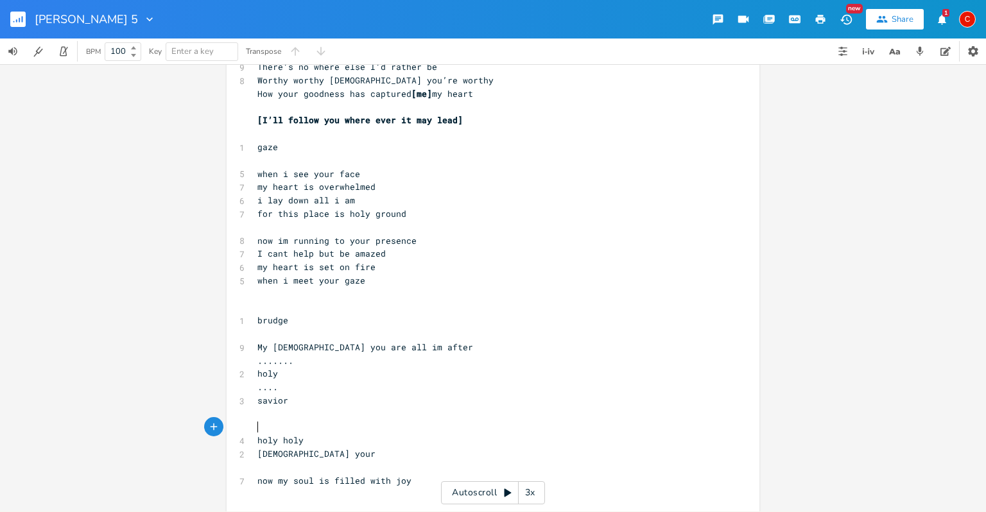
scroll to position [289, 0]
click at [305, 454] on pre "God your" at bounding box center [486, 453] width 463 height 13
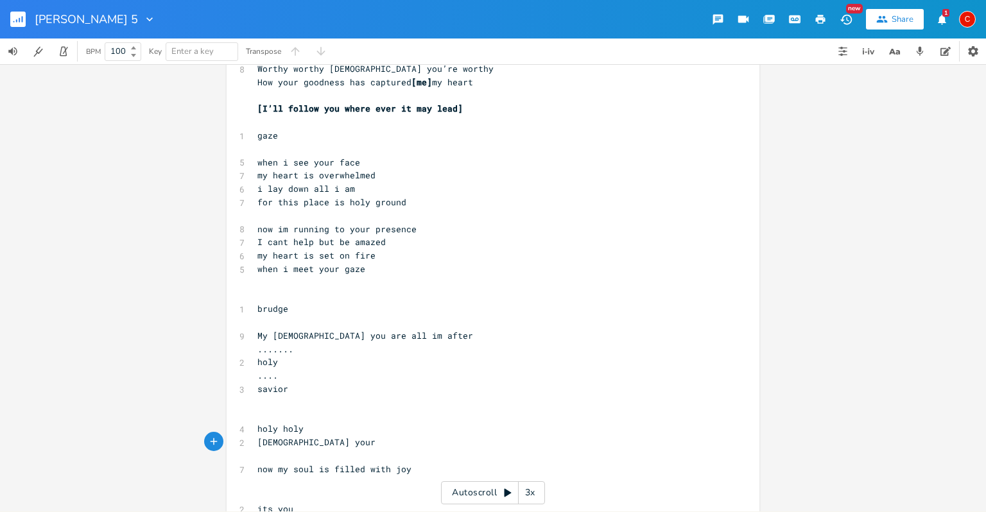
scroll to position [301, 0]
click at [308, 426] on pre "holy holy" at bounding box center [486, 427] width 463 height 13
click at [302, 440] on pre "God your" at bounding box center [486, 441] width 463 height 13
paste textarea "d"
type textarea "oly holy God"
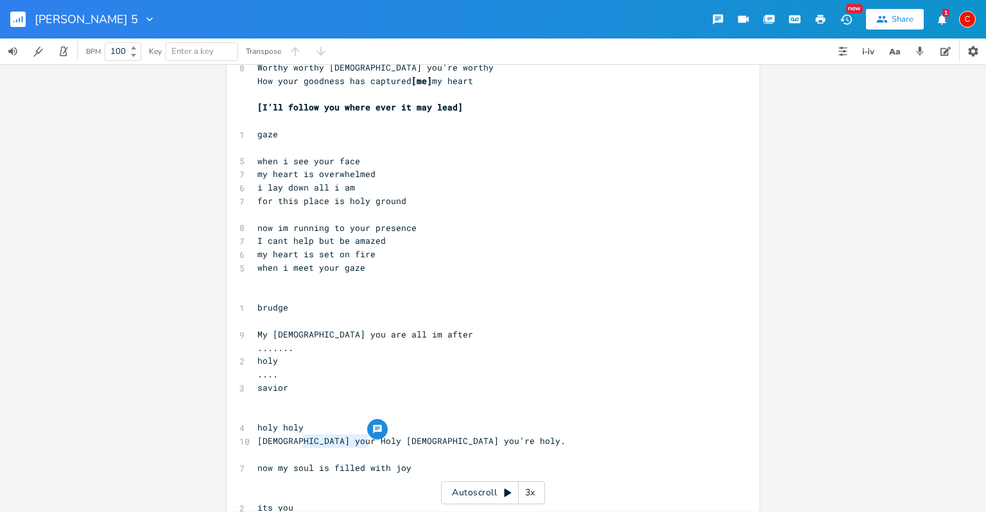
drag, startPoint x: 362, startPoint y: 442, endPoint x: 302, endPoint y: 442, distance: 60.3
click at [302, 442] on span "God your Holy holy God you’re holy." at bounding box center [411, 441] width 308 height 12
type textarea "r H you’re holy."
drag, startPoint x: 370, startPoint y: 441, endPoint x: 291, endPoint y: 435, distance: 79.2
click at [291, 435] on pre "God your H you’re holy." at bounding box center [486, 441] width 463 height 13
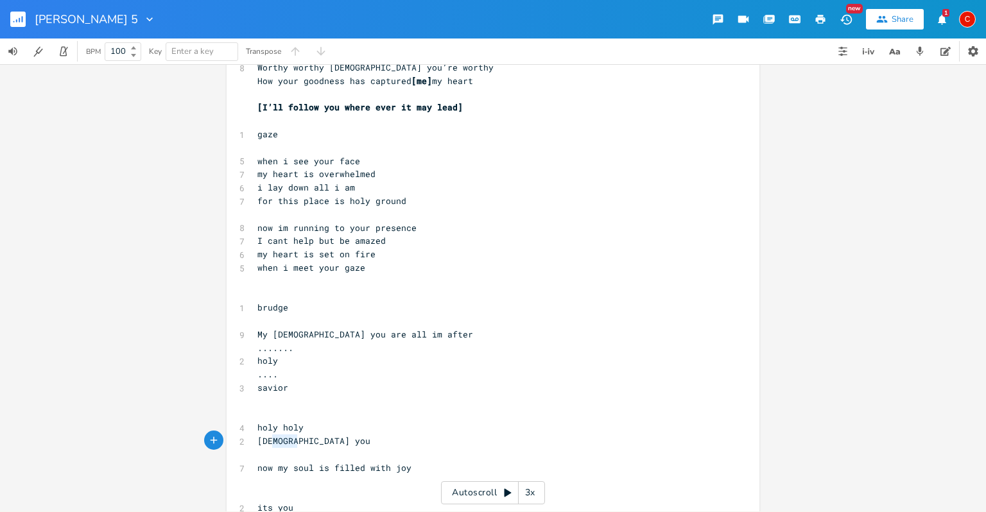
type textarea "God you"
drag, startPoint x: 296, startPoint y: 440, endPoint x: 255, endPoint y: 440, distance: 40.4
click at [255, 440] on pre "God you" at bounding box center [486, 441] width 463 height 13
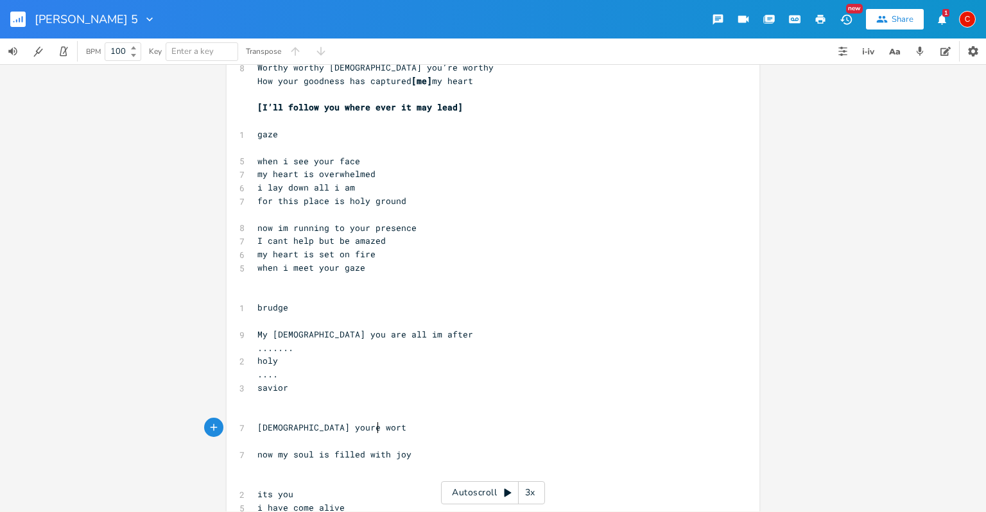
type textarea "God youre worthy"
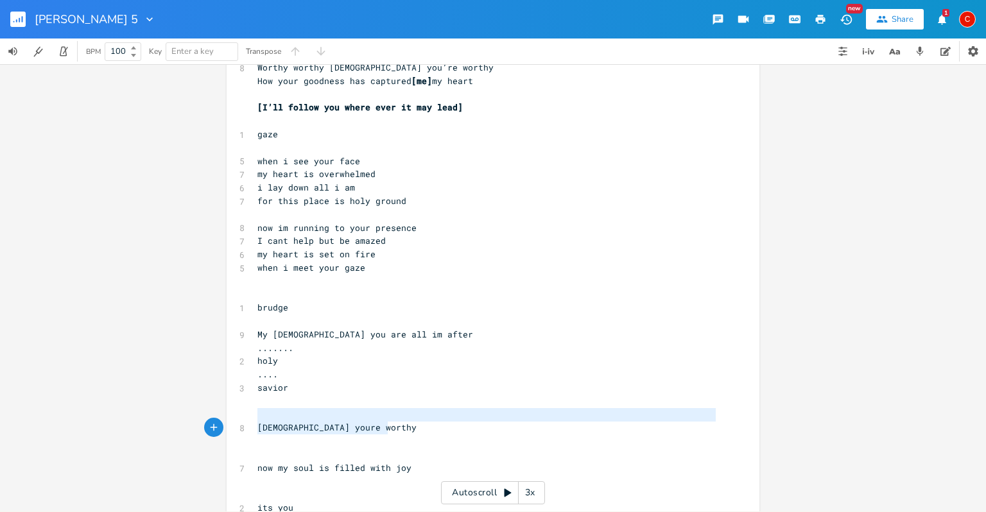
type textarea "holy holy God youre wort"
drag, startPoint x: 442, startPoint y: 418, endPoint x: 372, endPoint y: 429, distance: 70.1
click at [372, 429] on div "[Verse 1] 8 You showed up-Holy ground I stood 15 Bow down I’m captivated overwh…" at bounding box center [486, 207] width 463 height 827
click at [372, 429] on span "holy holy God youre worthy" at bounding box center [336, 428] width 159 height 12
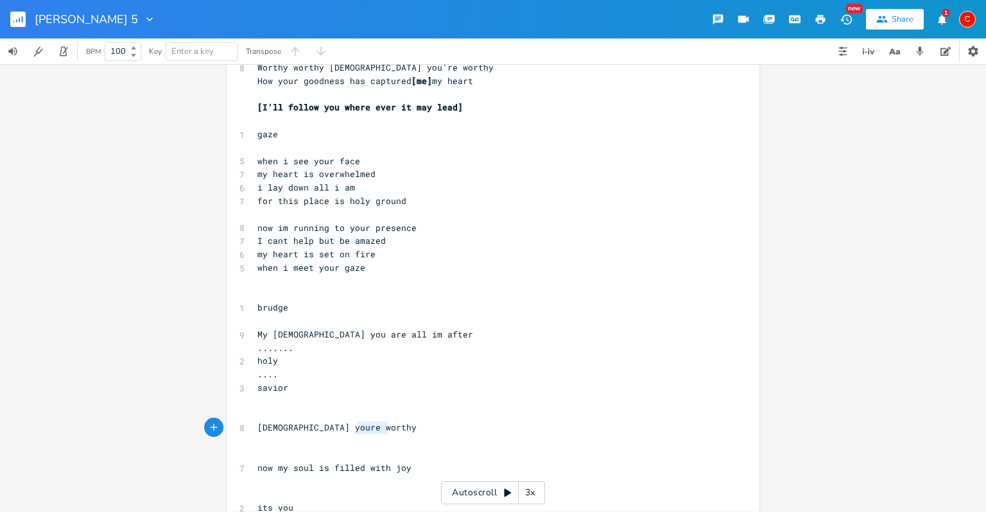
drag, startPoint x: 390, startPoint y: 429, endPoint x: 352, endPoint y: 431, distance: 37.9
click at [352, 431] on pre "holy holy God youre worthy" at bounding box center [486, 427] width 463 height 13
type textarea "hoky"
type textarea "ly"
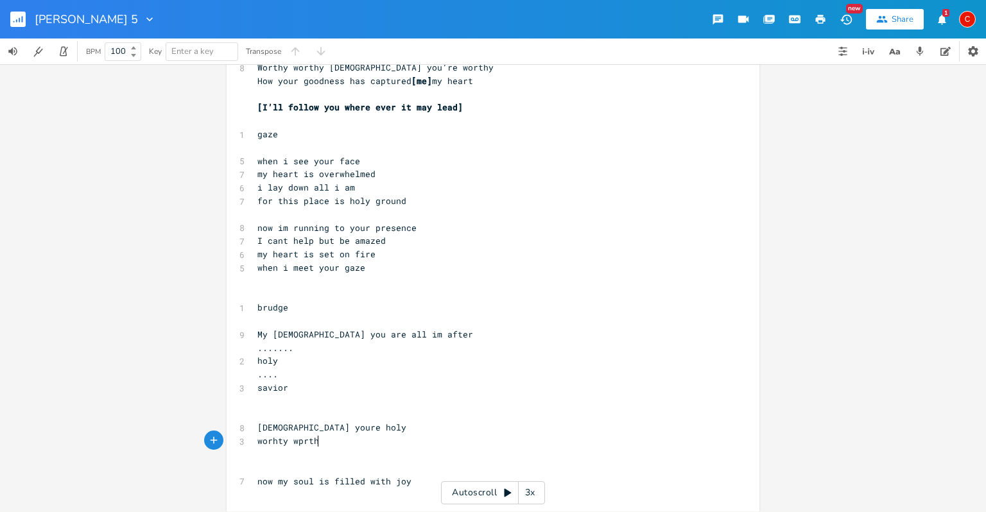
type textarea "worhty wprthy"
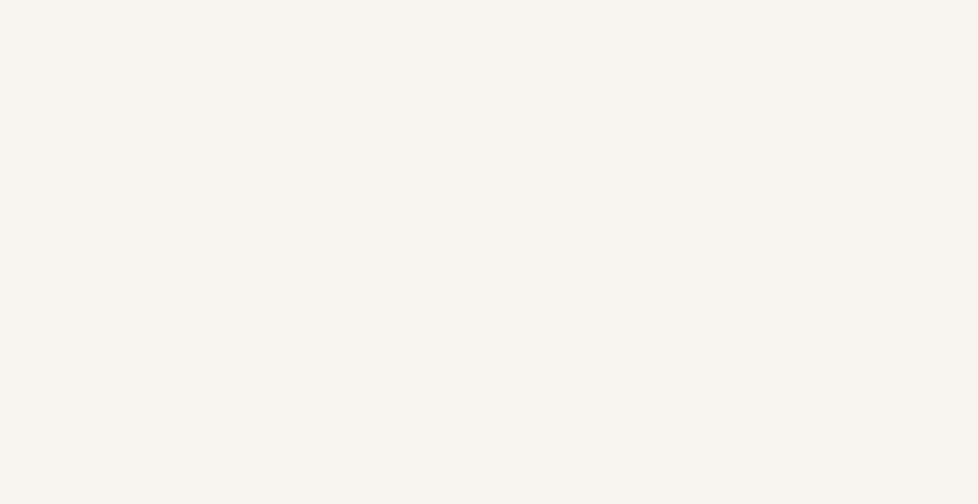
scroll to position [619, 0]
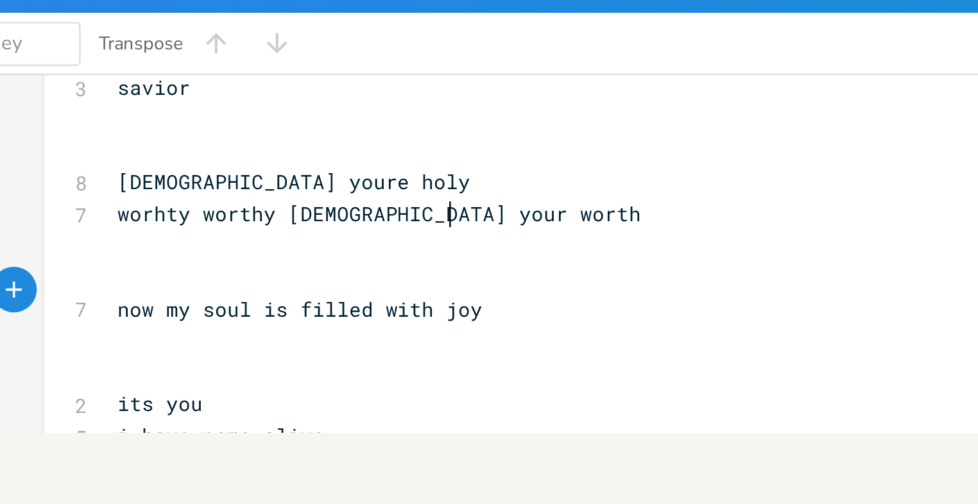
type textarea "orthy God your worthy"
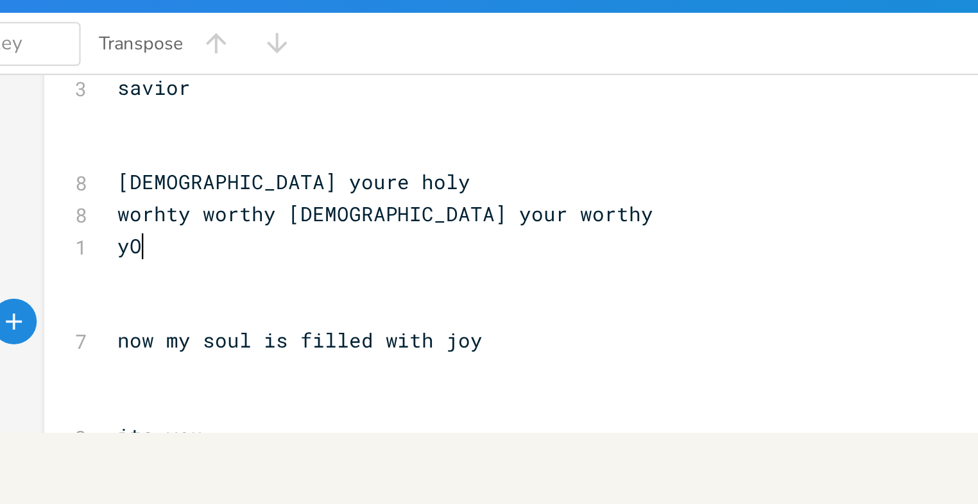
type textarea "yOU"
type textarea "yOU CHANGED"
type textarea "You have cham"
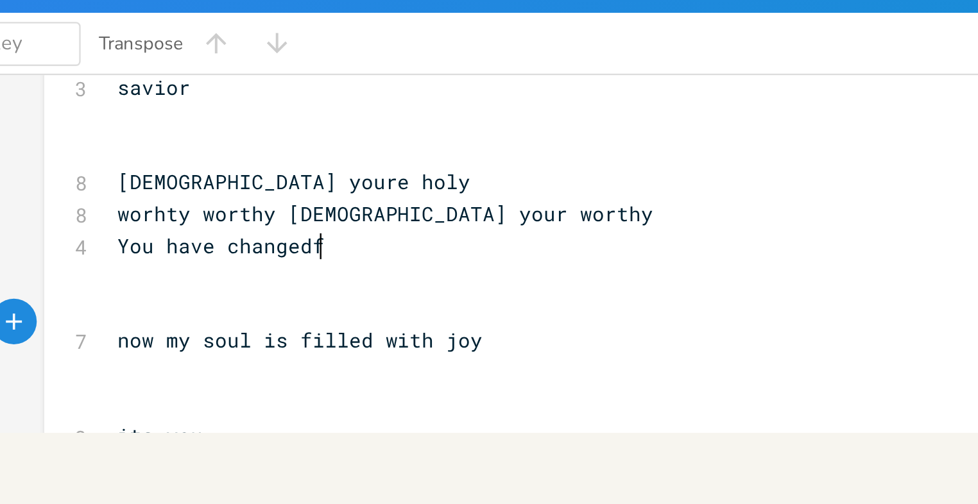
type textarea "ngedf m"
type textarea "d my heart"
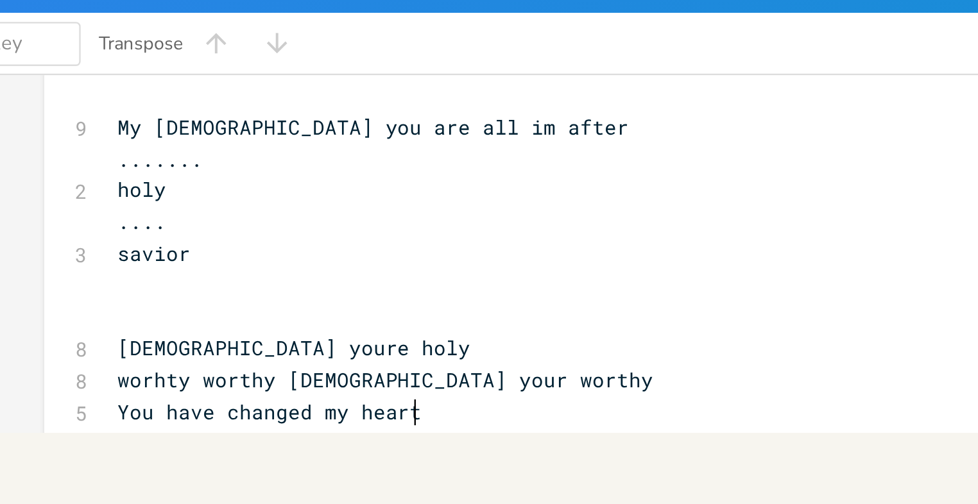
scroll to position [549, 0]
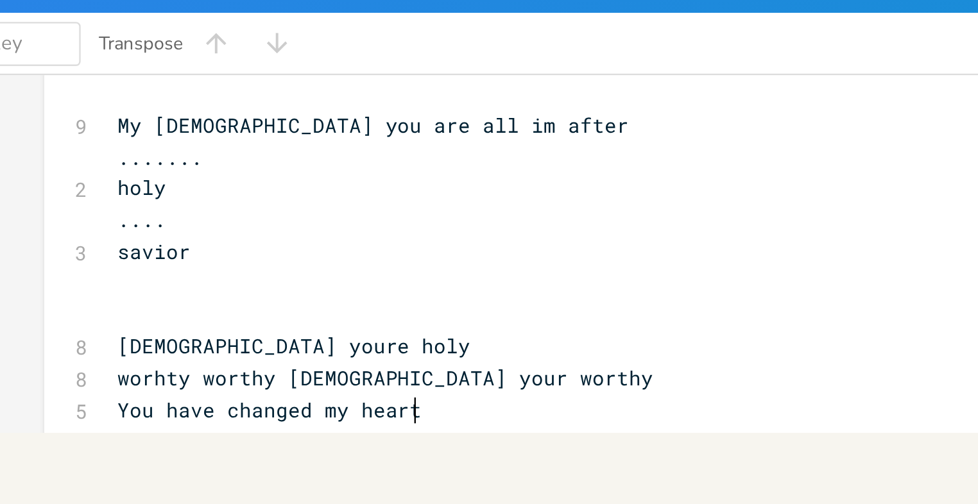
click at [251, 106] on pre "holy" at bounding box center [482, 112] width 463 height 13
click at [251, 80] on pre "My [DEMOGRAPHIC_DATA] you are all im after" at bounding box center [482, 86] width 463 height 13
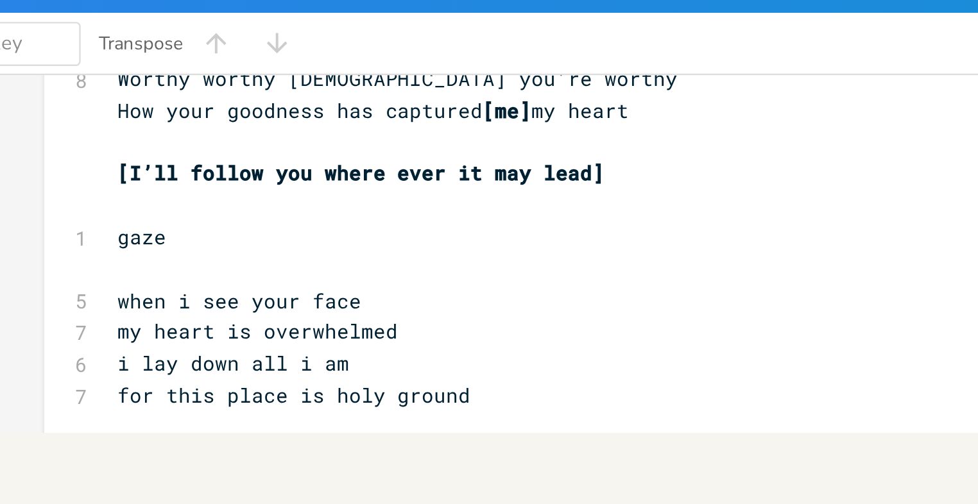
scroll to position [297, 0]
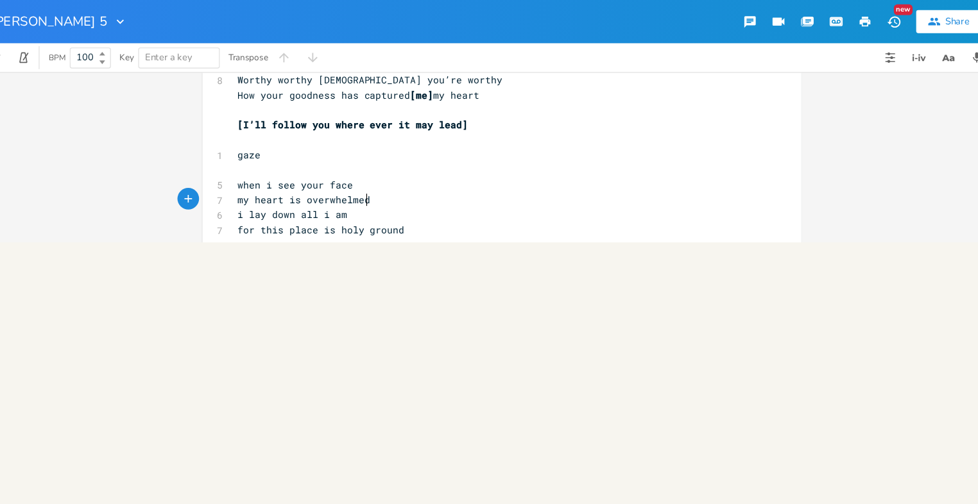
click at [326, 175] on pre "my heart is overwhelmed" at bounding box center [482, 177] width 463 height 13
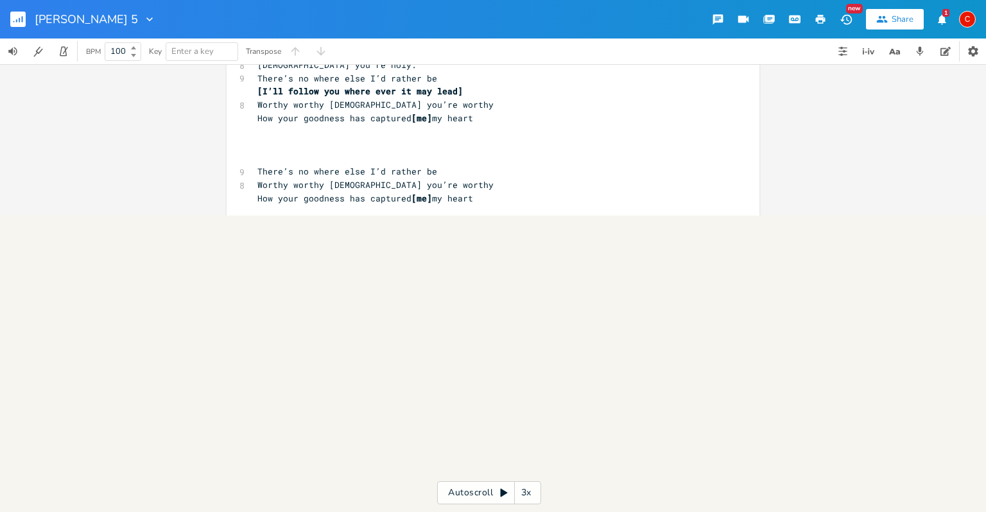
scroll to position [191, 0]
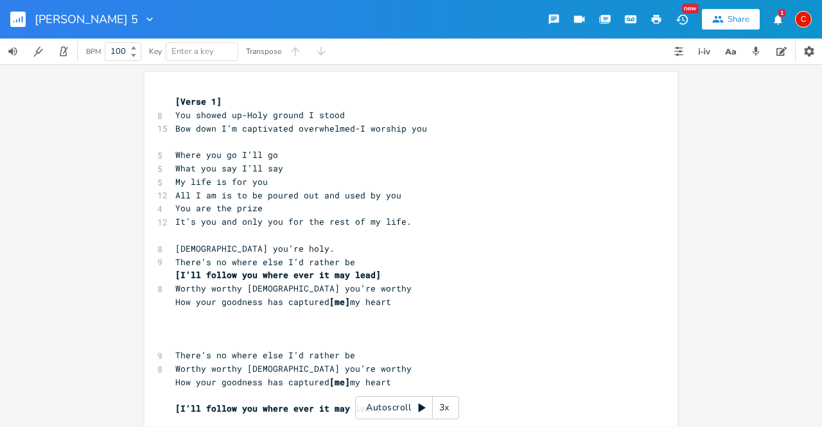
scroll to position [379, 0]
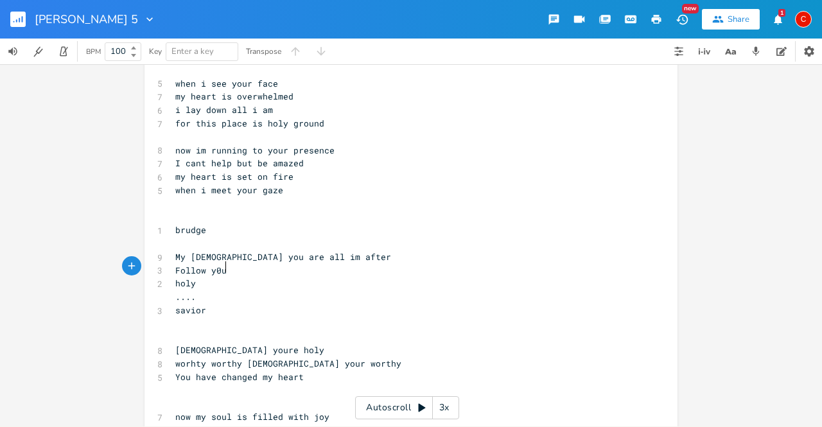
type textarea "Follow y0u"
type textarea "ou"
drag, startPoint x: 192, startPoint y: 255, endPoint x: 173, endPoint y: 255, distance: 18.6
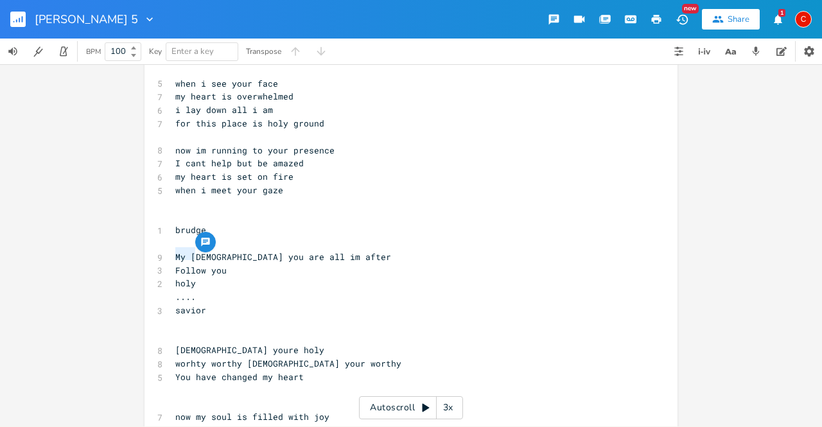
click at [175, 255] on span "My [DEMOGRAPHIC_DATA] you are all im after" at bounding box center [283, 257] width 216 height 12
type textarea "J"
click at [246, 267] on pre "Follow you" at bounding box center [404, 270] width 463 height 13
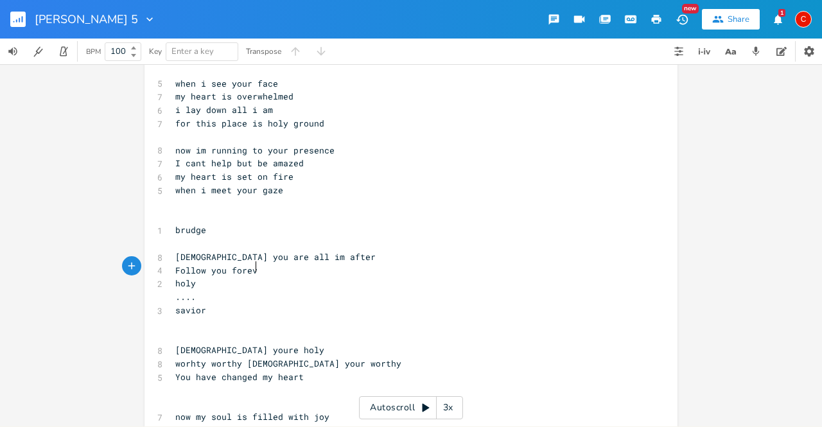
type textarea "forever"
click at [212, 277] on pre "holy" at bounding box center [404, 283] width 463 height 13
type textarea "Circumcisi"
type textarea "Jusu"
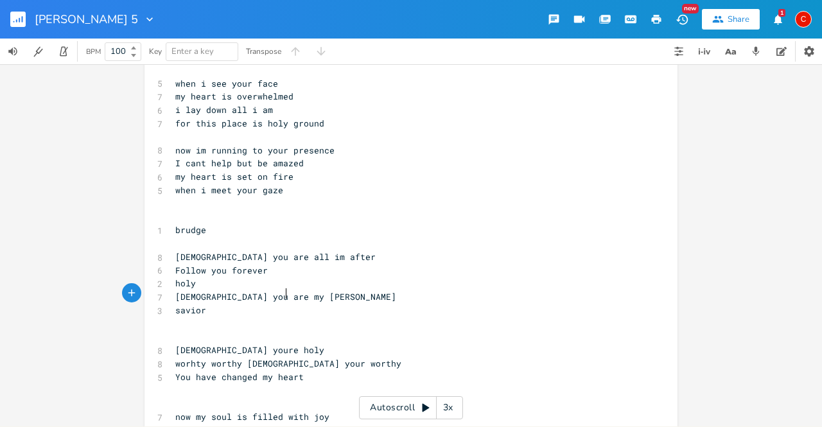
type textarea "esus you are my desire"
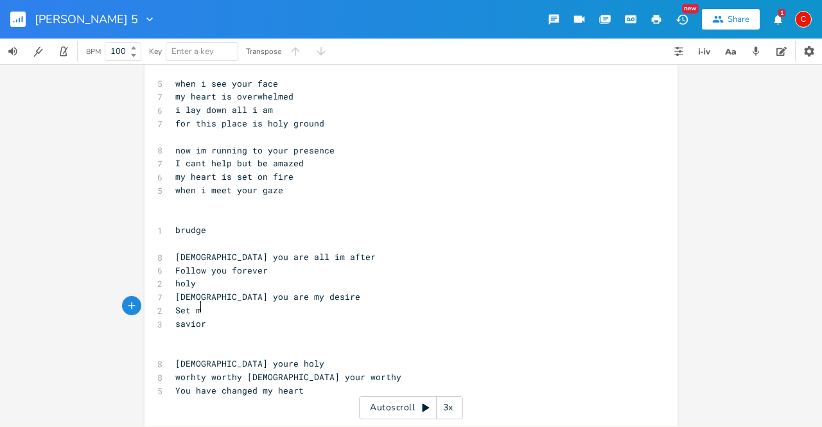
type textarea "Set my"
type textarea "You joing"
type textarea "m"
type textarea "n m"
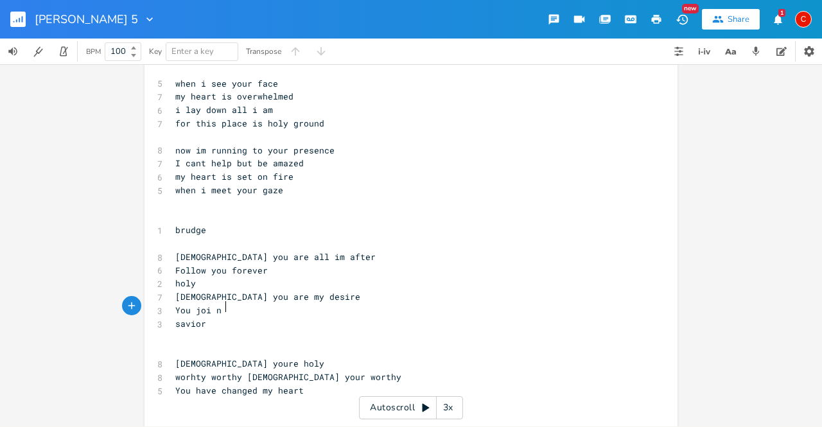
scroll to position [0, 13]
type textarea "n me in thef"
type textarea "You join me in the fire"
type textarea "..."
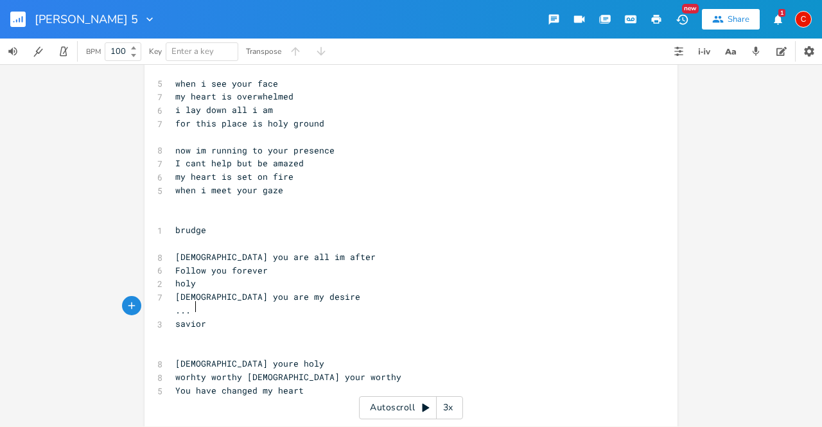
scroll to position [0, 8]
type textarea "[DEMOGRAPHIC_DATA] you are my desire ... savior [DEMOGRAPHIC_DATA] youre holy w…"
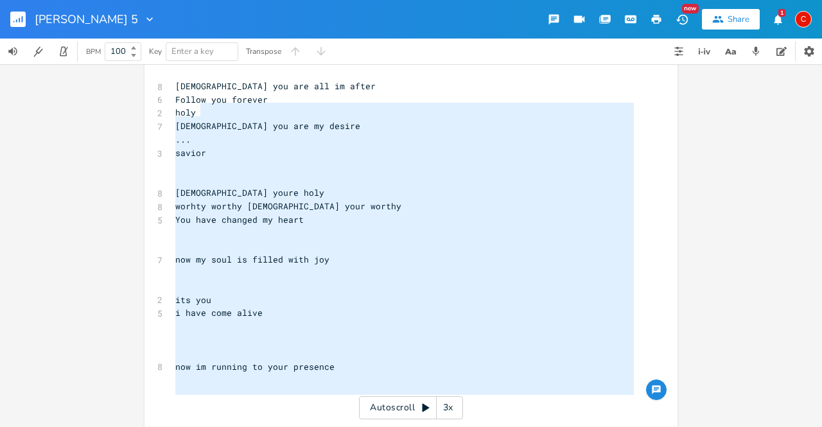
click at [240, 214] on span "You have changed my heart" at bounding box center [239, 220] width 128 height 12
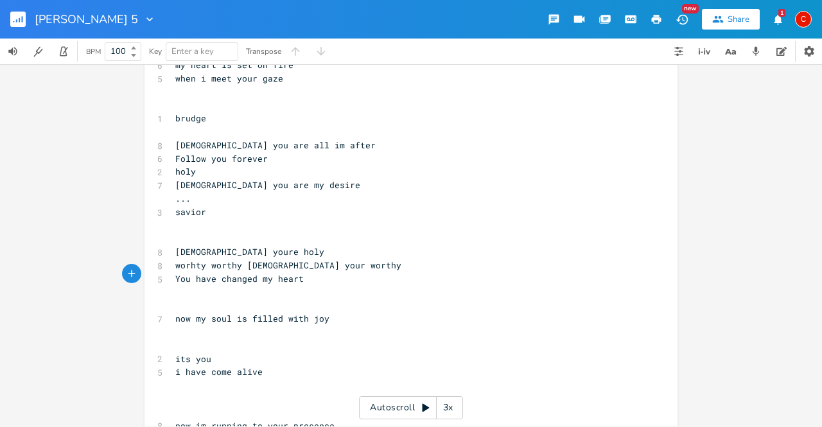
scroll to position [482, 0]
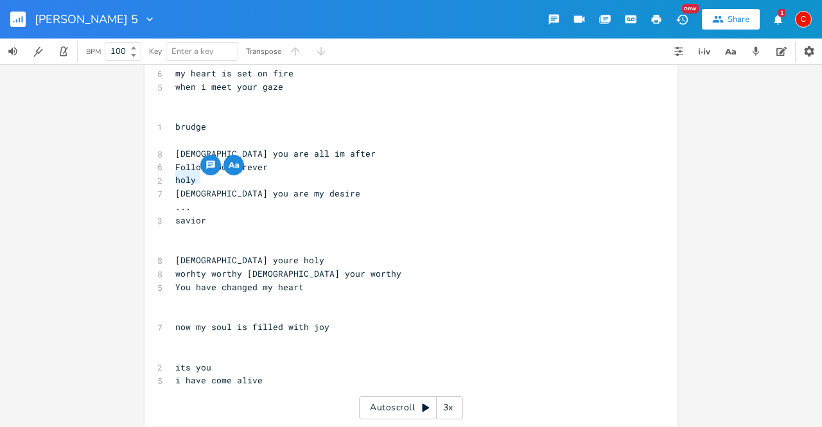
drag, startPoint x: 209, startPoint y: 178, endPoint x: 165, endPoint y: 175, distance: 44.4
click at [165, 175] on div "holy xxxxxxxxxx [Verse 1] 8 You showed up-Holy ground I stood 15 Bow down I’m c…" at bounding box center [410, 44] width 533 height 909
type textarea "..."
click at [216, 169] on icon "button" at bounding box center [223, 164] width 15 height 15
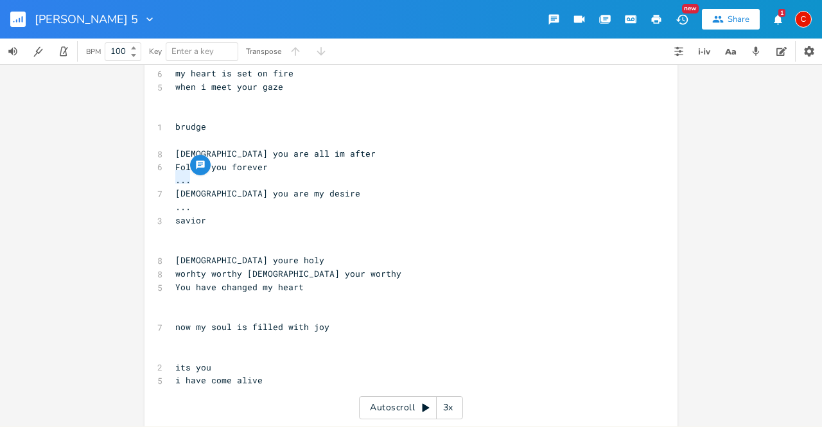
click at [203, 168] on div "button" at bounding box center [200, 165] width 21 height 21
click at [362, 152] on pre "[DEMOGRAPHIC_DATA] you are all im after" at bounding box center [404, 153] width 463 height 13
click at [736, 54] on icon "button" at bounding box center [730, 52] width 16 height 16
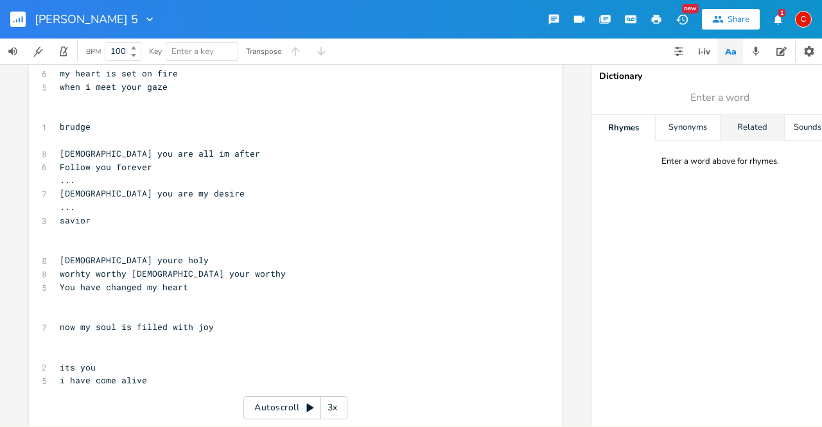
click at [742, 134] on div "Related" at bounding box center [752, 128] width 64 height 26
click at [704, 79] on div "Dictionary" at bounding box center [719, 76] width 241 height 9
type input "forever"
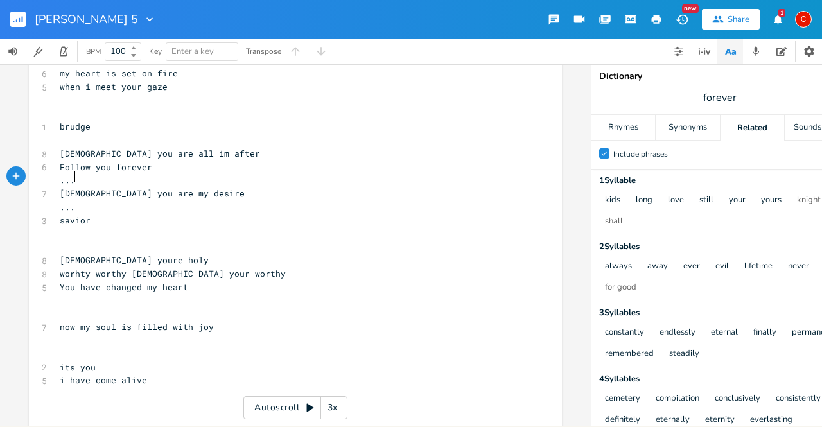
click at [159, 177] on pre "..." at bounding box center [288, 179] width 463 height 13
type textarea "..."
click at [159, 177] on pre "..." at bounding box center [288, 179] width 463 height 13
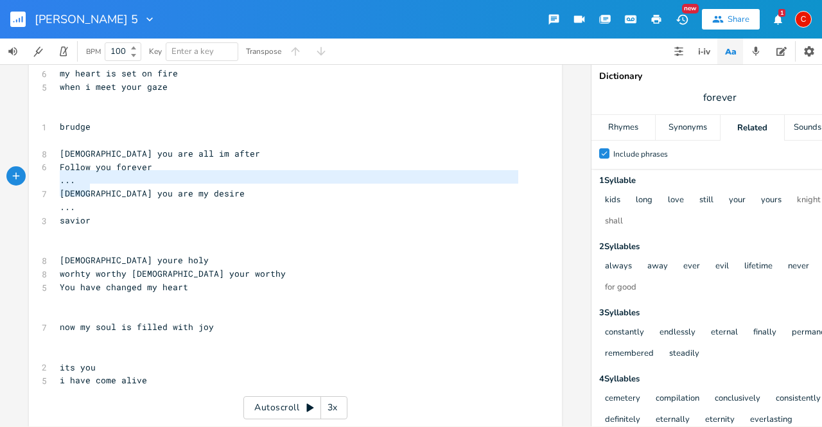
drag, startPoint x: 87, startPoint y: 190, endPoint x: 53, endPoint y: 176, distance: 37.4
click at [53, 176] on div "... [DEMOGRAPHIC_DATA] xxxxxxxxxx [Verse 1] 8 You showed up-Holy ground I stood…" at bounding box center [295, 44] width 533 height 909
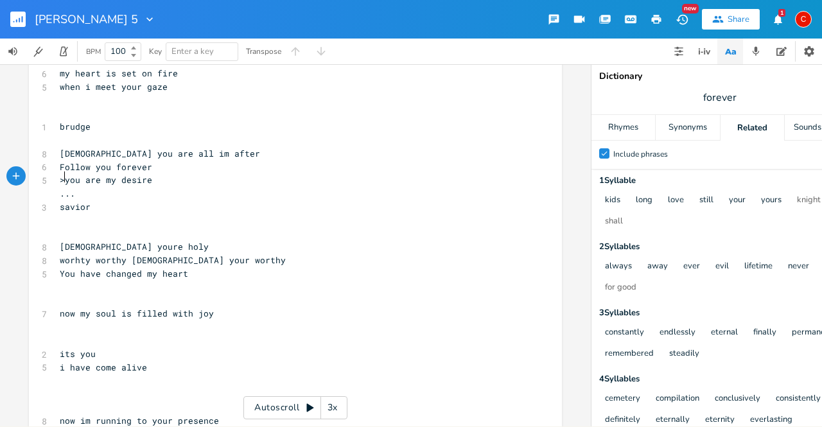
type textarea ">"
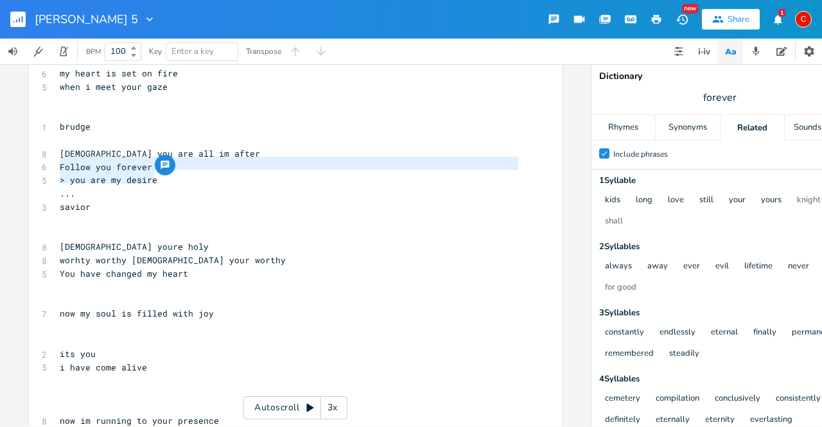
type textarea "[DEMOGRAPHIC_DATA] you are all im after Follow you forever > you are my desire"
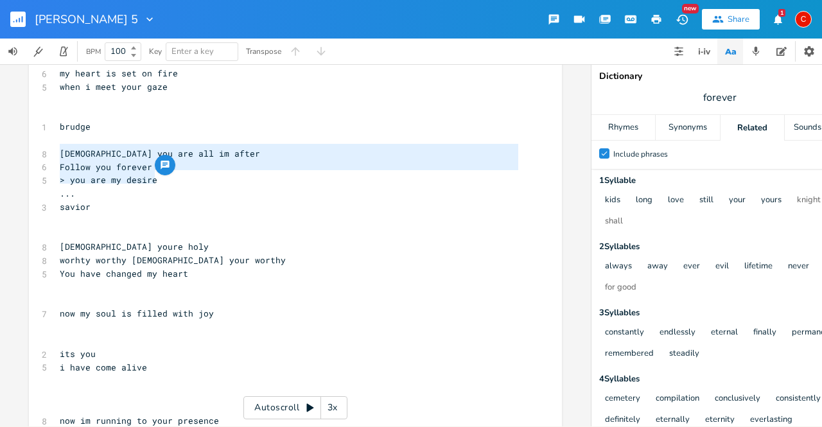
drag, startPoint x: 154, startPoint y: 178, endPoint x: 48, endPoint y: 153, distance: 108.8
click at [48, 153] on div "[DEMOGRAPHIC_DATA] you are all im after Follow you forever > you are my desire …" at bounding box center [295, 37] width 533 height 895
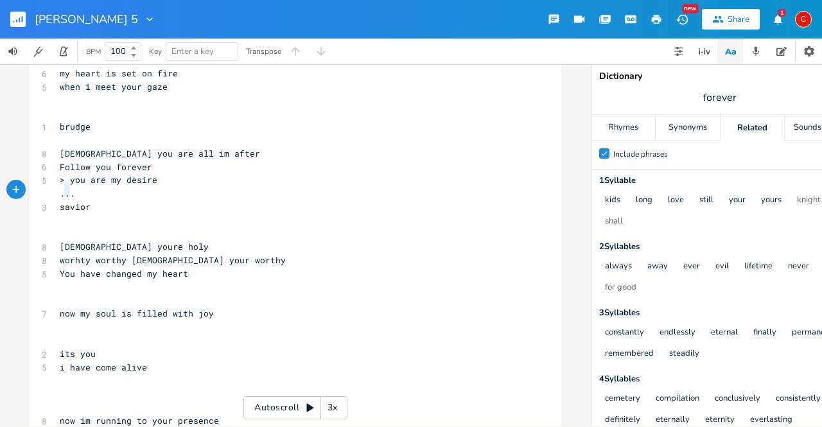
type textarea "... [GEOGRAPHIC_DATA]"
drag, startPoint x: 62, startPoint y: 194, endPoint x: 91, endPoint y: 207, distance: 31.9
click at [91, 207] on div "[Verse 1] 8 You showed up-Holy ground I stood 15 Bow down I’m captivated overwh…" at bounding box center [288, 40] width 463 height 854
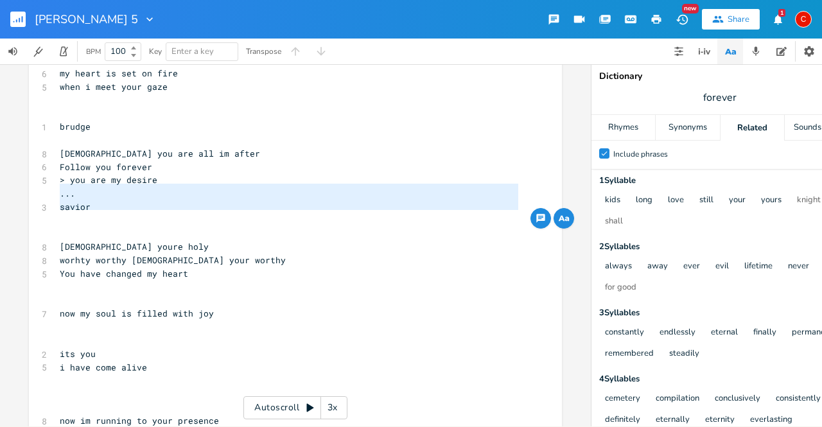
type textarea "... [GEOGRAPHIC_DATA]"
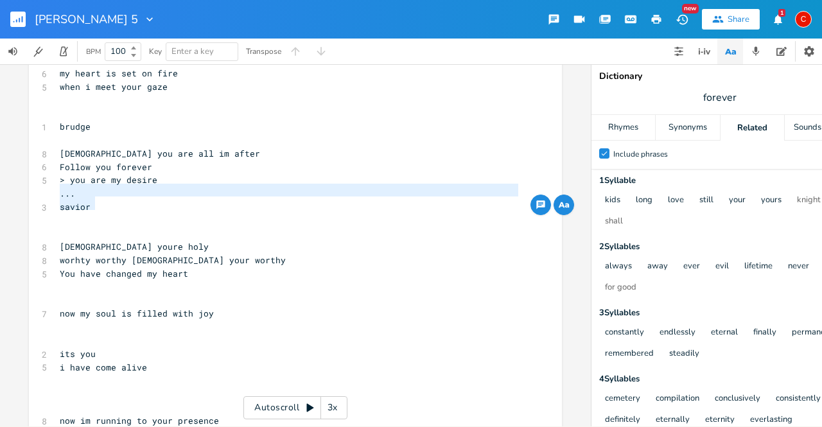
drag, startPoint x: 53, startPoint y: 194, endPoint x: 103, endPoint y: 202, distance: 50.1
click at [103, 202] on div "[Verse 1] 8 You showed up-Holy ground I stood 15 Bow down I’m captivated overwh…" at bounding box center [288, 40] width 463 height 854
paste textarea
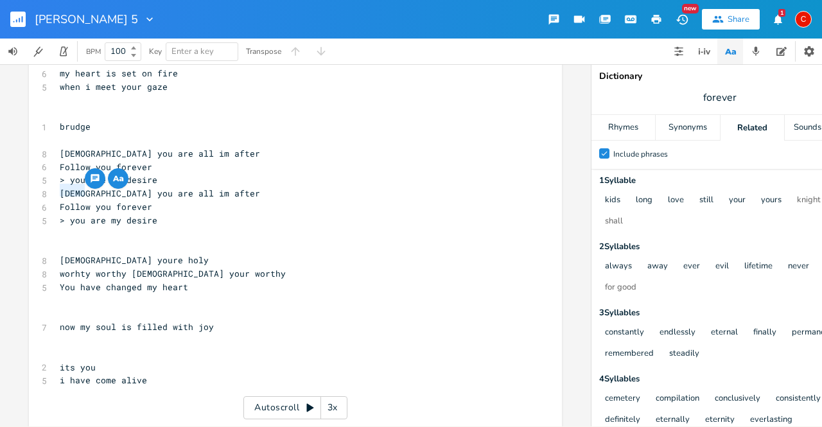
drag, startPoint x: 56, startPoint y: 191, endPoint x: 80, endPoint y: 191, distance: 23.1
click at [80, 191] on span "[DEMOGRAPHIC_DATA] you are all im after" at bounding box center [160, 193] width 200 height 12
type textarea "Yahway\w"
type textarea "ah"
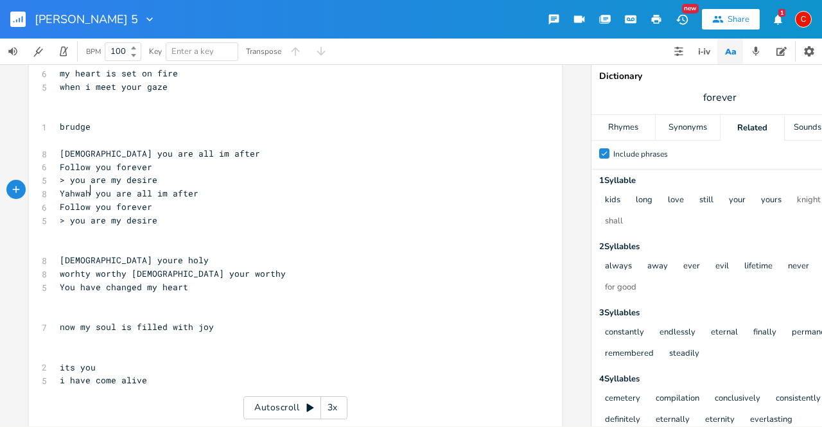
scroll to position [0, 8]
click at [110, 190] on span "Yahwah you are all im after" at bounding box center [129, 193] width 139 height 12
drag, startPoint x: 113, startPoint y: 193, endPoint x: 193, endPoint y: 194, distance: 79.6
click at [193, 194] on pre "Yahwah you are all im after" at bounding box center [288, 193] width 463 height 13
type textarea "running a"
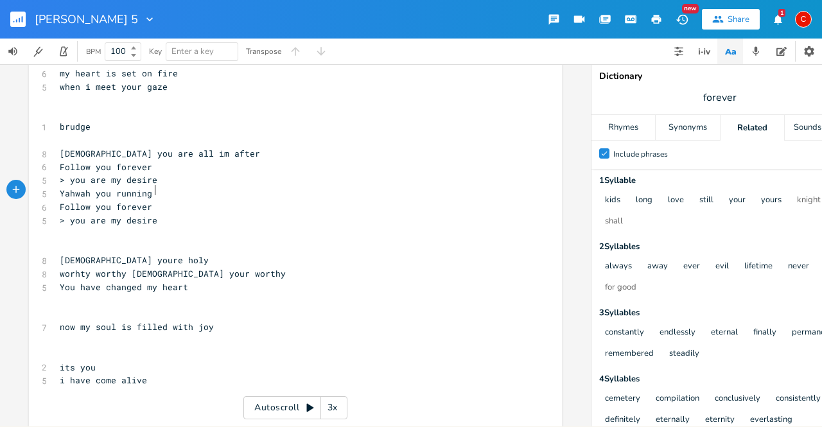
scroll to position [0, 30]
click at [90, 191] on span "Yahwah you running" at bounding box center [106, 193] width 92 height 12
drag, startPoint x: 150, startPoint y: 191, endPoint x: 92, endPoint y: 189, distance: 58.4
click at [92, 189] on span "Yahwah you running" at bounding box center [106, 193] width 92 height 12
type textarea "saidn get a flint kniv"
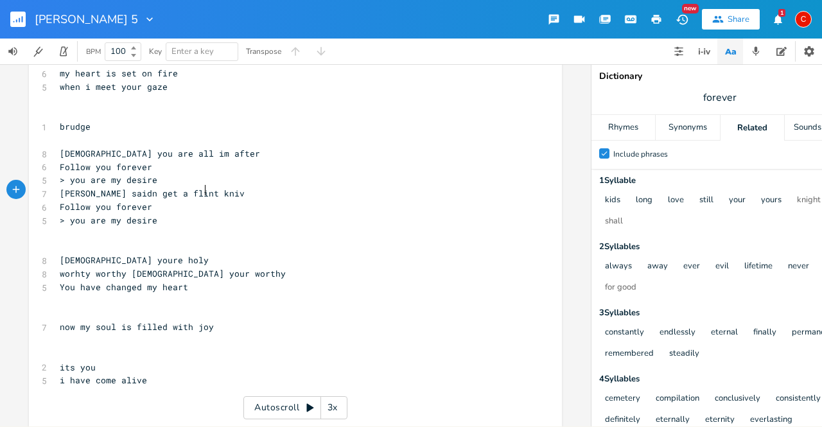
scroll to position [0, 63]
type textarea "fe"
click at [115, 191] on span "[PERSON_NAME] saidn get a flint knife" at bounding box center [155, 193] width 190 height 12
type textarea "[PERSON_NAME] said get a flint knife"
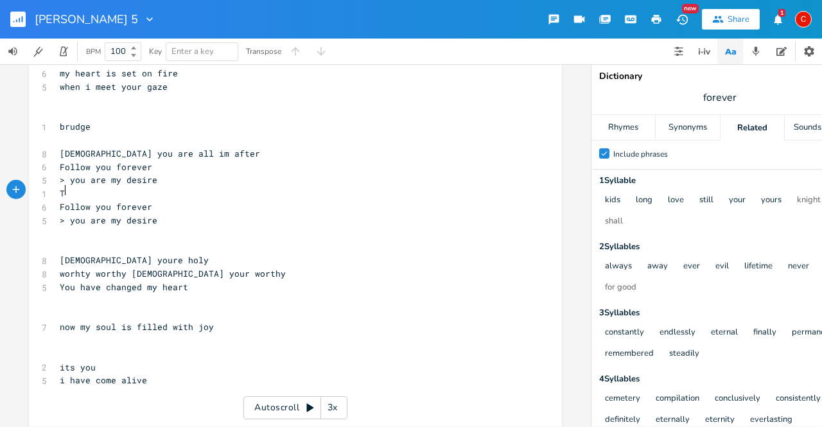
type textarea "Ta"
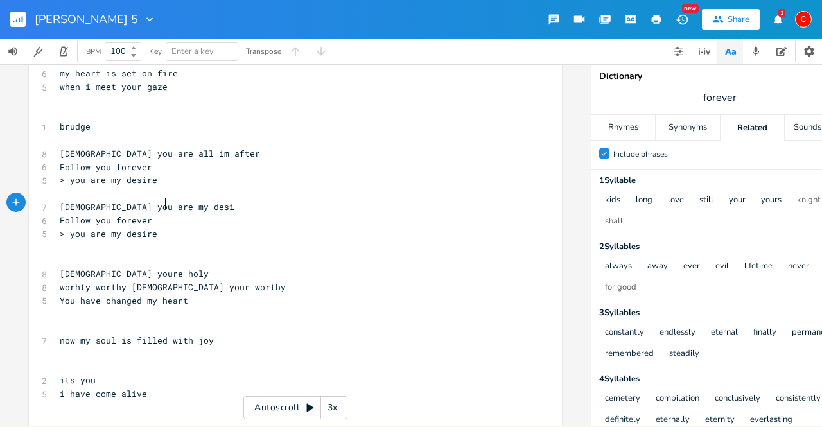
type textarea "[DEMOGRAPHIC_DATA] you are my desire"
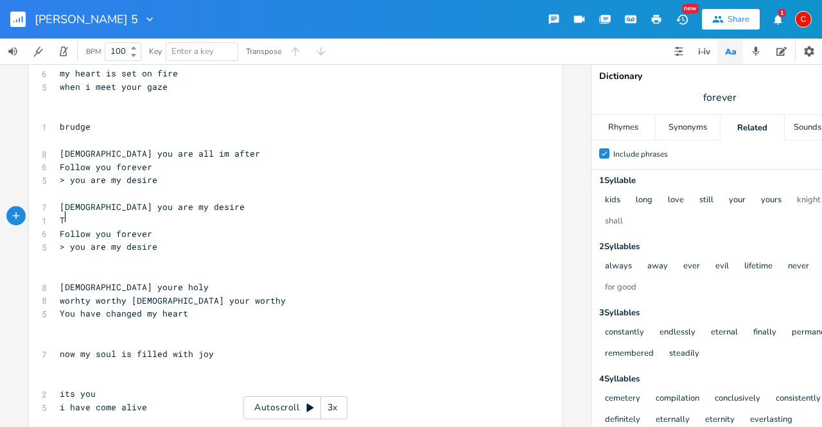
type textarea "Ta"
type textarea "Take all that I am"
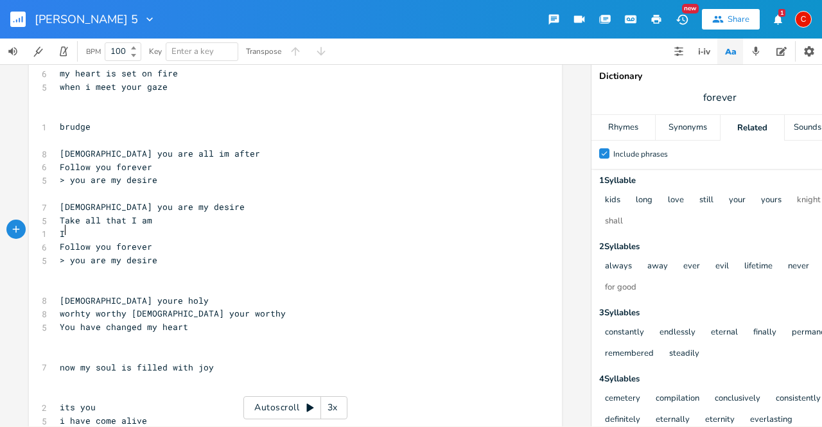
scroll to position [0, 1]
type textarea "I'll"
type textarea ";"
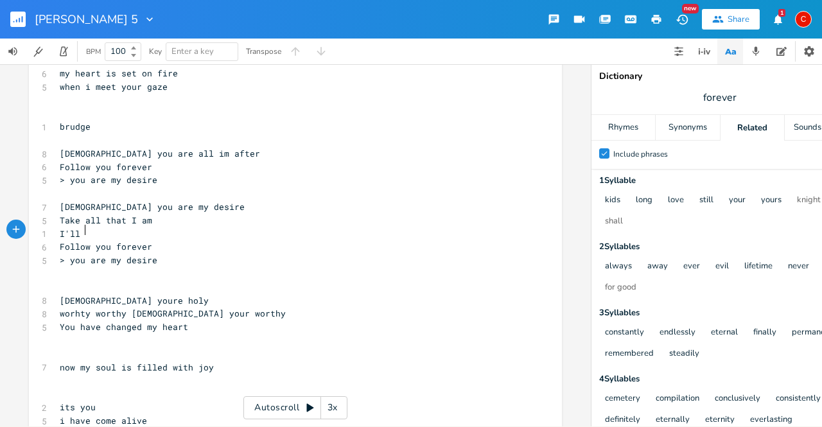
type textarea "ll fo"
type textarea ";"
type textarea "l"
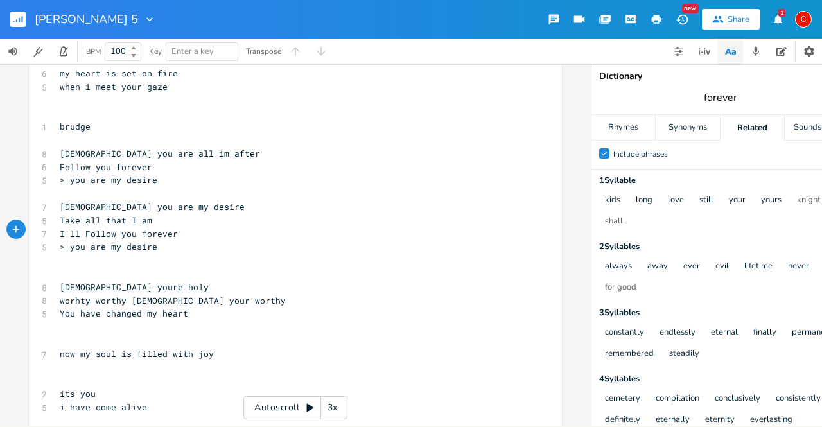
click at [720, 98] on input "forever" at bounding box center [719, 97] width 33 height 14
type input "desire"
click at [700, 123] on div "Synonyms" at bounding box center [687, 128] width 64 height 26
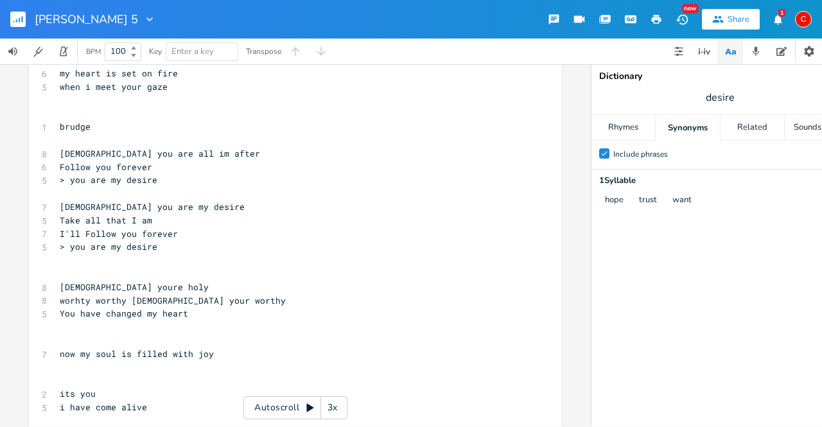
click at [750, 98] on span "desire" at bounding box center [719, 97] width 257 height 23
click at [743, 90] on span "desire" at bounding box center [719, 97] width 257 height 23
click at [734, 99] on span "desire" at bounding box center [719, 97] width 257 height 23
click at [761, 127] on div "Related" at bounding box center [752, 128] width 64 height 26
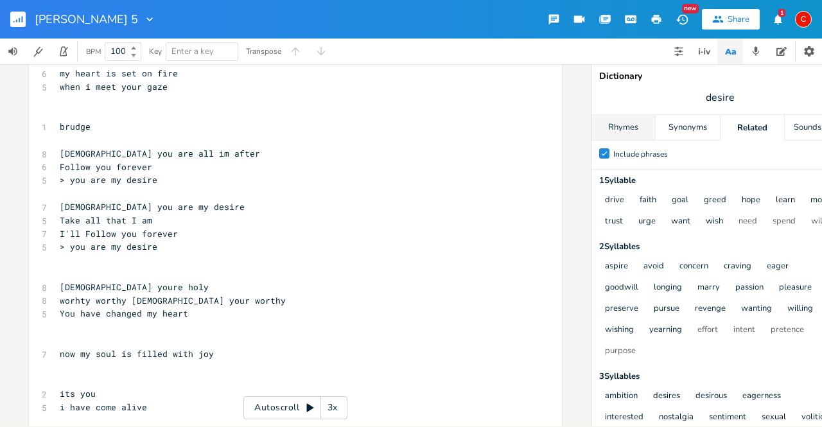
click at [643, 127] on div "Rhymes" at bounding box center [623, 128] width 64 height 26
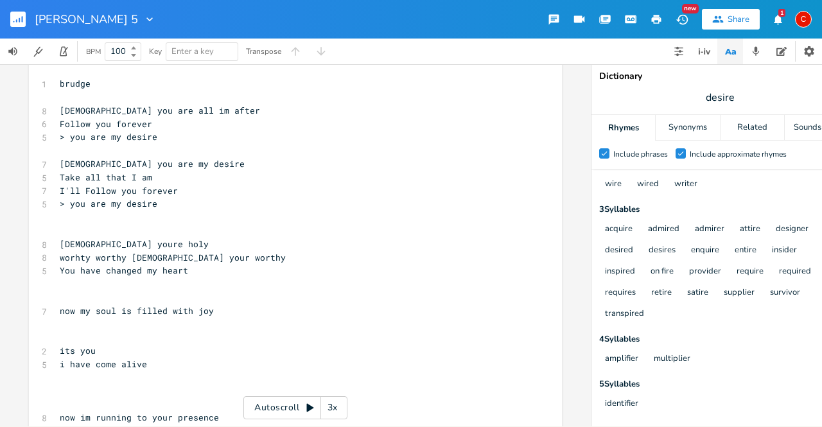
scroll to position [516, 0]
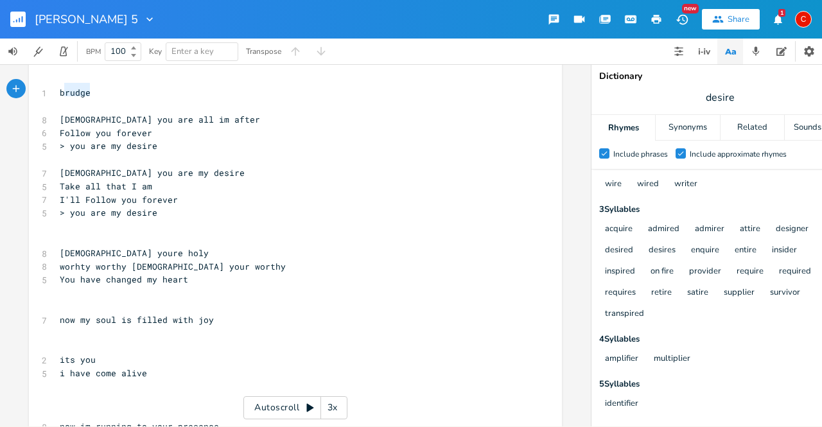
type textarea "brudge"
drag, startPoint x: 92, startPoint y: 84, endPoint x: 49, endPoint y: 85, distance: 43.6
click at [49, 85] on div "brudge xxxxxxxxxx [Verse 1] 8 You showed up-Holy ground I stood 15 Bow down I’m…" at bounding box center [295, 23] width 533 height 935
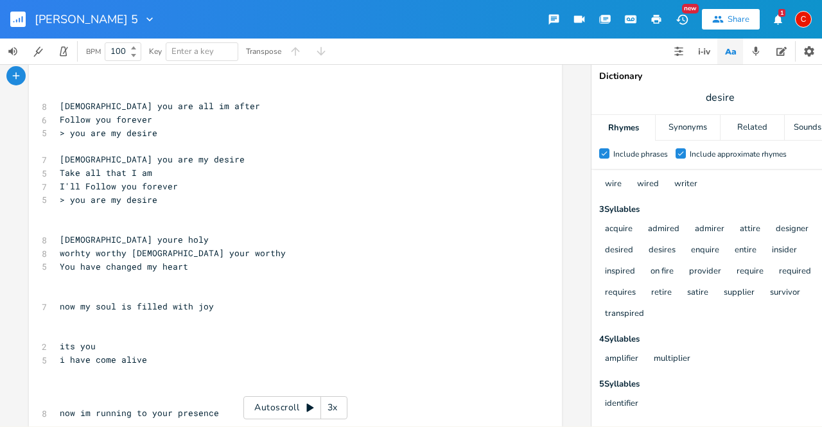
scroll to position [473, 0]
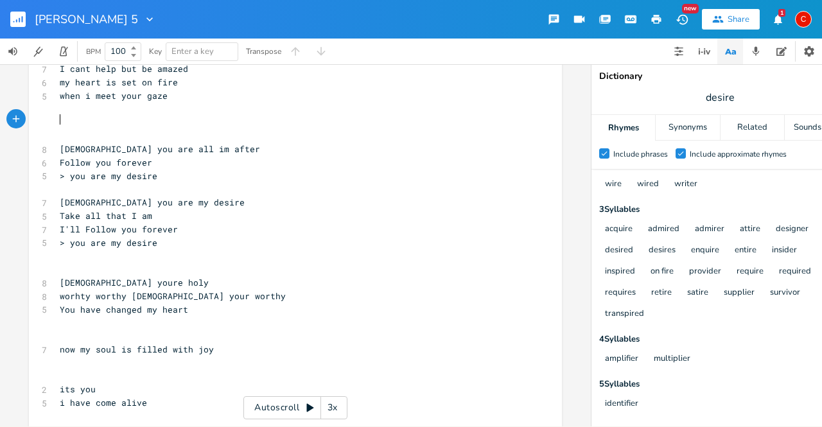
click at [94, 116] on pre "​" at bounding box center [288, 122] width 463 height 13
click at [165, 90] on pre "when i meet your gaze" at bounding box center [288, 95] width 463 height 13
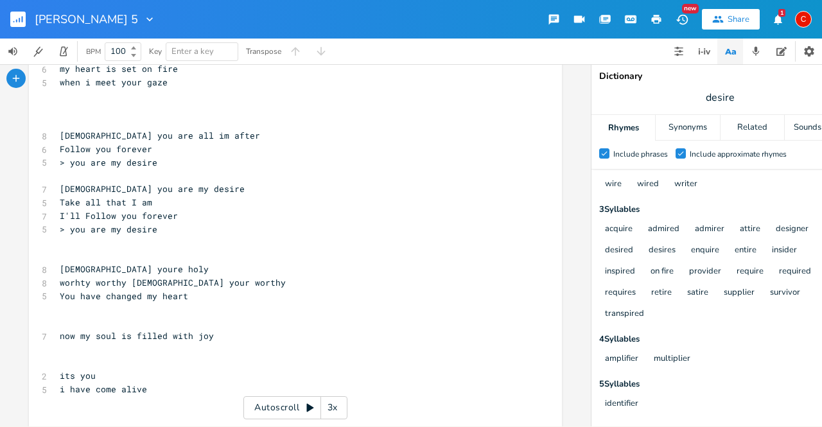
scroll to position [494, 0]
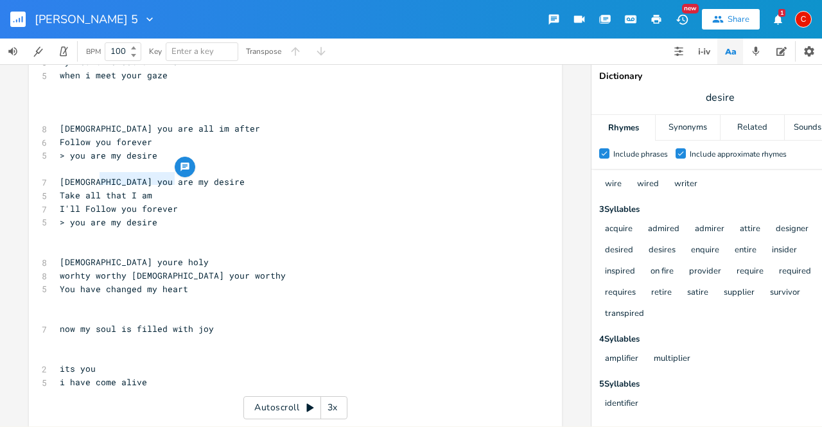
type textarea "you are my desire"
drag, startPoint x: 181, startPoint y: 178, endPoint x: 87, endPoint y: 178, distance: 93.7
click at [87, 178] on pre "[DEMOGRAPHIC_DATA] you are my desire" at bounding box center [288, 181] width 463 height 13
type textarea "......."
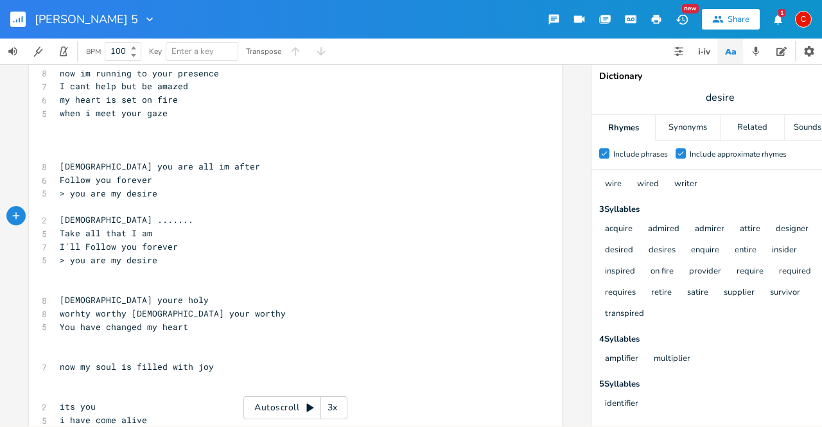
scroll to position [454, 0]
click at [185, 262] on pre "> you are my desire" at bounding box center [288, 261] width 463 height 13
type textarea "desire"
click at [185, 262] on pre "> you are my desire" at bounding box center [288, 261] width 463 height 13
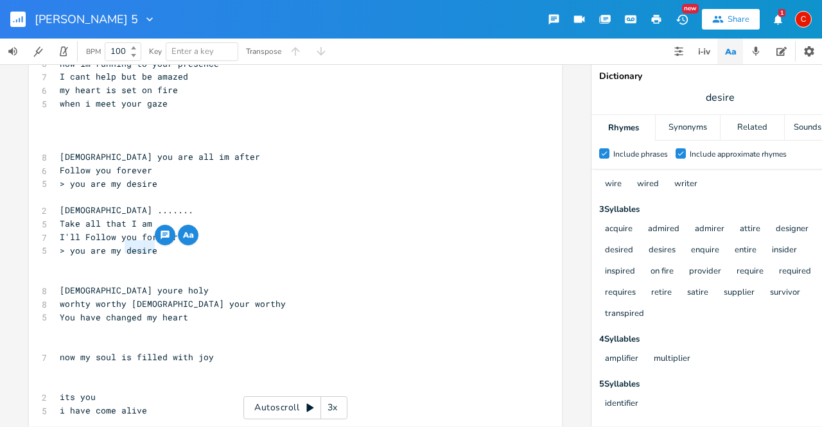
scroll to position [471, 0]
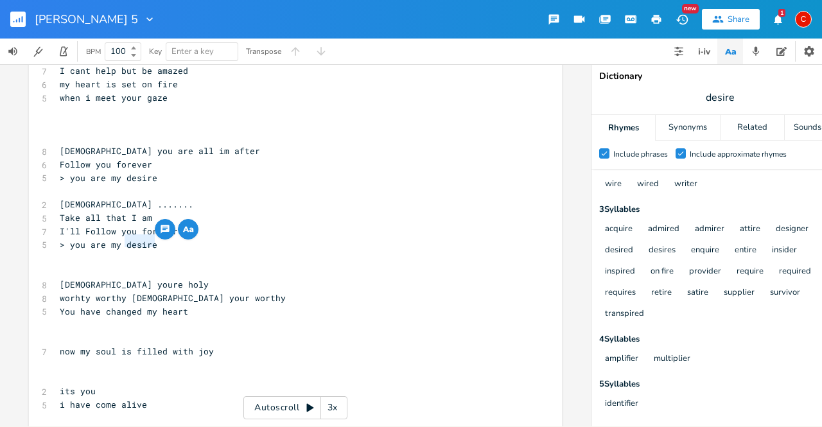
click at [57, 140] on pre "​" at bounding box center [288, 137] width 463 height 13
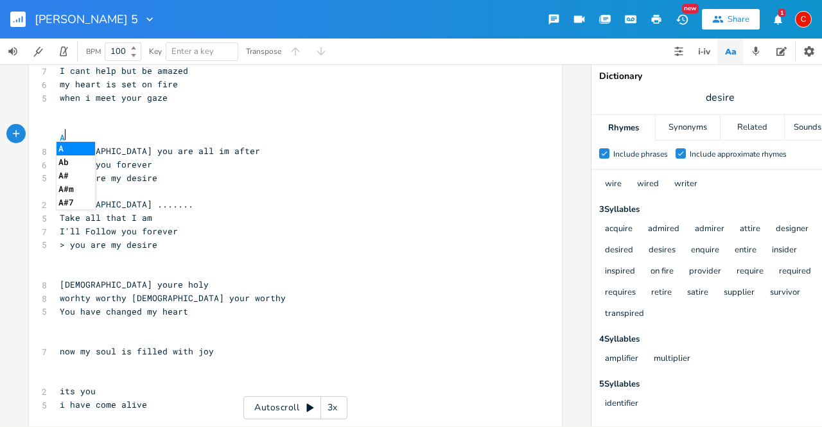
scroll to position [0, 6]
type textarea "A"
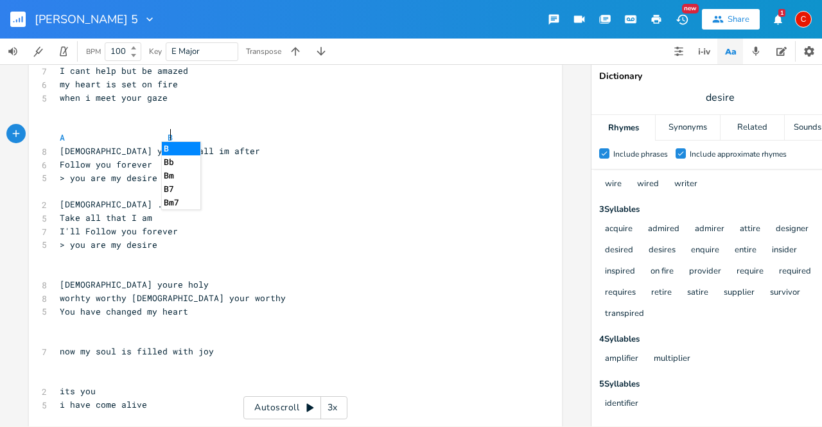
type textarea "A B"
click at [172, 145] on li "B" at bounding box center [181, 148] width 39 height 13
click at [211, 146] on pre "[DEMOGRAPHIC_DATA] you are all im after" at bounding box center [288, 150] width 463 height 13
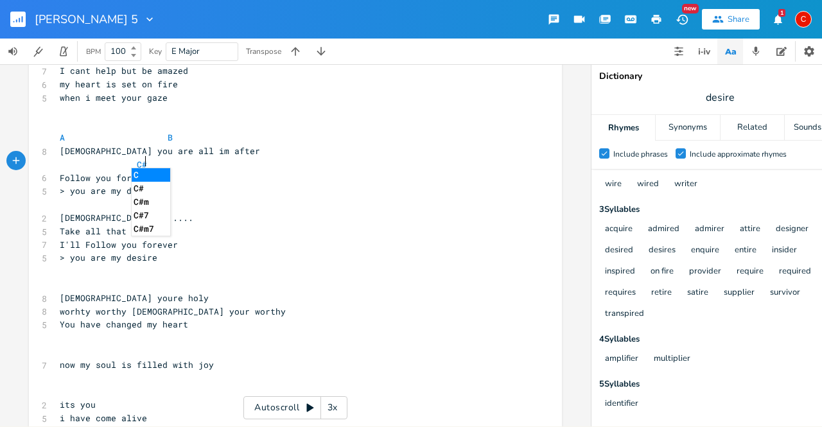
scroll to position [0, 36]
type textarea "C#"
type textarea "m"
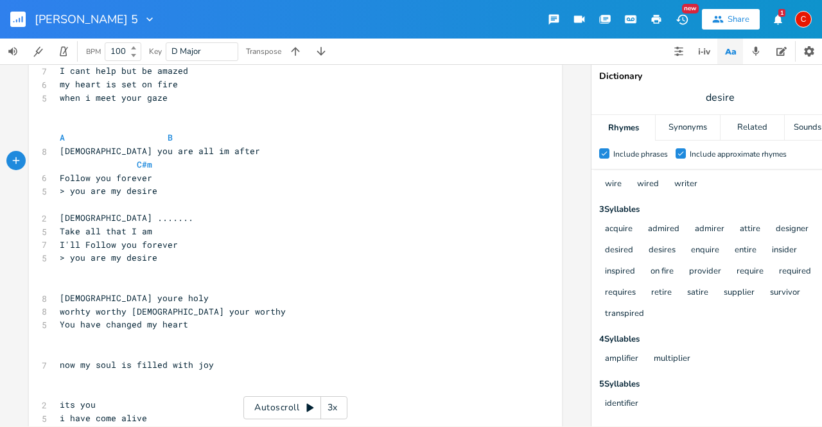
click at [128, 174] on span "Follow you forever" at bounding box center [106, 178] width 92 height 12
type textarea "-"
click at [159, 171] on pre "Follow you for-ever" at bounding box center [288, 177] width 463 height 13
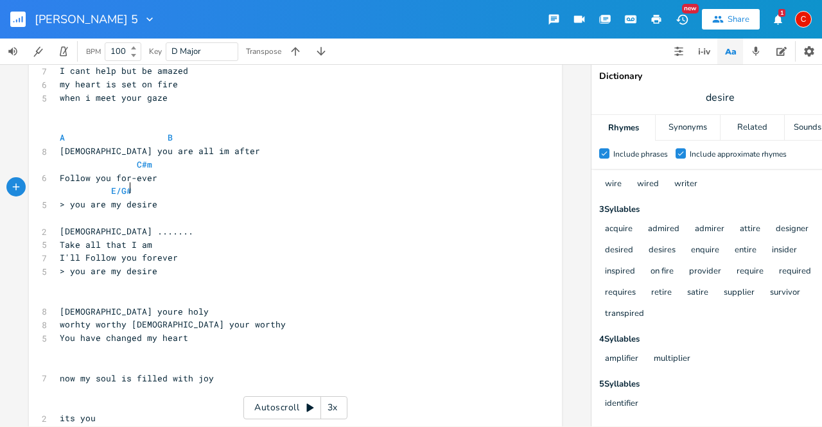
scroll to position [0, 33]
type textarea "E/G#"
click at [122, 202] on span "> you are my desire" at bounding box center [109, 204] width 98 height 12
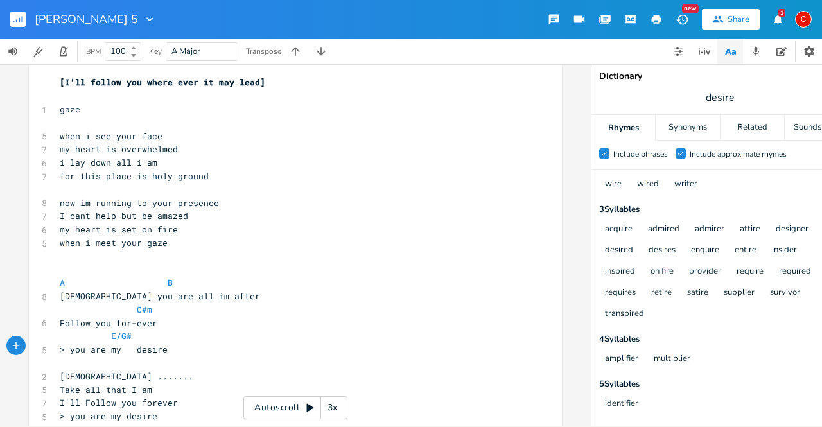
scroll to position [322, 0]
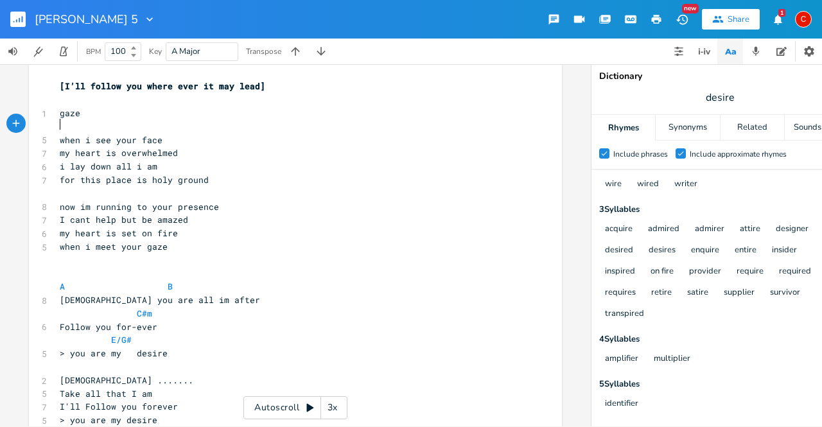
click at [157, 120] on pre "​" at bounding box center [288, 126] width 463 height 13
type textarea "A"
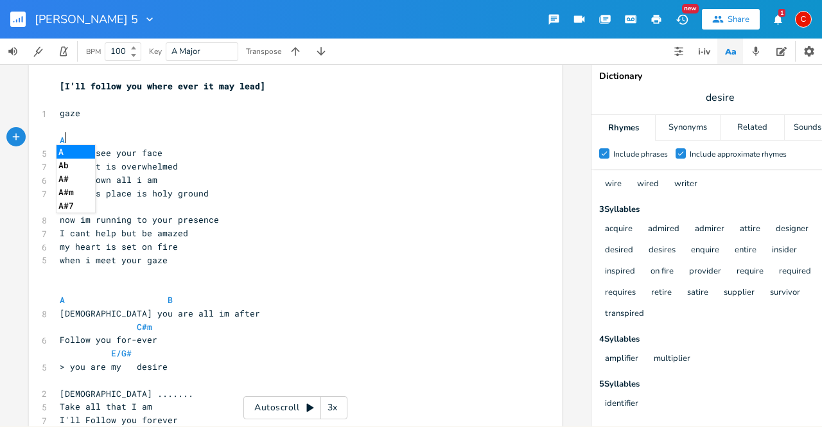
type textarea "A"
click at [169, 149] on pre "when i see your face" at bounding box center [288, 152] width 463 height 13
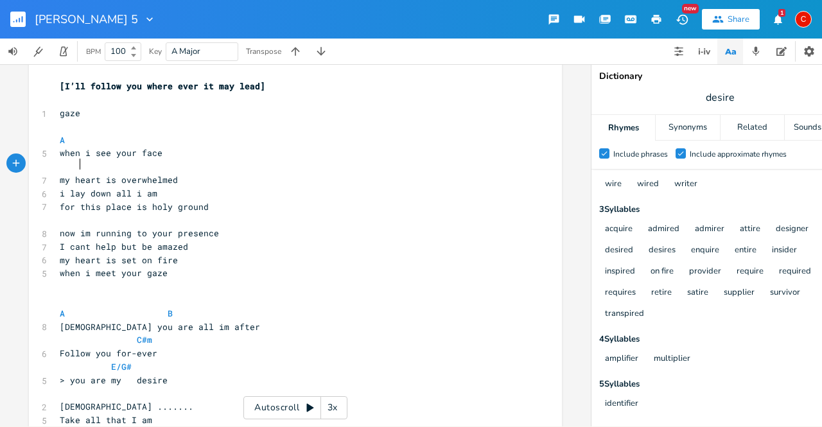
scroll to position [0, 7]
type textarea "E/G#"
click at [176, 177] on pre "my heart is overwhelmed" at bounding box center [288, 179] width 463 height 13
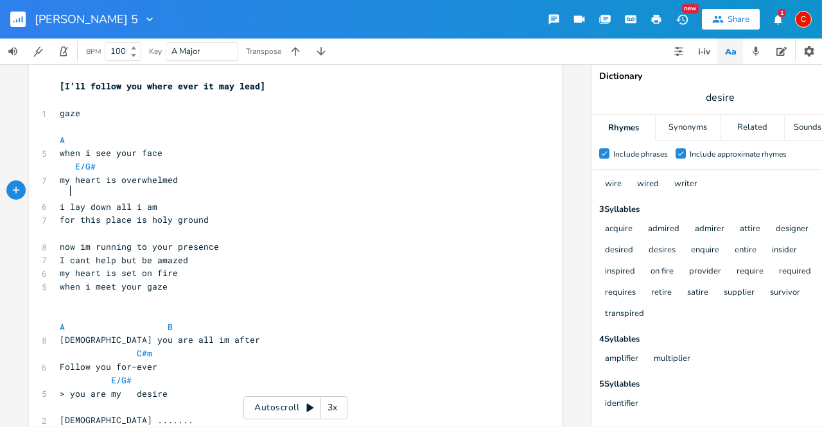
scroll to position [0, 5]
type textarea "A"
click at [71, 208] on li "A" at bounding box center [86, 204] width 39 height 13
click at [163, 200] on pre "i lay down all i am" at bounding box center [288, 206] width 463 height 13
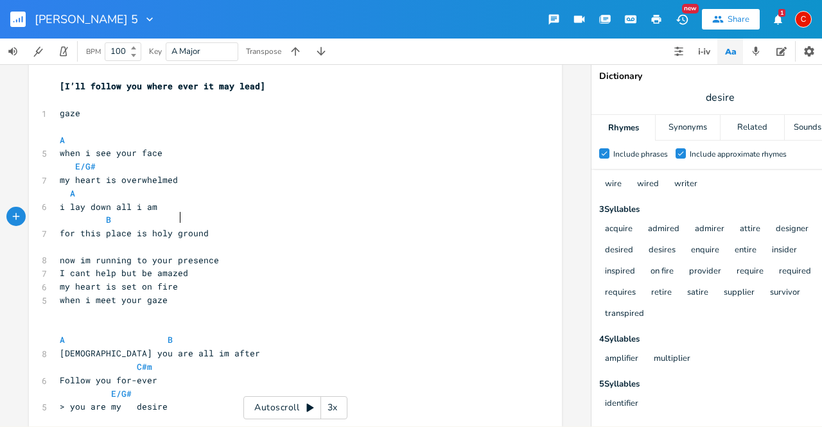
type textarea "B E"
click at [62, 245] on pre "​" at bounding box center [288, 246] width 463 height 13
type textarea "A"
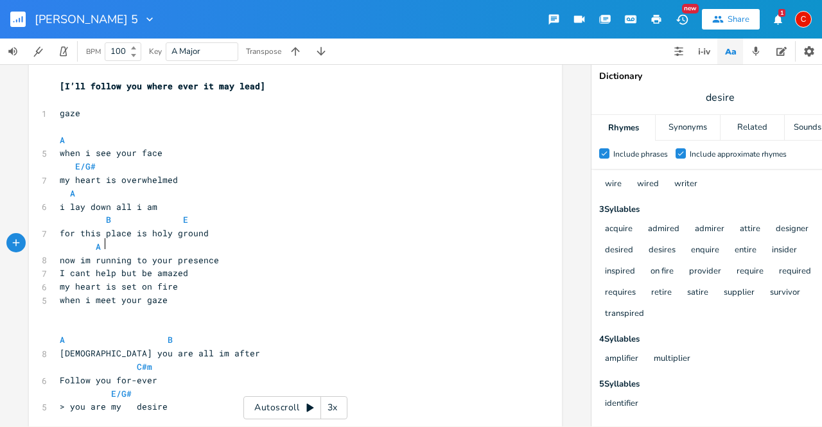
scroll to position [0, 10]
click at [236, 261] on pre "now im running to your presence" at bounding box center [288, 260] width 463 height 13
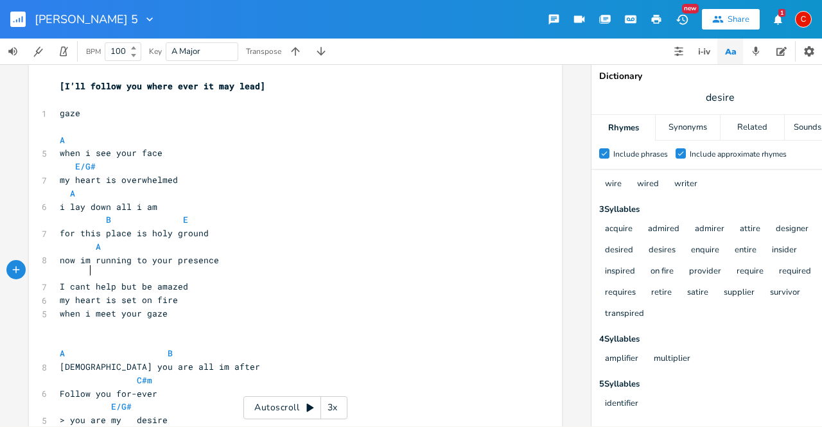
scroll to position [0, 13]
type textarea "E/G#"
click at [184, 281] on pre "I cant help but be amazed" at bounding box center [288, 286] width 463 height 13
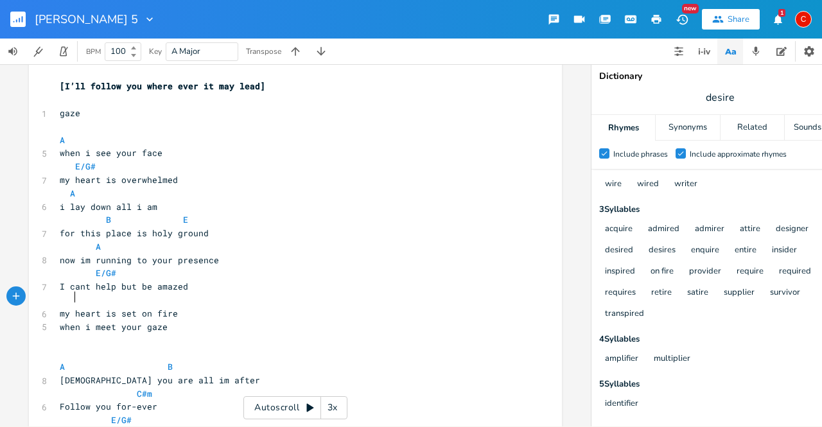
scroll to position [0, 5]
type textarea "A"
click at [185, 309] on pre "my heart is set on fire" at bounding box center [288, 313] width 463 height 13
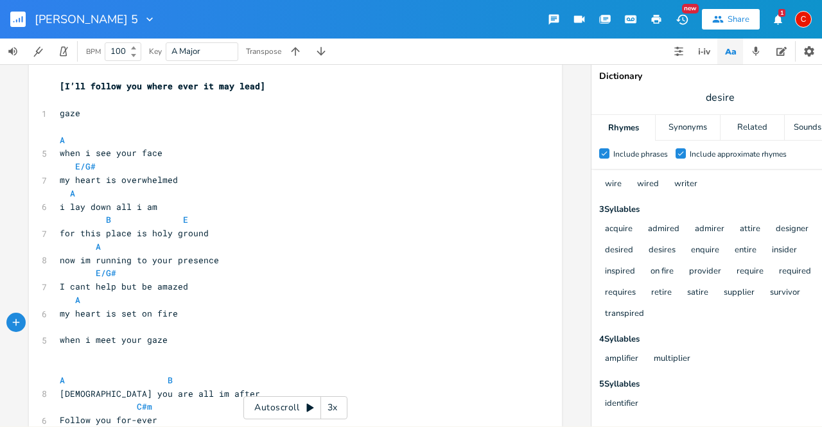
scroll to position [0, 4]
type textarea "B E"
click at [221, 243] on pre "A" at bounding box center [288, 246] width 463 height 13
click at [53, 242] on div "xxxxxxxxxx [Verse 1] 8 You showed up-Holy ground I stood 15 Bow down I’m captiv…" at bounding box center [295, 271] width 533 height 1042
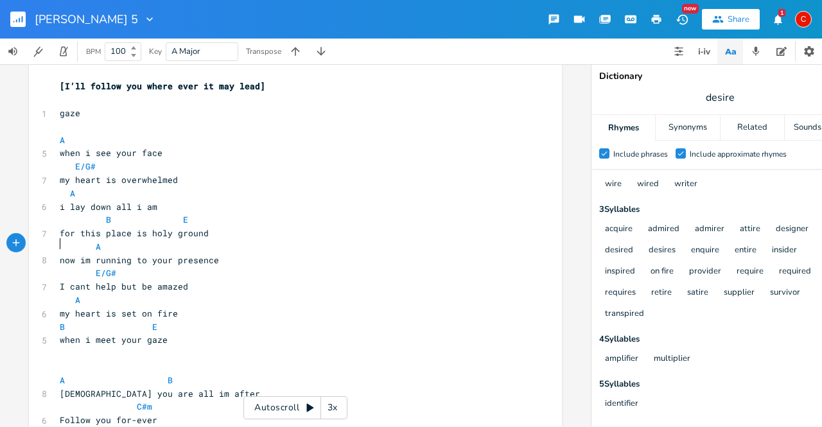
click at [60, 246] on span "A" at bounding box center [88, 247] width 56 height 12
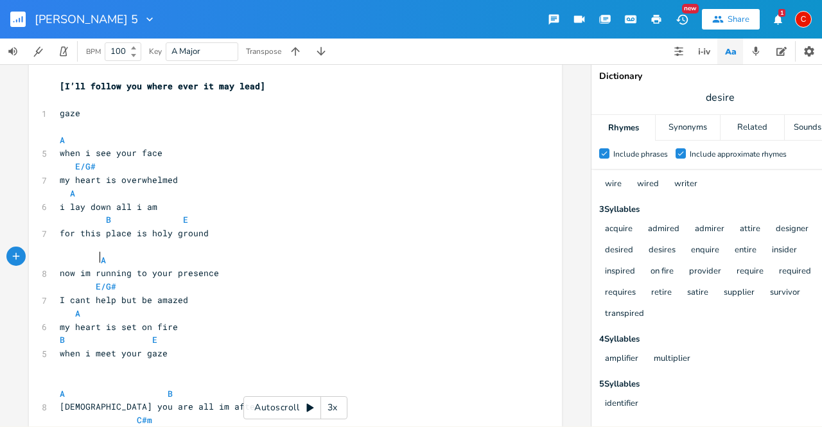
scroll to position [0, 14]
click at [64, 242] on pre "​" at bounding box center [288, 246] width 463 height 13
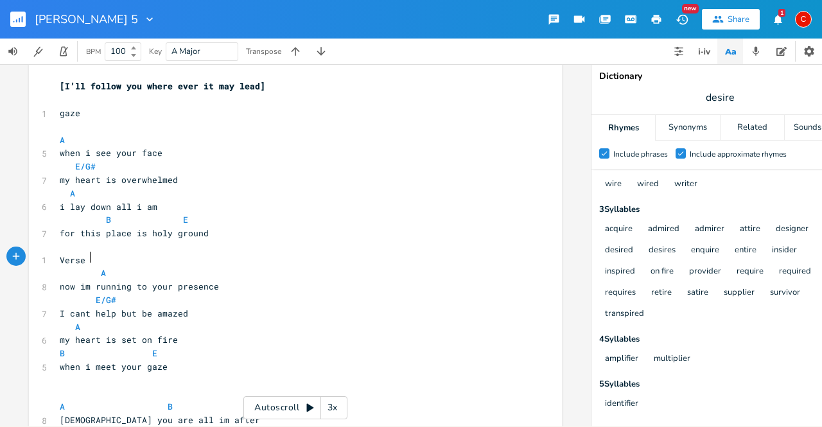
type textarea "Verse 2"
click at [62, 122] on pre "​" at bounding box center [288, 126] width 463 height 13
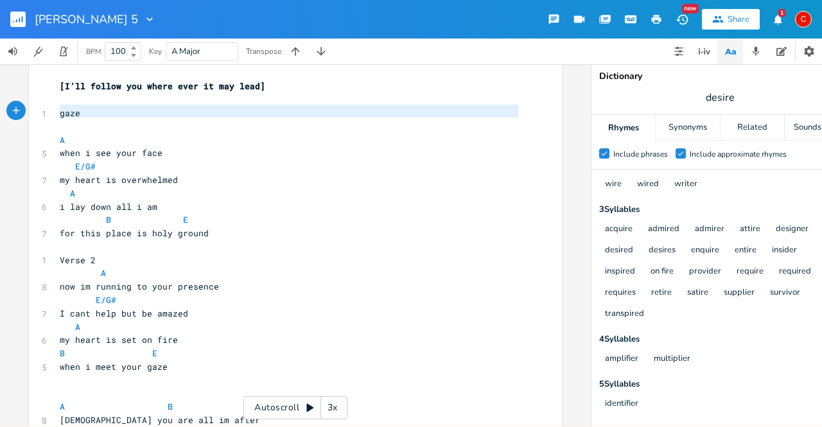
drag, startPoint x: 62, startPoint y: 122, endPoint x: 55, endPoint y: 112, distance: 12.5
click at [57, 112] on div "[Verse 1] 8 You showed up-Holy ground I stood 15 Bow down I’m captivated overwh…" at bounding box center [288, 287] width 463 height 1028
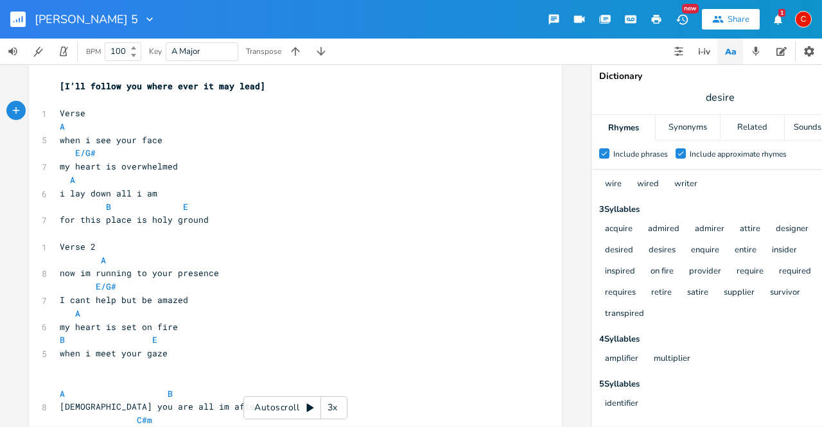
type textarea "Verse 1"
type textarea "Verse 2"
drag, startPoint x: 101, startPoint y: 249, endPoint x: 39, endPoint y: 246, distance: 62.3
click at [57, 246] on div "1 Verse 2" at bounding box center [288, 246] width 463 height 13
click at [212, 250] on pre "Verse 2" at bounding box center [288, 246] width 463 height 13
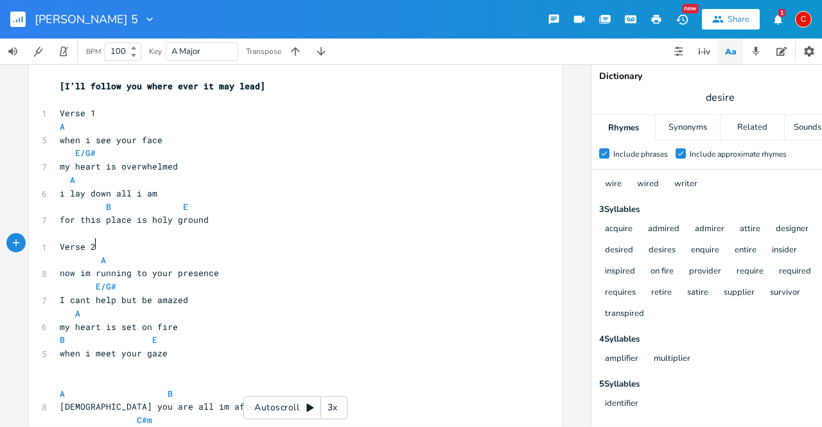
scroll to position [0, 0]
click at [724, 54] on icon "button" at bounding box center [730, 52] width 16 height 16
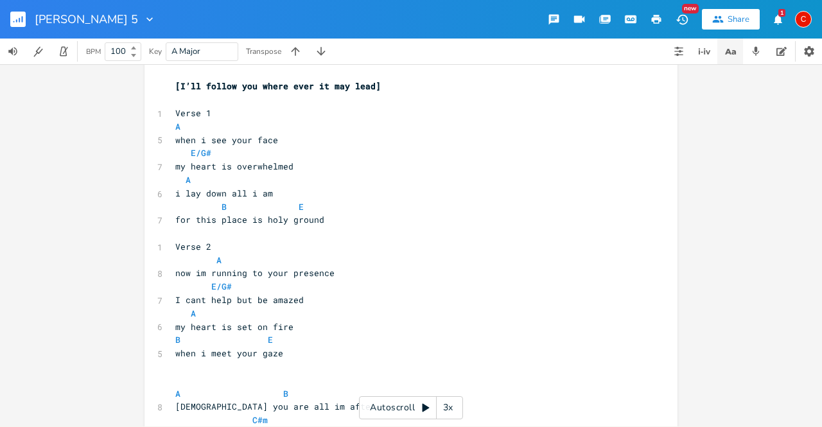
click at [724, 54] on icon "button" at bounding box center [730, 52] width 16 height 16
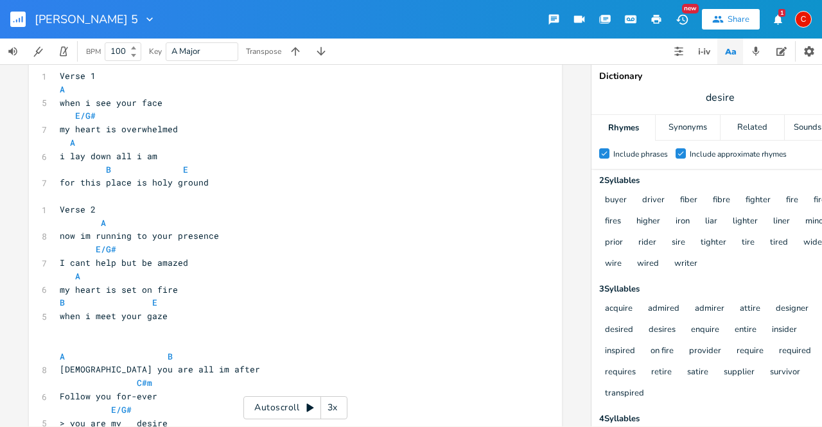
scroll to position [379, 0]
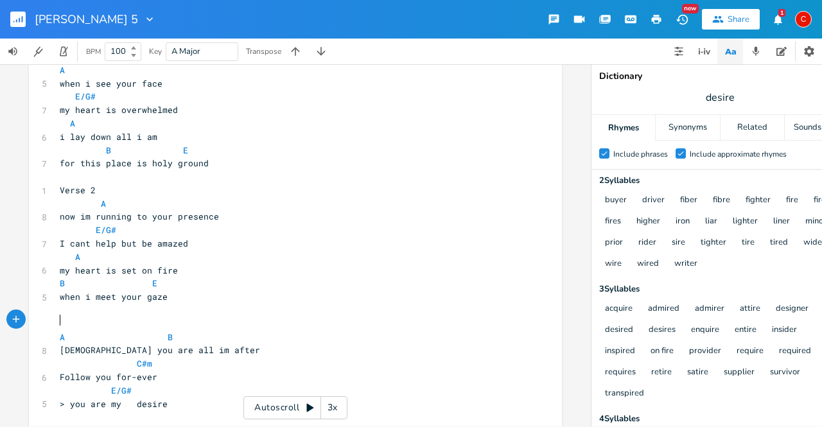
click at [66, 317] on pre "​" at bounding box center [288, 323] width 463 height 13
type textarea "Chorus"
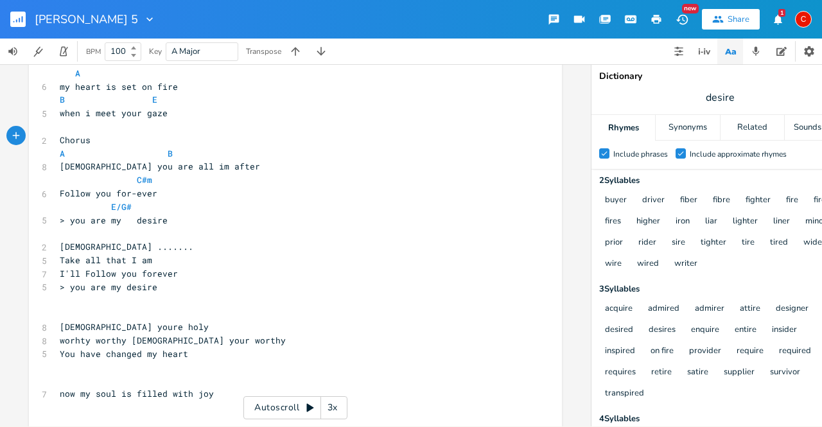
scroll to position [565, 0]
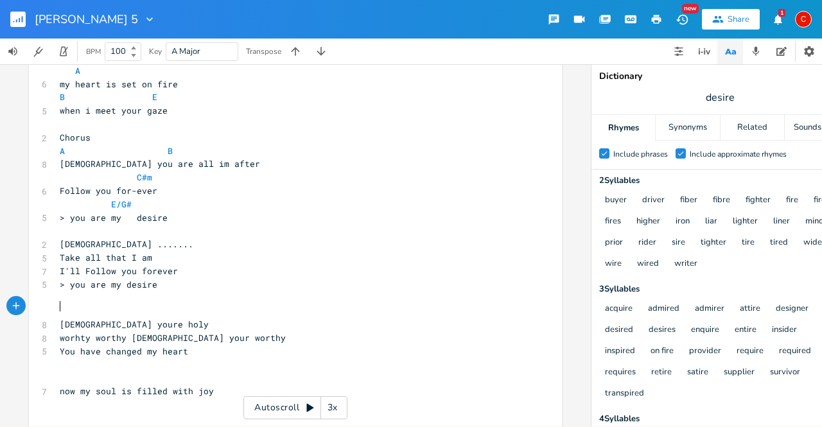
click at [62, 304] on pre "​" at bounding box center [288, 310] width 463 height 13
type textarea "Bridge"
type textarea "You have changed my heart"
drag, startPoint x: 191, startPoint y: 347, endPoint x: 6, endPoint y: 347, distance: 184.8
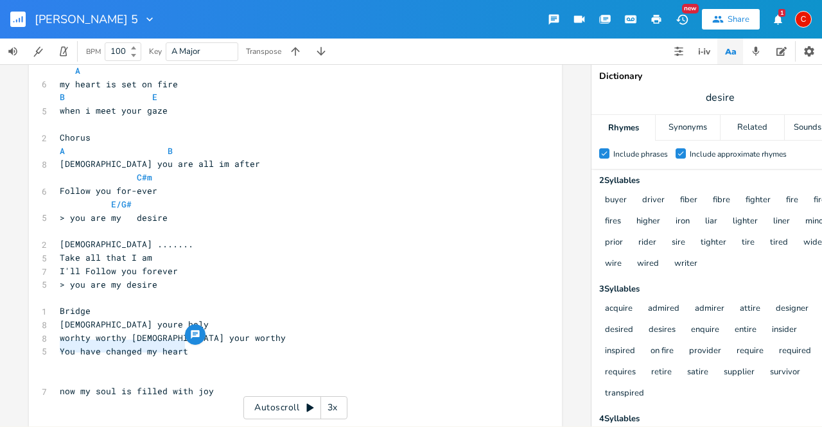
click at [6, 347] on div "You have changed my heart xxxxxxxxxx [Verse 1] 8 You showed up-Holy ground I st…" at bounding box center [295, 245] width 590 height 362
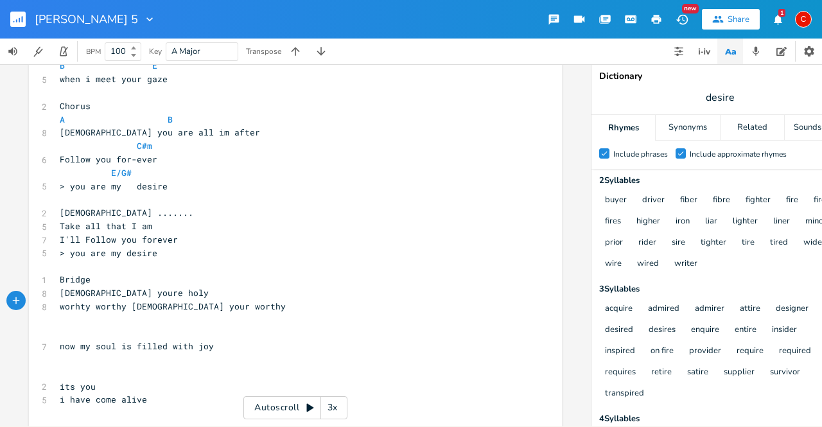
scroll to position [597, 0]
click at [116, 325] on pre "​" at bounding box center [288, 331] width 463 height 13
click at [104, 320] on pre "​" at bounding box center [288, 319] width 463 height 13
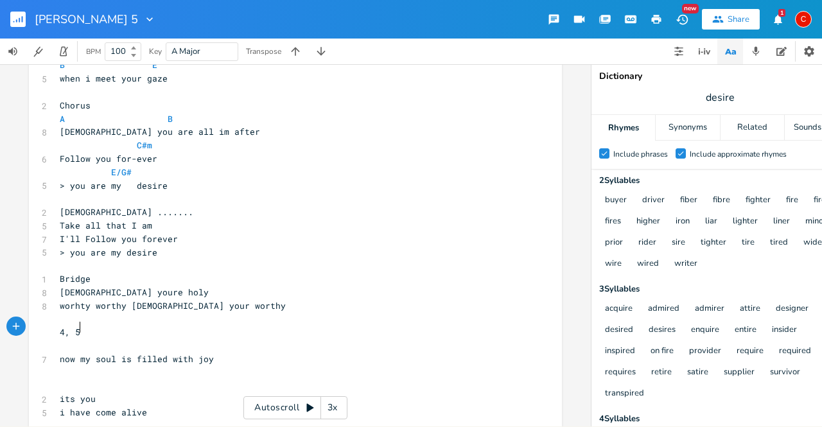
scroll to position [0, 13]
type textarea "4, 5 6"
type textarea ", 6 1/3"
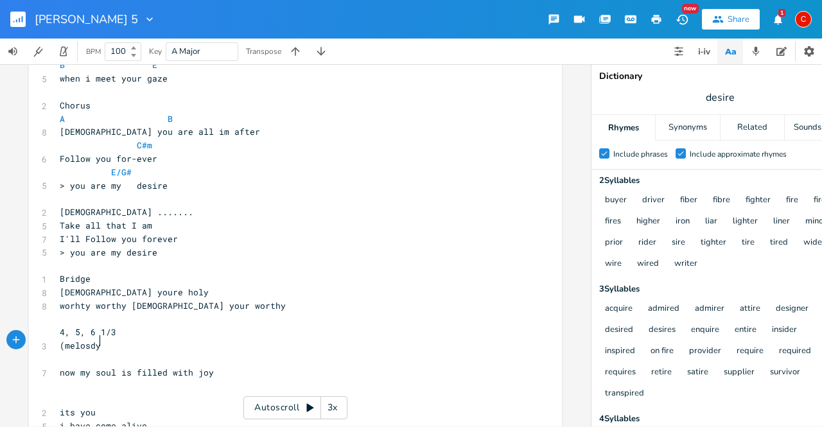
type textarea "(melosdy="
type textarea "dy) 6 7, 1, 5, 3, 2"
click at [107, 344] on span "(melody) 6 7, 1, 5, 3, 2" at bounding box center [121, 346] width 123 height 12
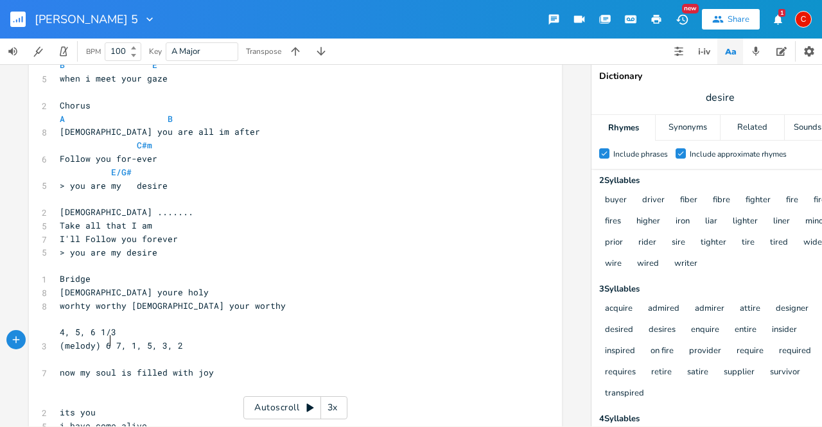
type textarea ","
type textarea "lead line"
click at [94, 330] on span "4, 5, 6 1/3" at bounding box center [88, 332] width 56 height 12
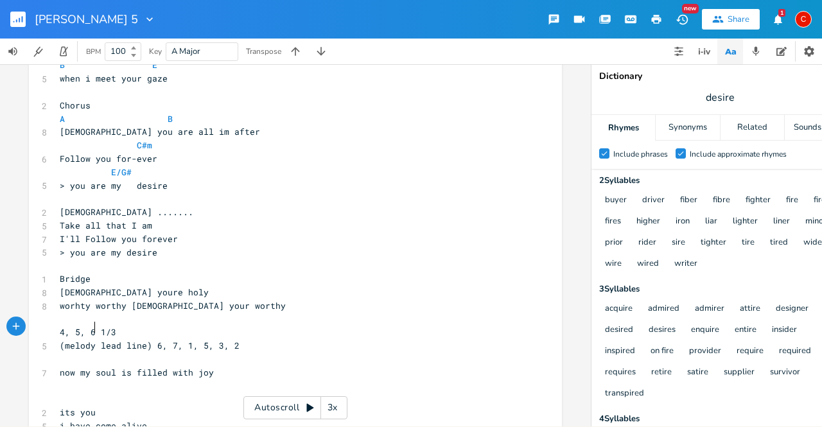
type textarea ","
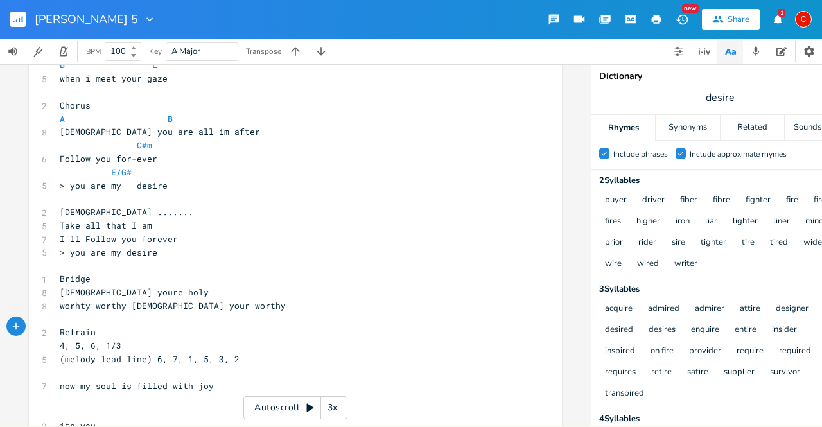
type textarea "Refrain:"
click at [284, 359] on pre "(melody lead line) 6, 7, 1, 5, 3, 2" at bounding box center [288, 358] width 463 height 13
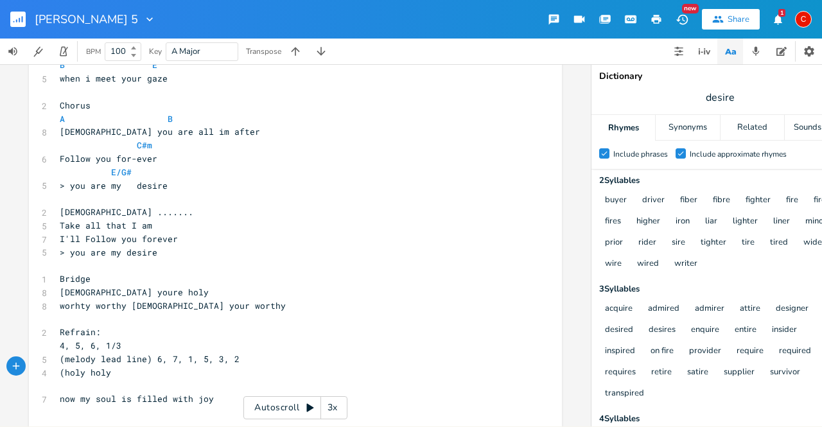
type textarea "(holy holy)"
type textarea "4,3,"
type textarea "2,1"
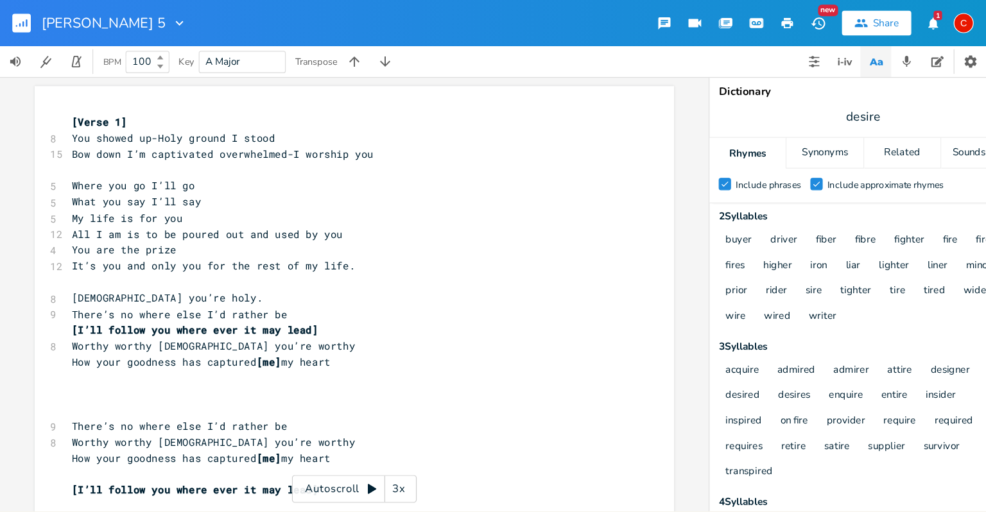
scroll to position [0, 0]
click at [754, 54] on icon "button" at bounding box center [755, 51] width 7 height 9
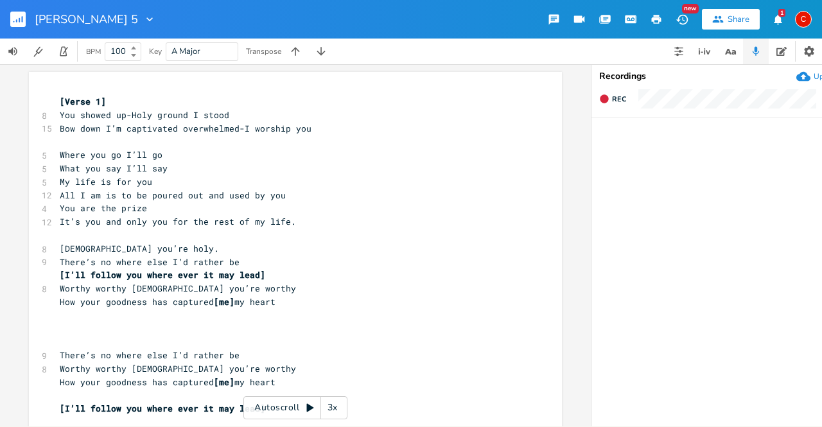
click at [806, 77] on icon "button" at bounding box center [803, 77] width 14 height 10
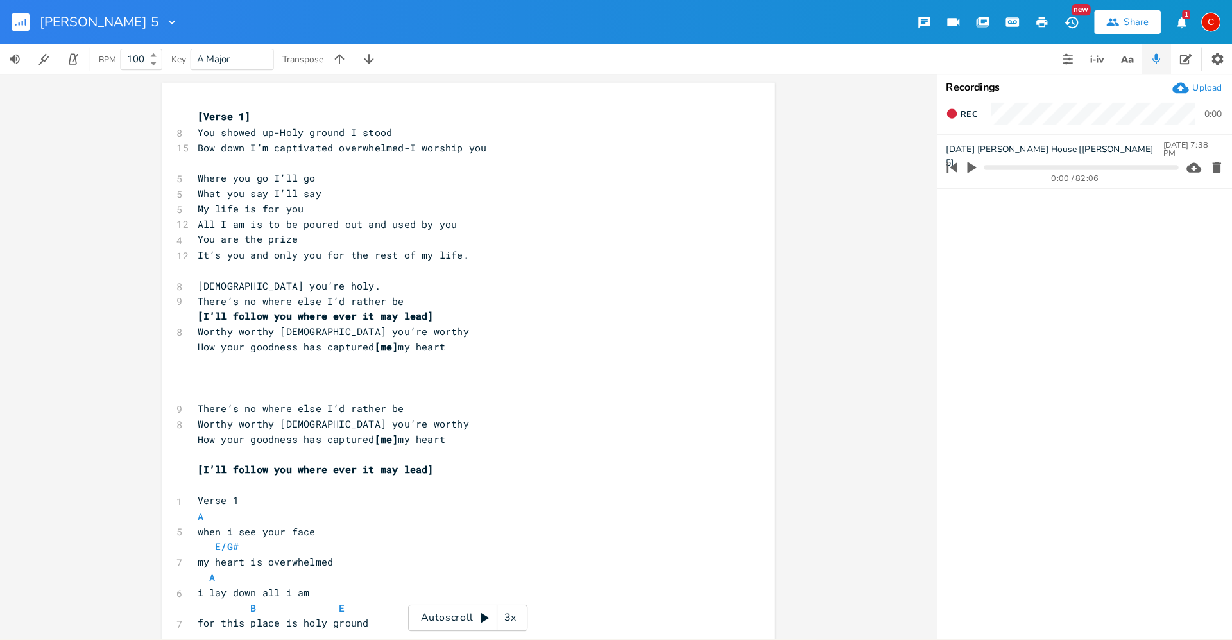
scroll to position [2, 0]
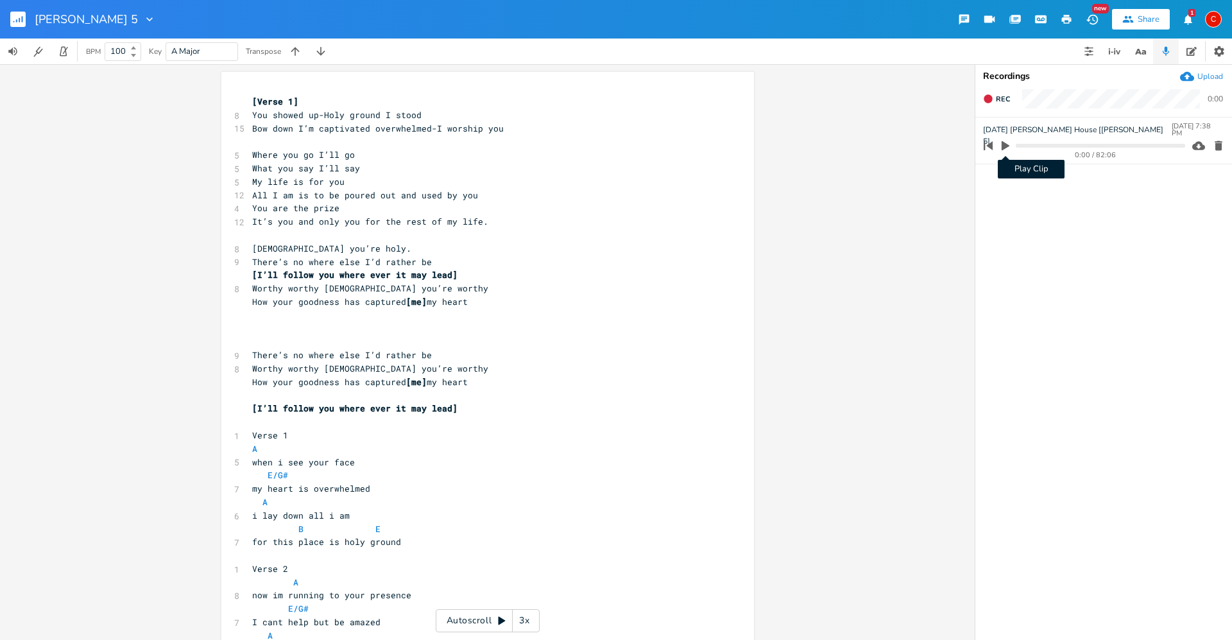
click at [821, 147] on icon "button" at bounding box center [1006, 146] width 8 height 10
click at [821, 146] on progress at bounding box center [1100, 146] width 169 height 4
click at [821, 214] on div "xxxxxxxxxx [Verse 1] 8 You showed up-Holy ground I stood 15 Bow down I’m captiv…" at bounding box center [487, 352] width 975 height 576
click at [821, 147] on icon "button" at bounding box center [1006, 145] width 8 height 8
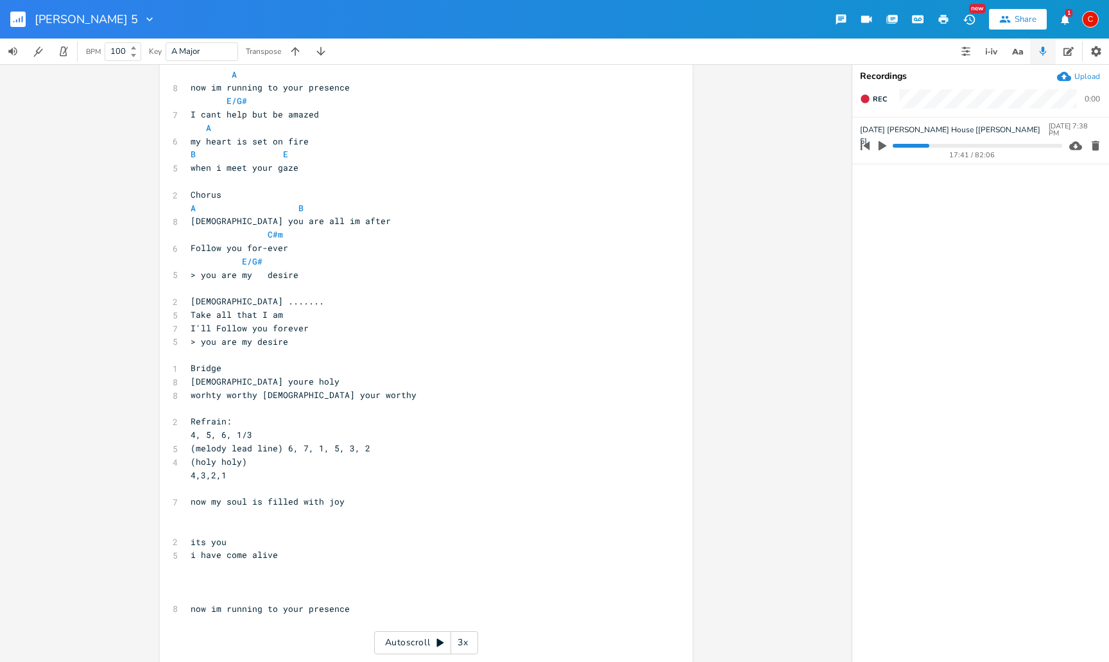
scroll to position [486, 0]
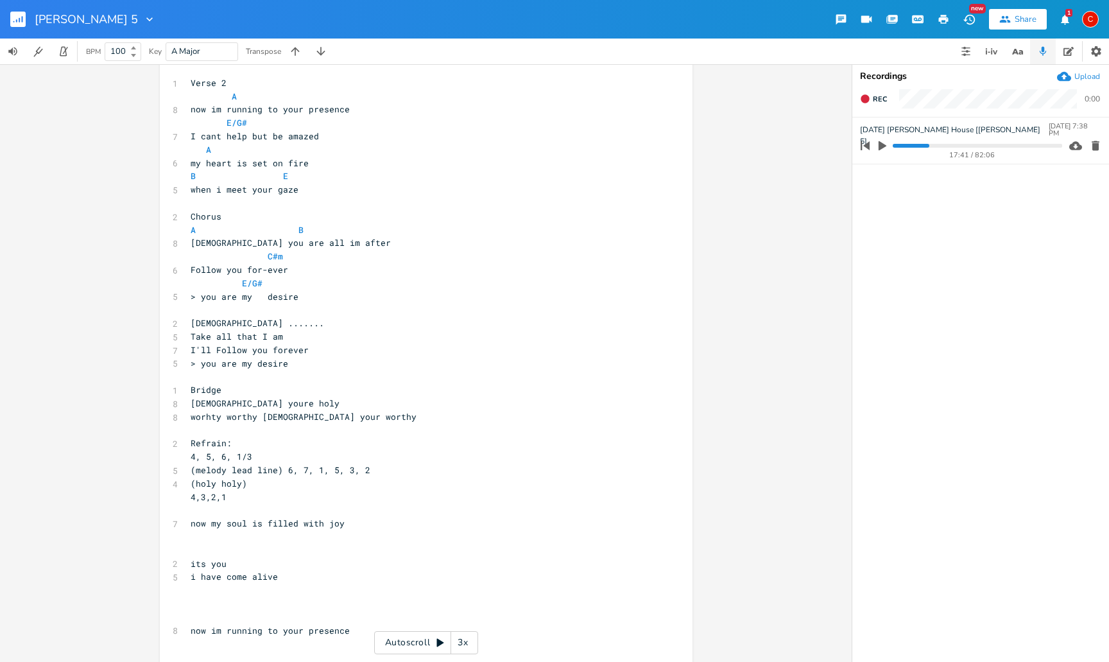
click at [821, 22] on div "C" at bounding box center [1090, 19] width 17 height 17
click at [821, 24] on icon "button" at bounding box center [1005, 19] width 12 height 12
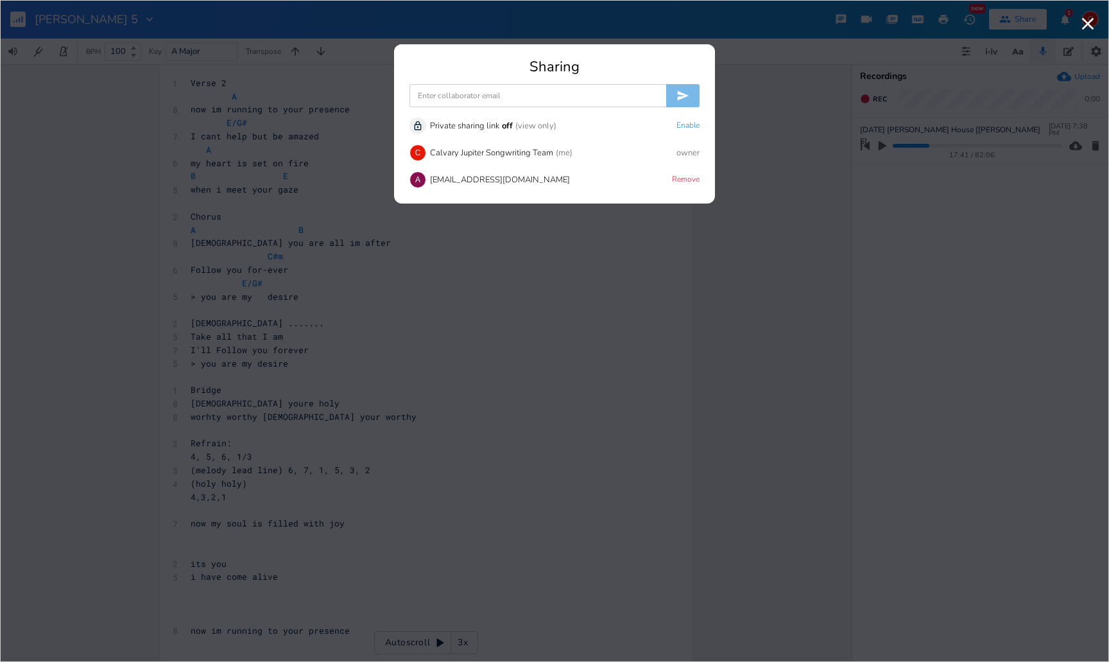
click at [602, 92] on input at bounding box center [537, 95] width 257 height 23
type input "G"
type input "b"
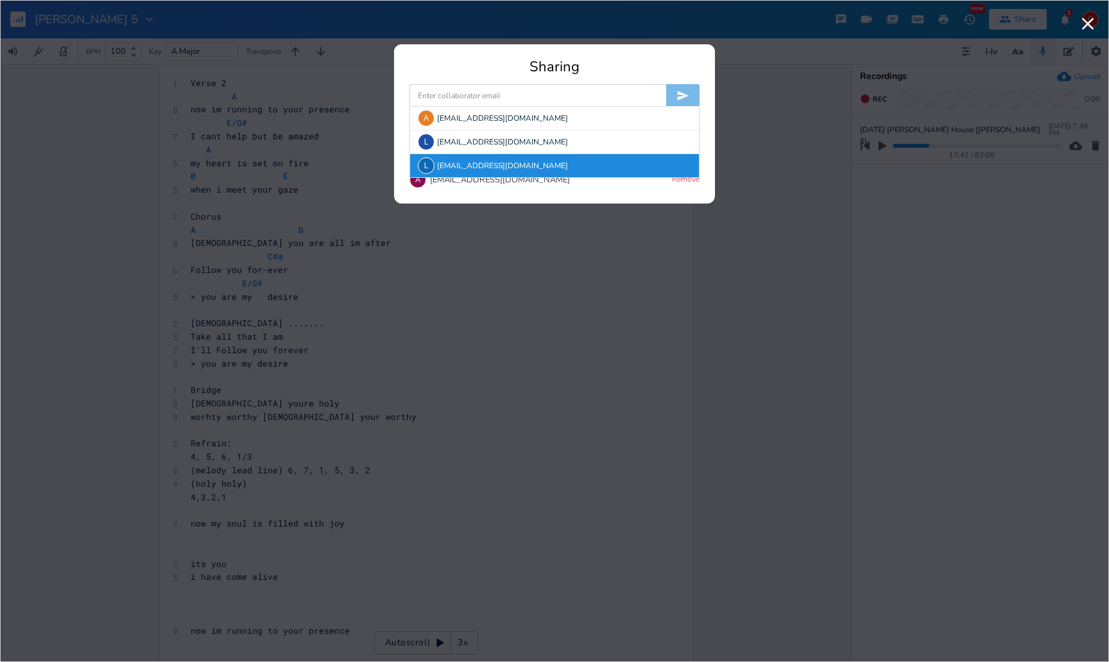
click at [585, 157] on div "L [EMAIL_ADDRESS][DOMAIN_NAME]" at bounding box center [554, 165] width 289 height 23
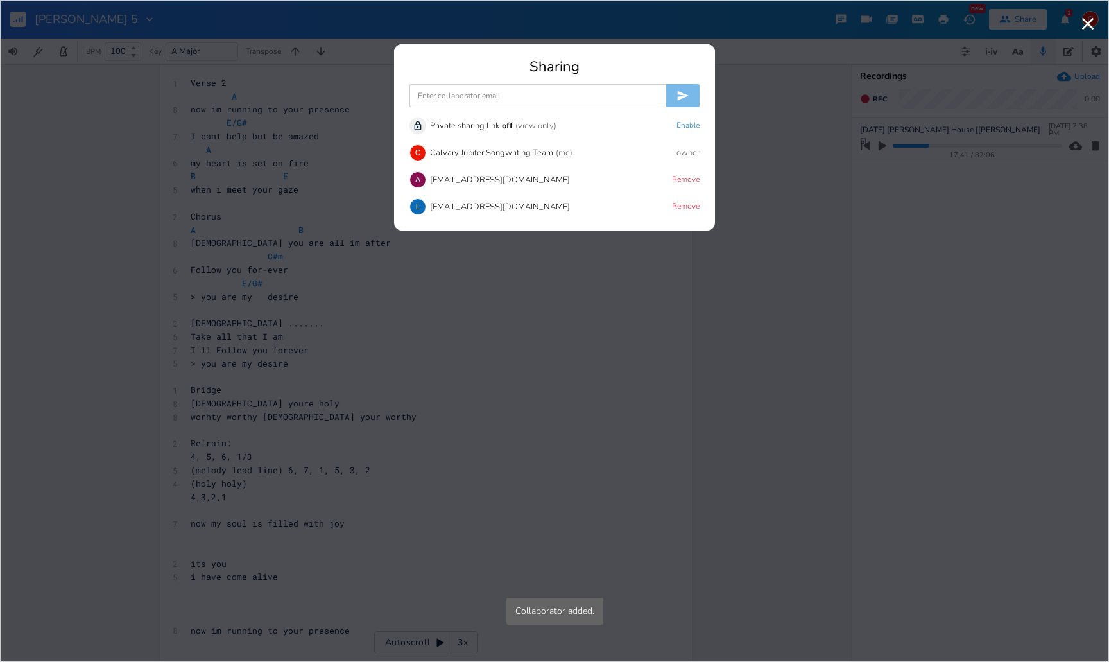
click at [539, 97] on input at bounding box center [537, 95] width 257 height 23
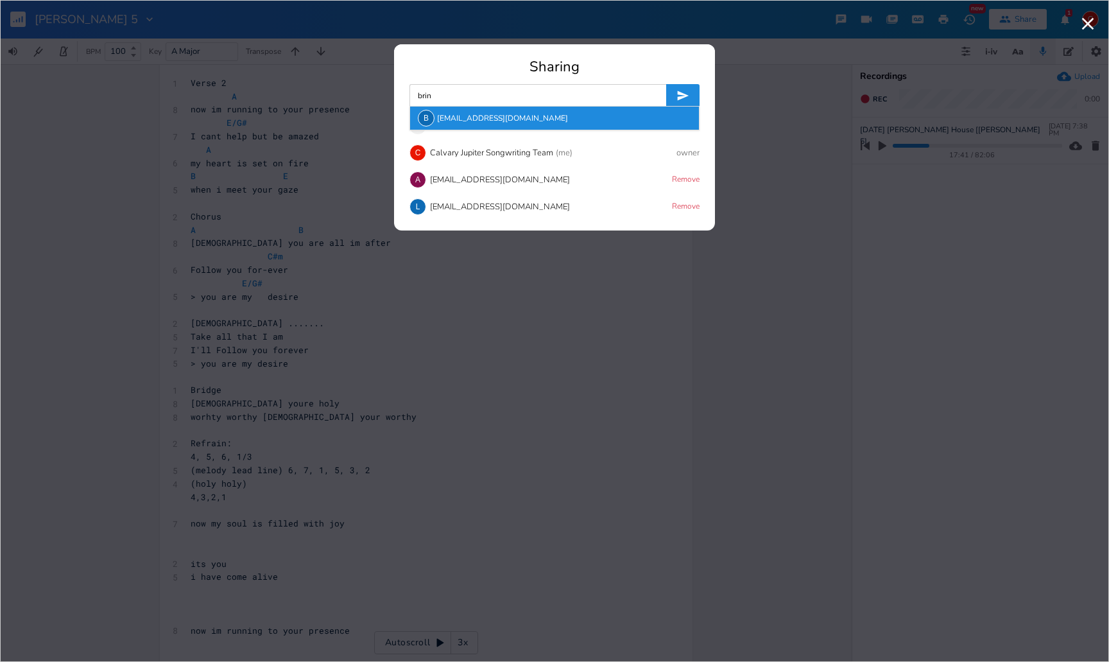
type input "brin"
click at [534, 114] on div "B [EMAIL_ADDRESS][DOMAIN_NAME]" at bounding box center [554, 118] width 289 height 23
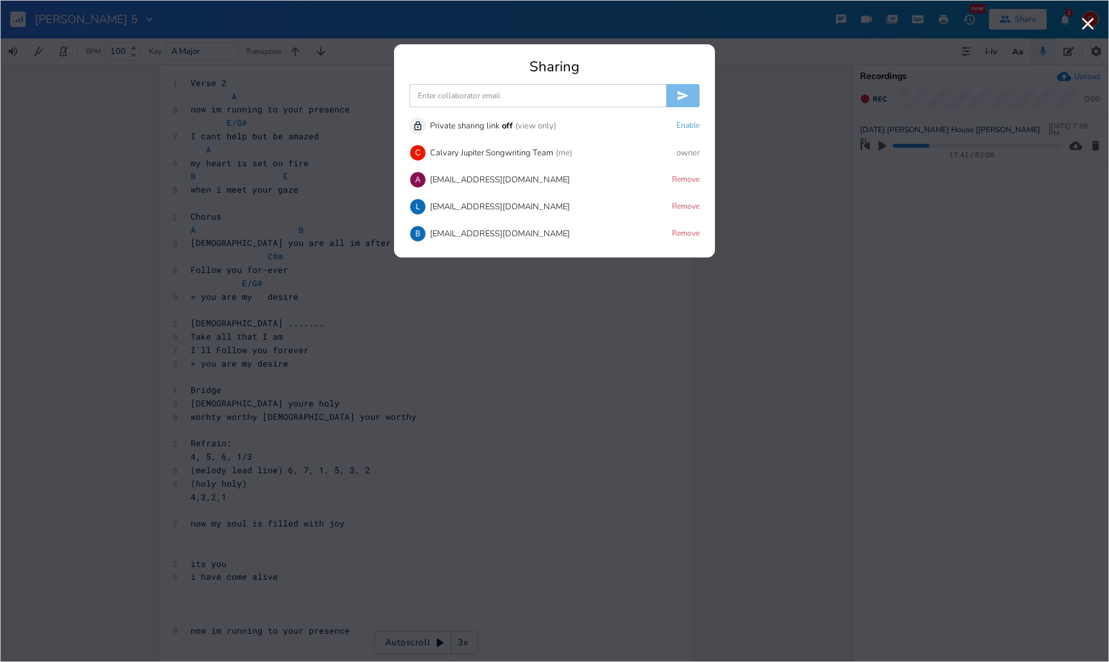
click at [565, 98] on input at bounding box center [537, 95] width 257 height 23
type input "v"
type input "[EMAIL_ADDRESS][DOMAIN_NAME]"
click at [678, 99] on icon "submit" at bounding box center [684, 96] width 12 height 10
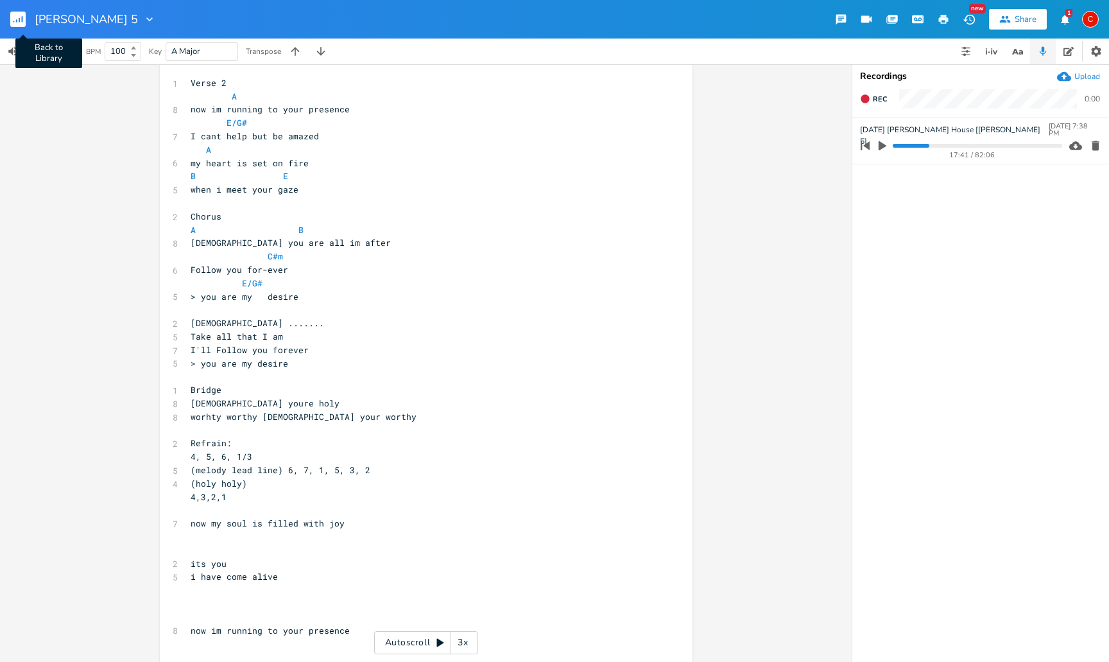
click at [21, 22] on rect "button" at bounding box center [17, 19] width 15 height 15
